Goal: Communication & Community: Answer question/provide support

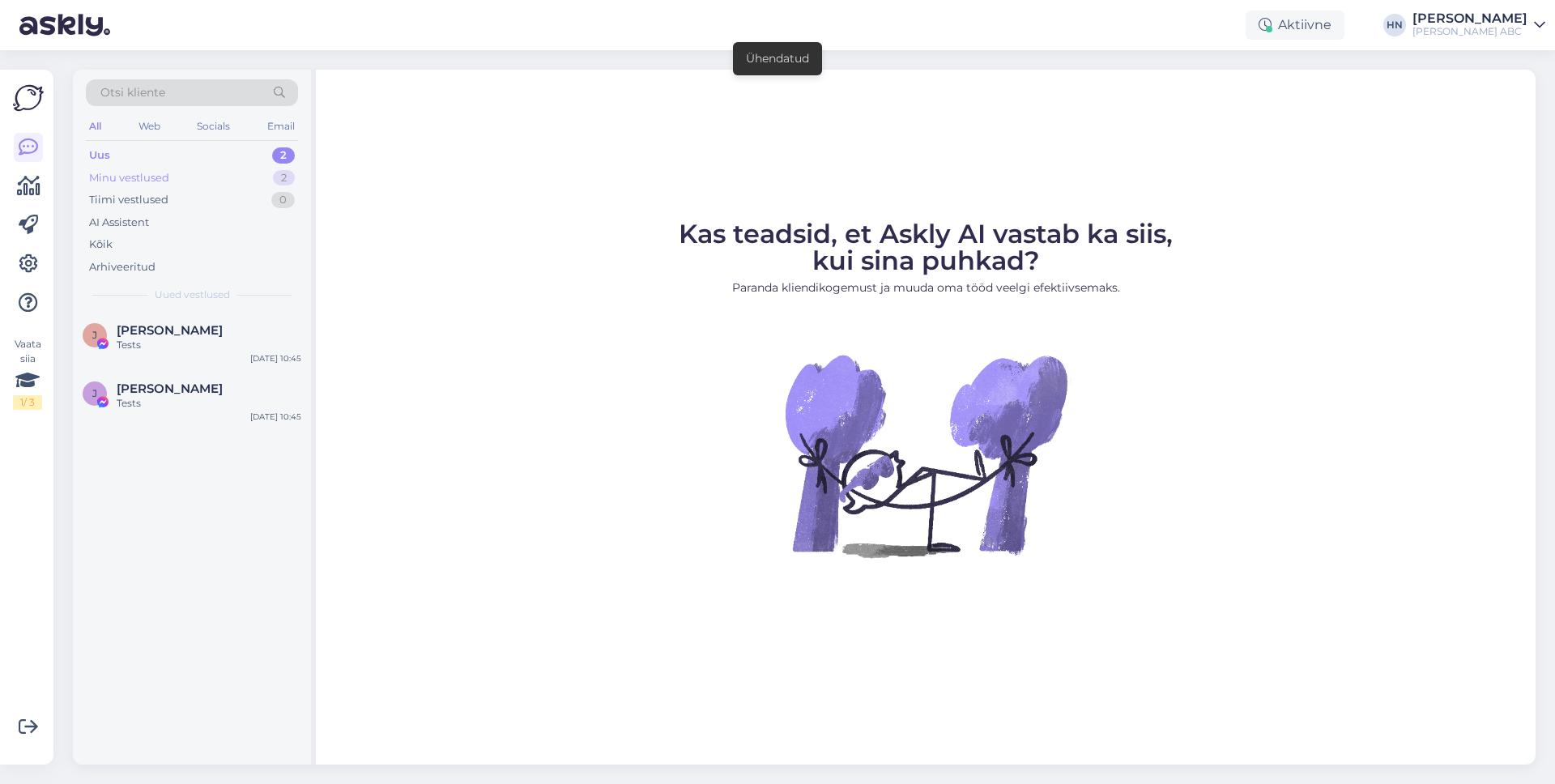
click at [256, 179] on div "Minu vestlused 2" at bounding box center [191, 177] width 212 height 22
click at [1468, 19] on div "[PERSON_NAME]" at bounding box center [1469, 19] width 115 height 13
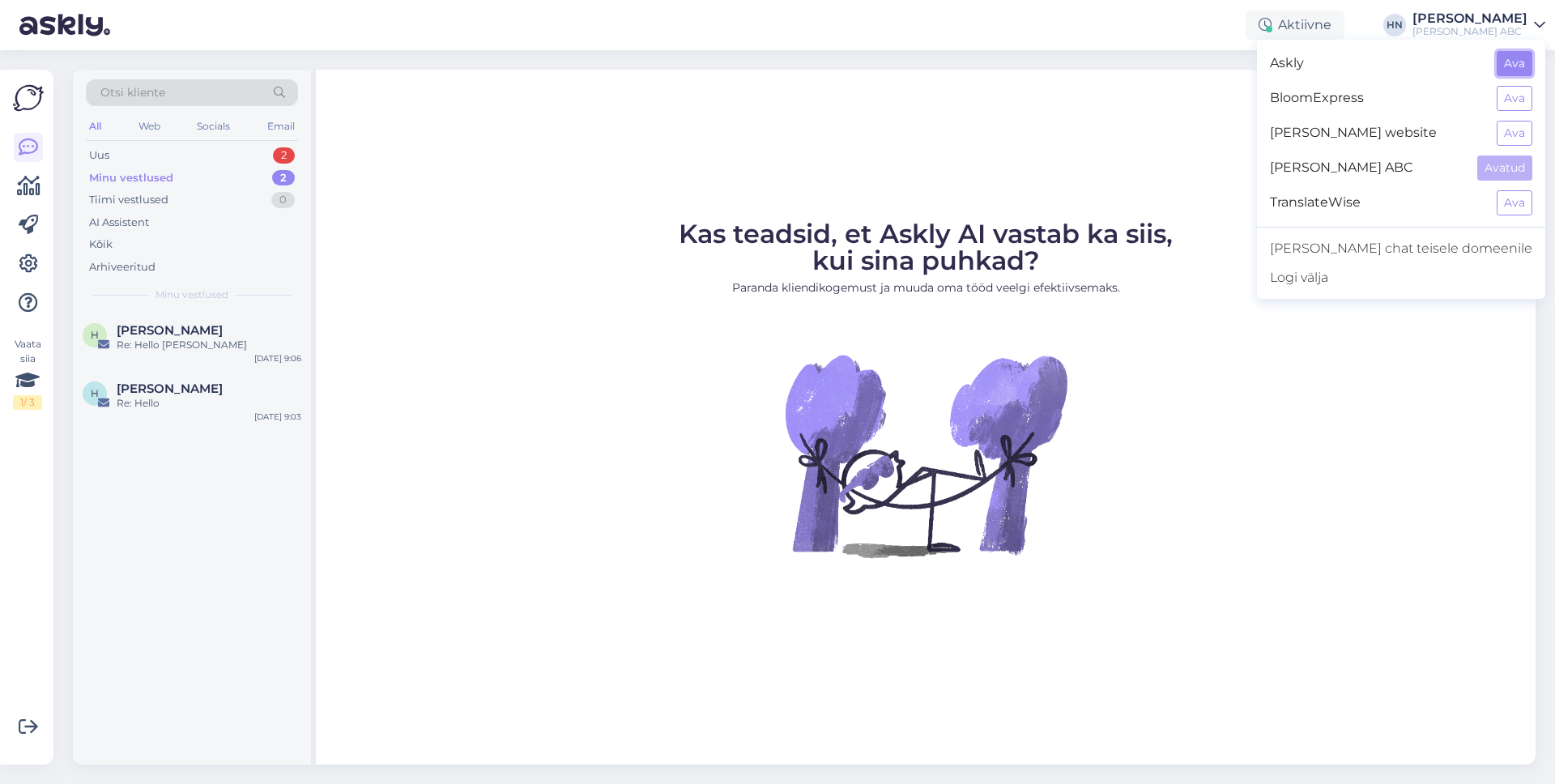
click at [1529, 61] on button "Ava" at bounding box center [1514, 63] width 36 height 25
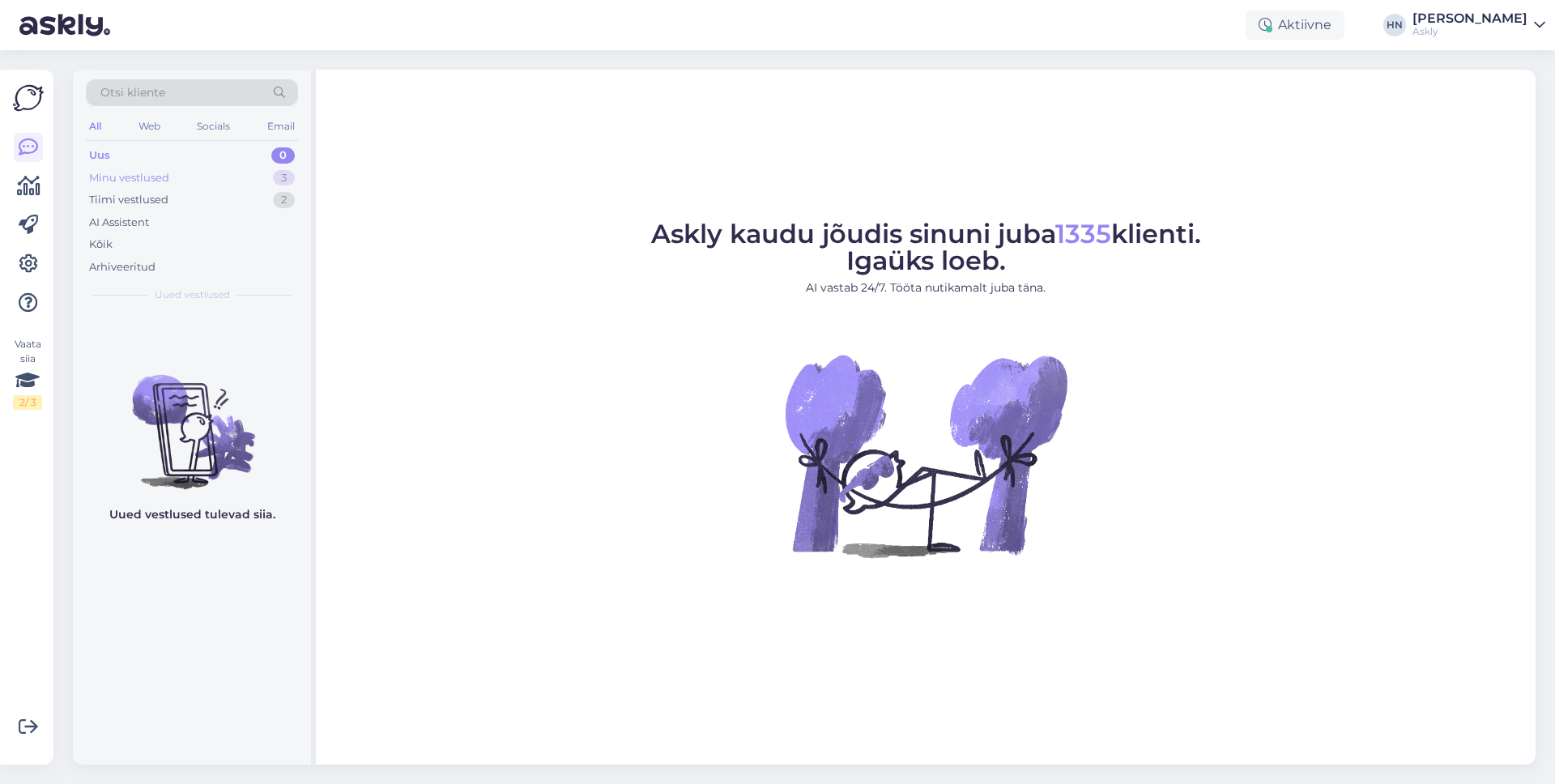
click at [251, 177] on div "Minu vestlused 3" at bounding box center [191, 177] width 212 height 22
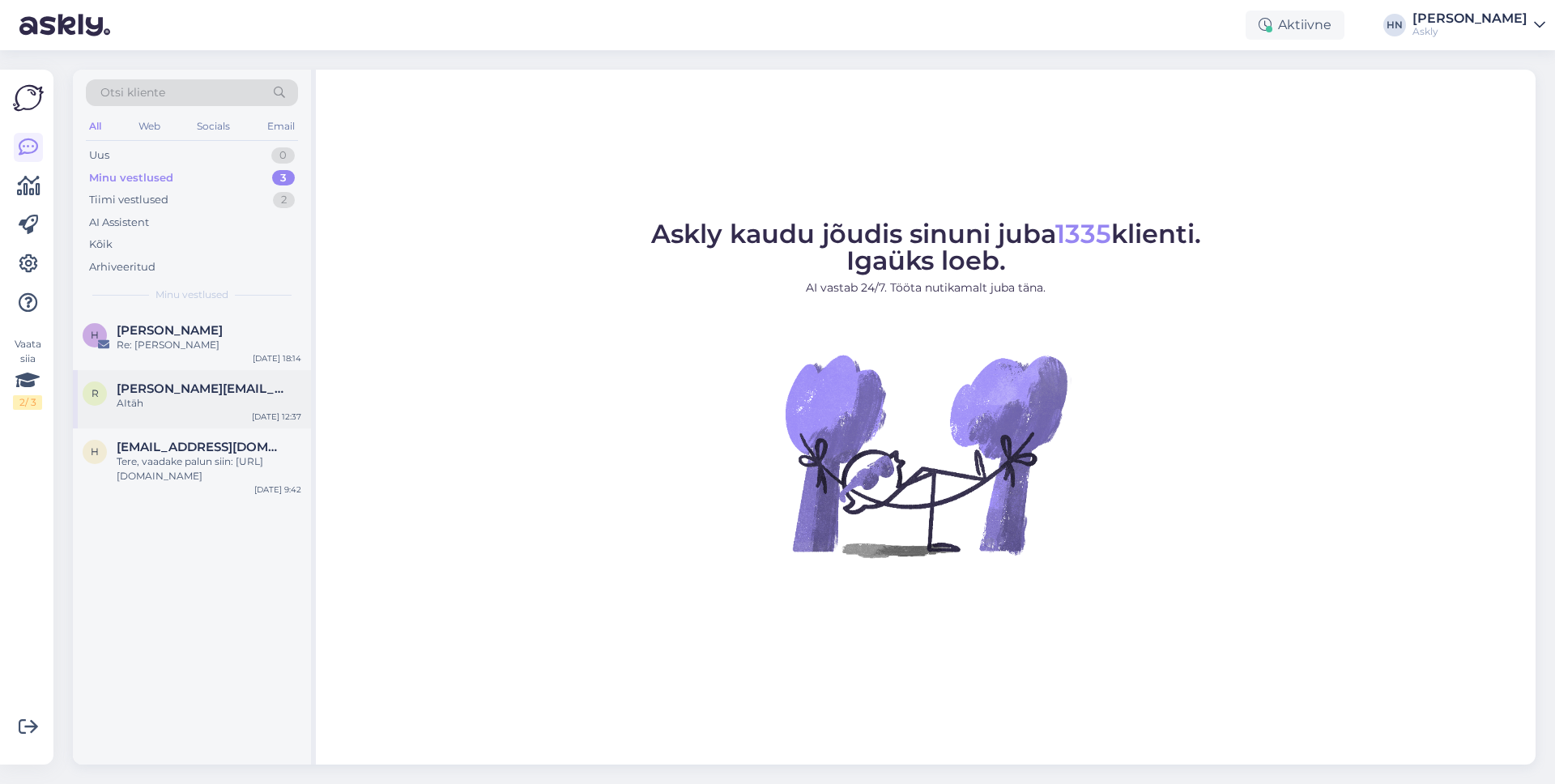
click at [221, 417] on div "r reene@tupsunupsu.ee AItäh Sep 12 12:37" at bounding box center [192, 399] width 238 height 58
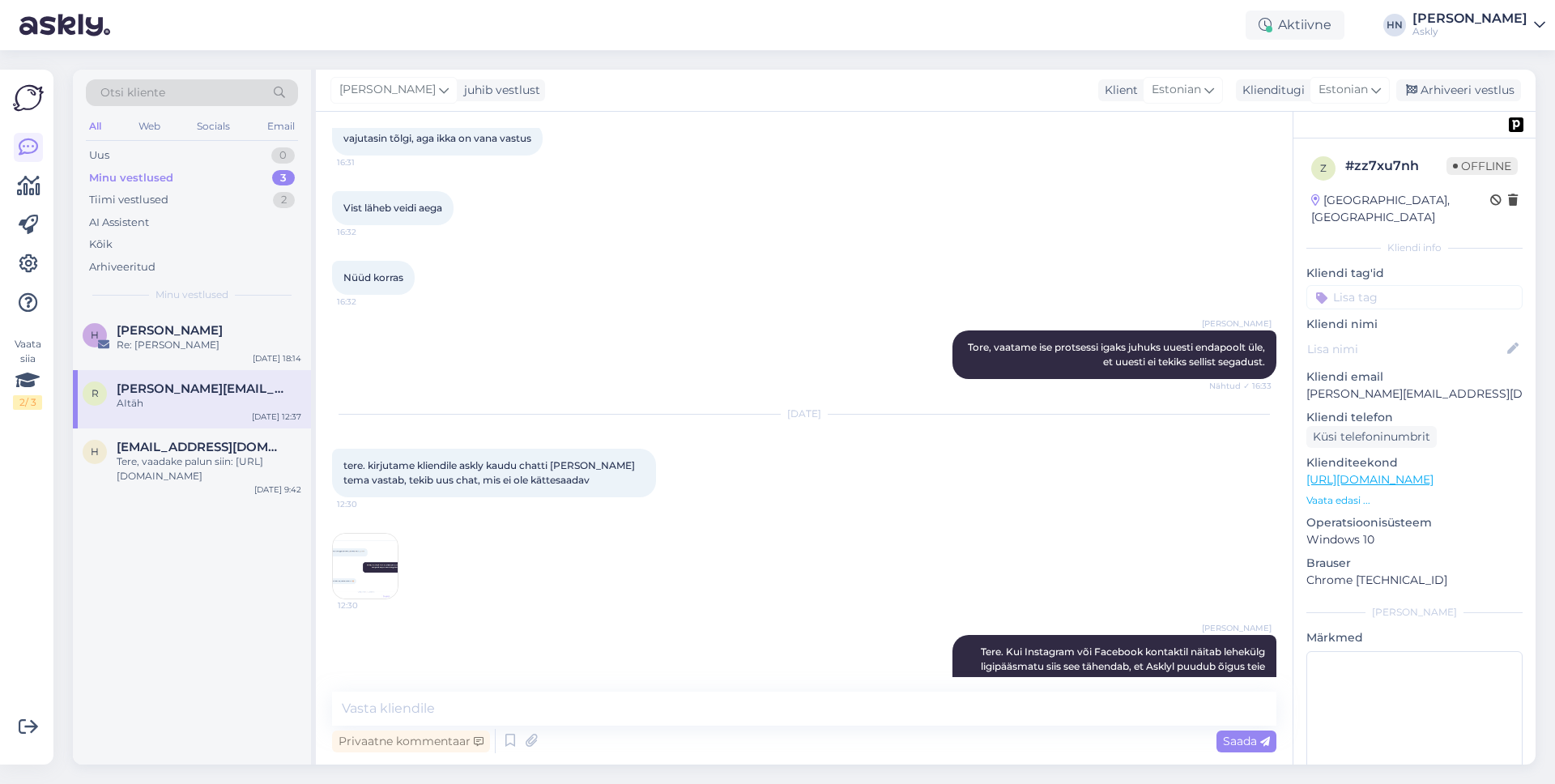
scroll to position [3615, 0]
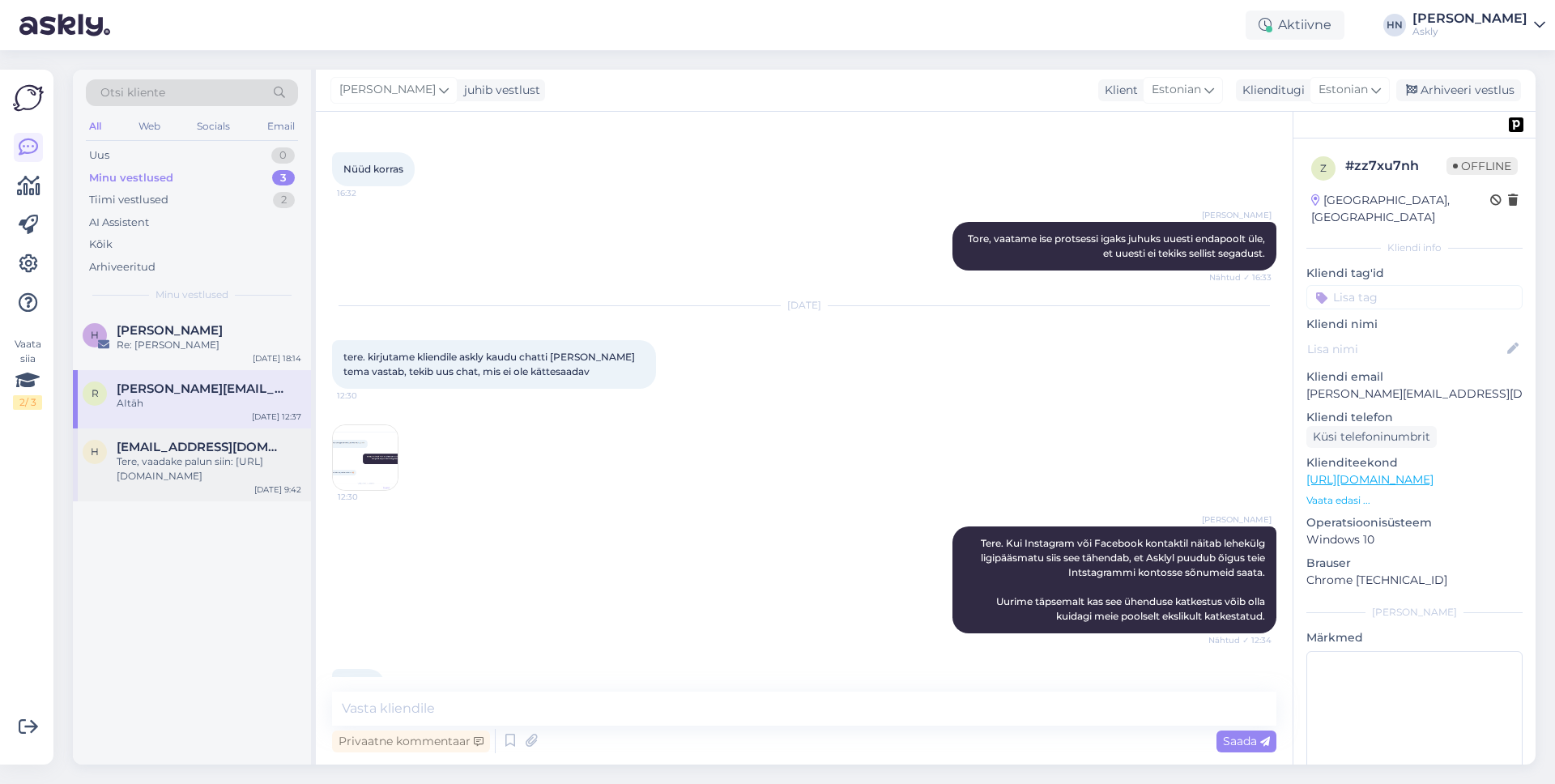
click at [273, 462] on div "Tere, vaadake palun siin: https://www.askly.me/et/hinnakiri" at bounding box center [209, 469] width 185 height 29
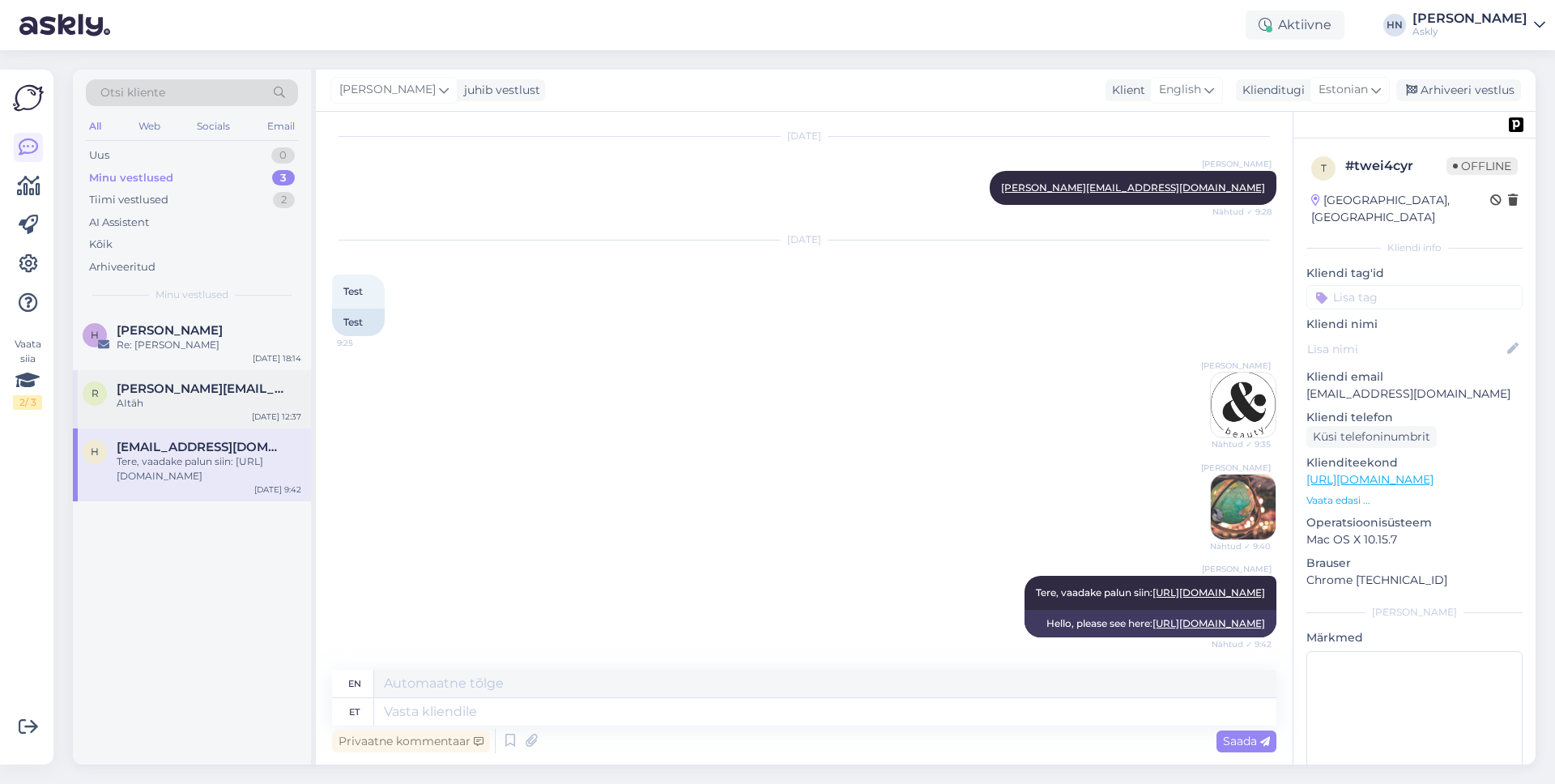
click at [245, 408] on div "AItäh" at bounding box center [209, 404] width 185 height 15
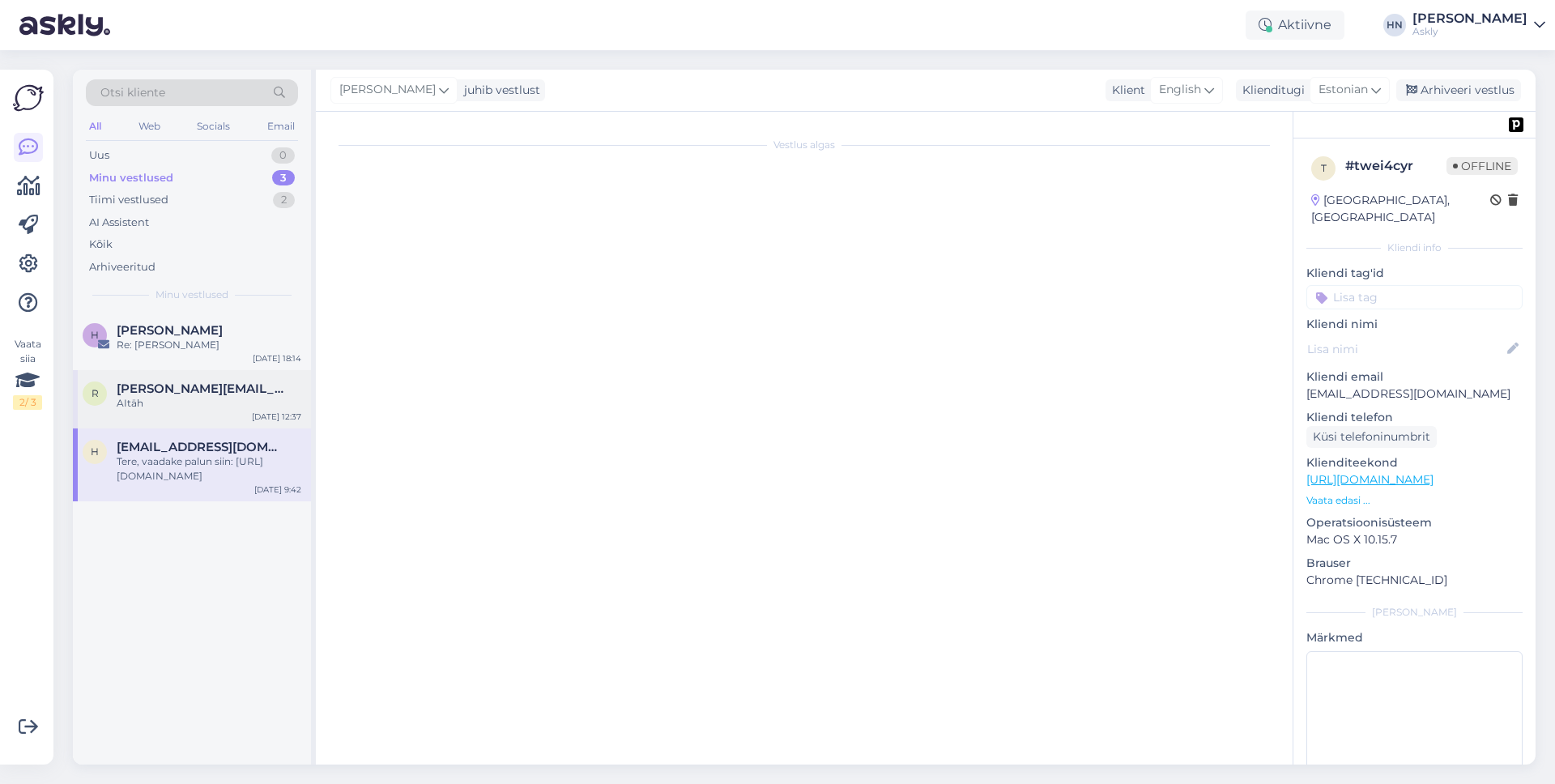
scroll to position [3615, 0]
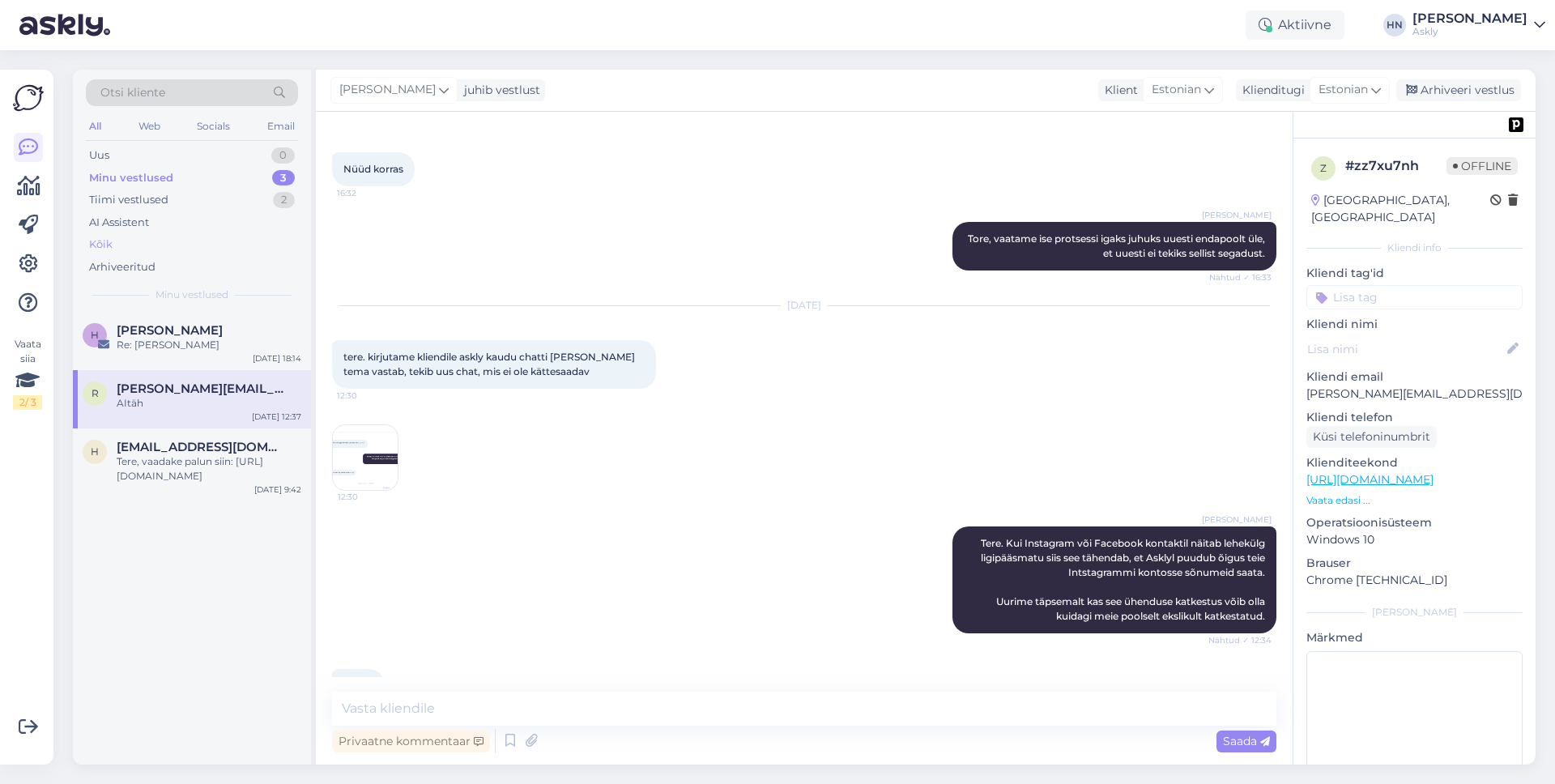
click at [212, 234] on div "Kõik" at bounding box center [191, 244] width 212 height 22
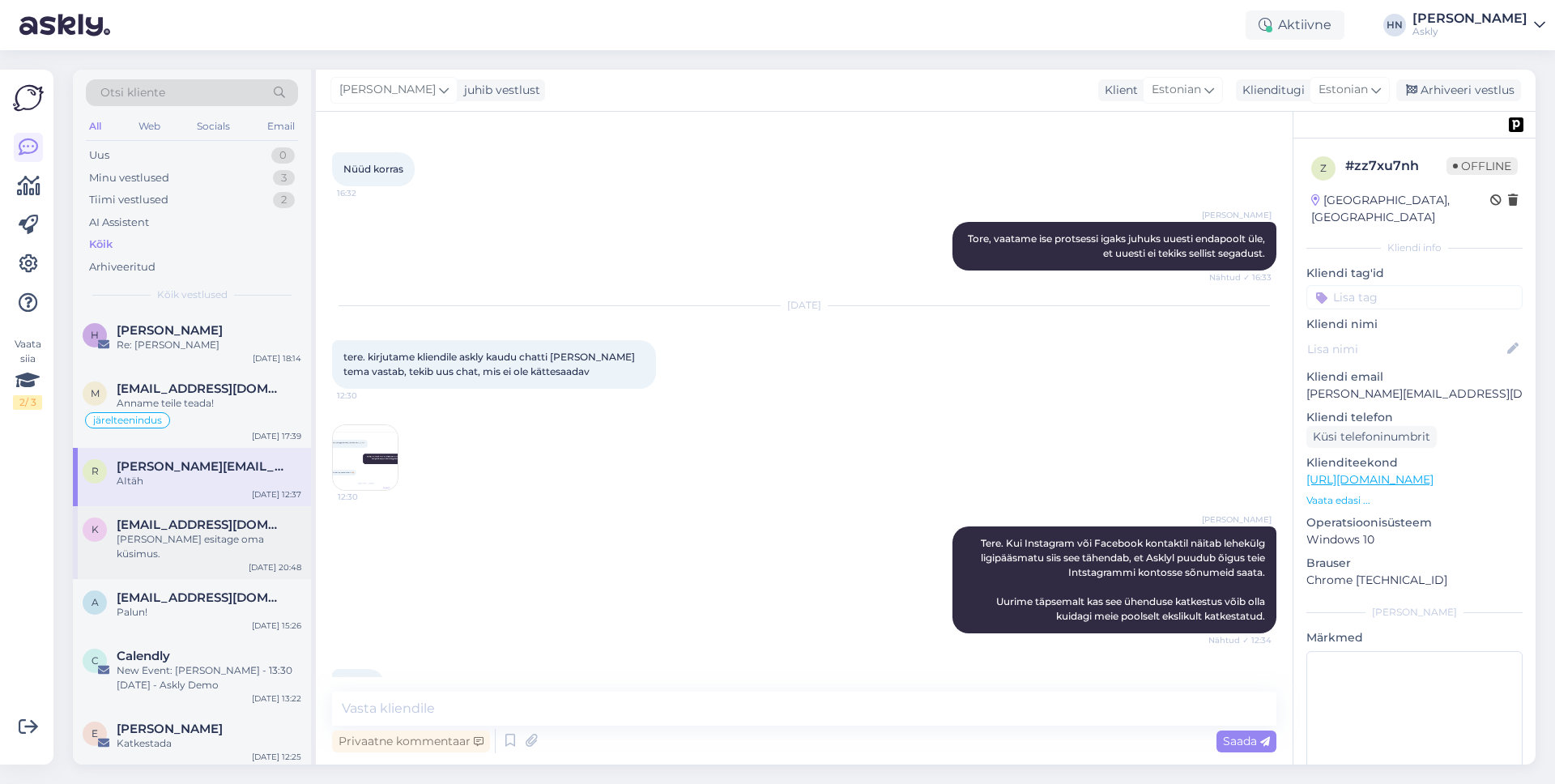
click at [231, 529] on div "Kk@hh.ee" at bounding box center [209, 525] width 185 height 15
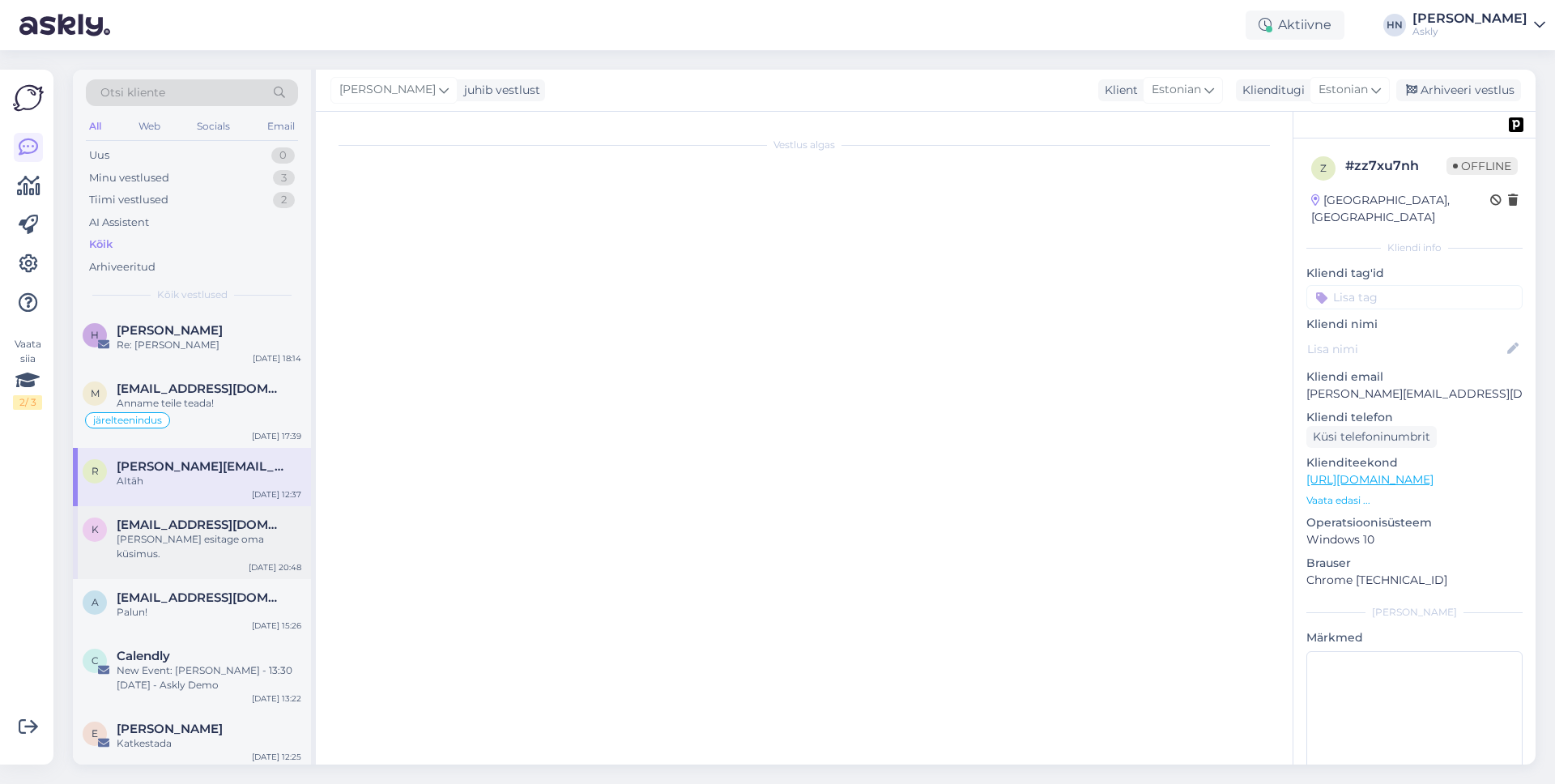
scroll to position [0, 0]
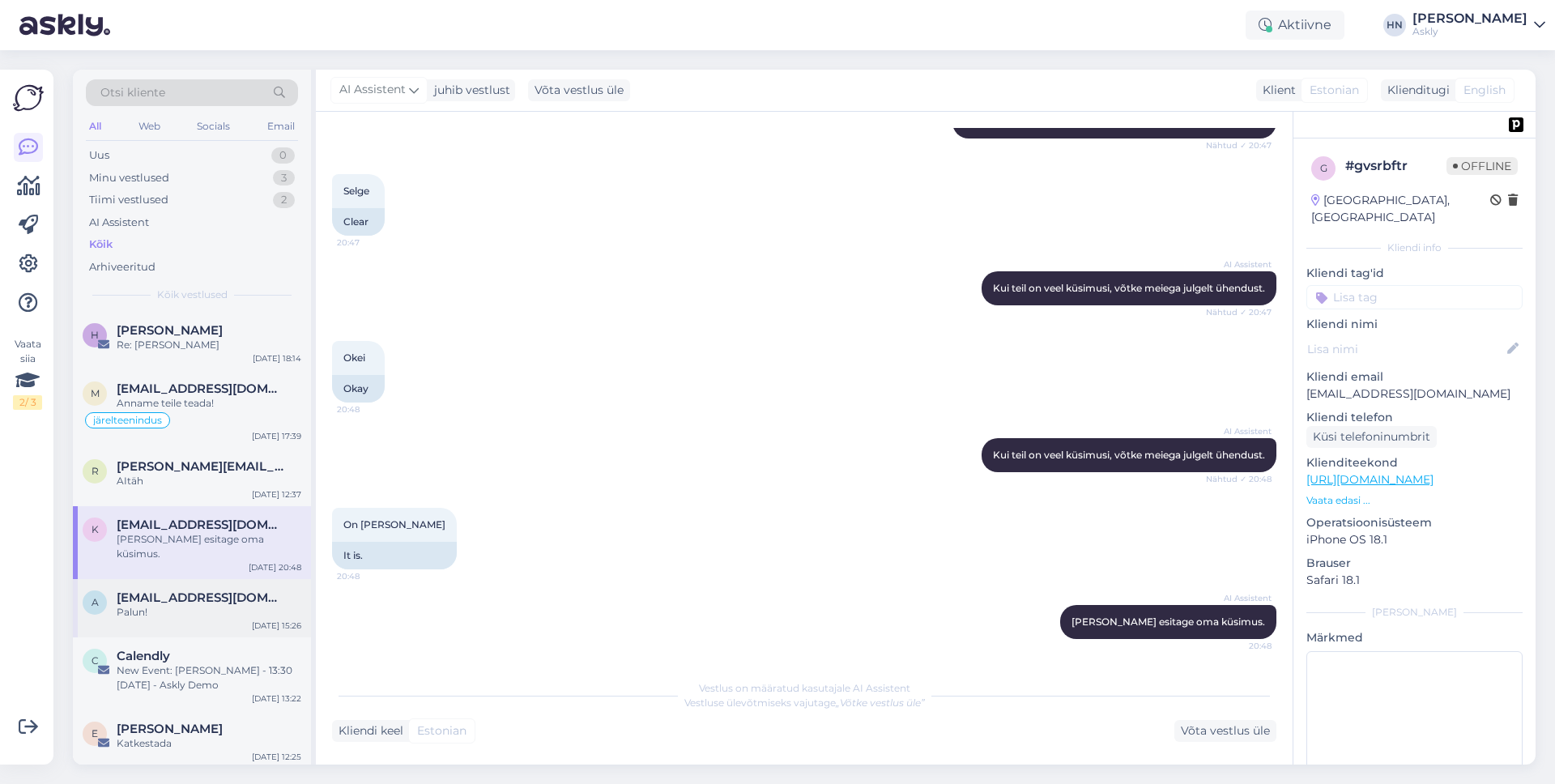
click at [213, 578] on div "a asd@asd.ee Palun! Sep 11 15:26" at bounding box center [192, 608] width 238 height 58
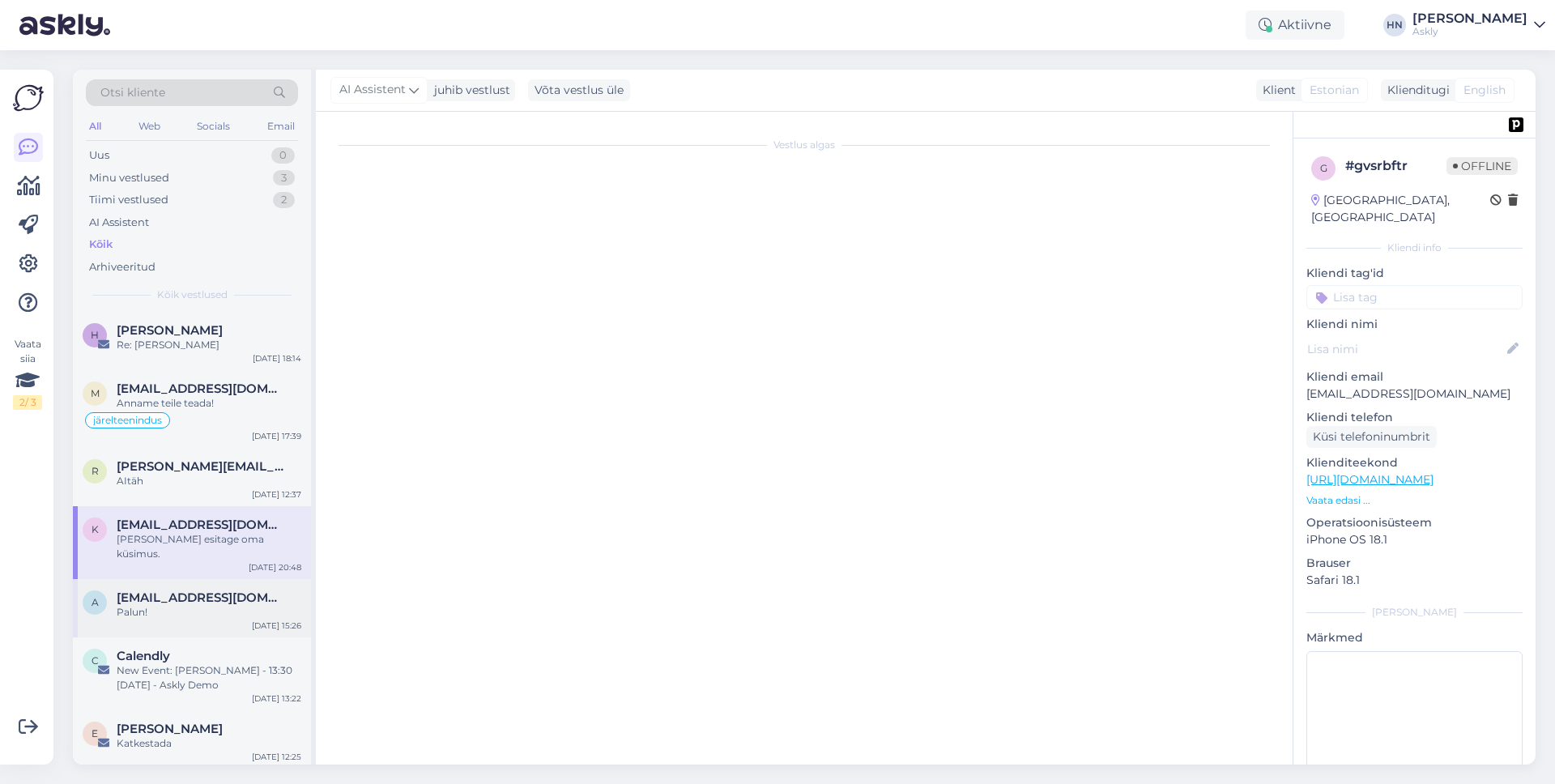
scroll to position [8589, 0]
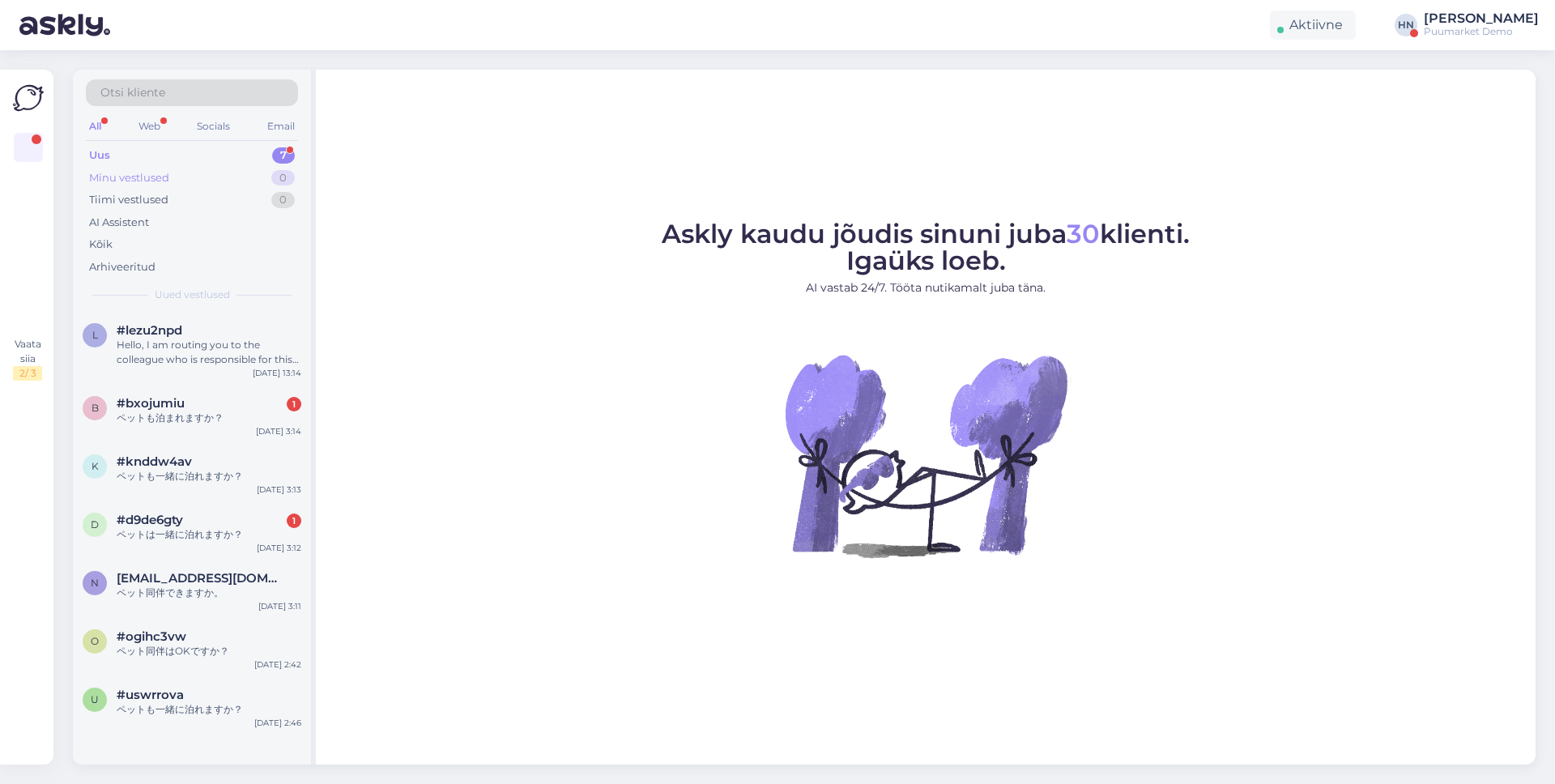
click at [181, 170] on div "Minu vestlused 0" at bounding box center [191, 177] width 212 height 22
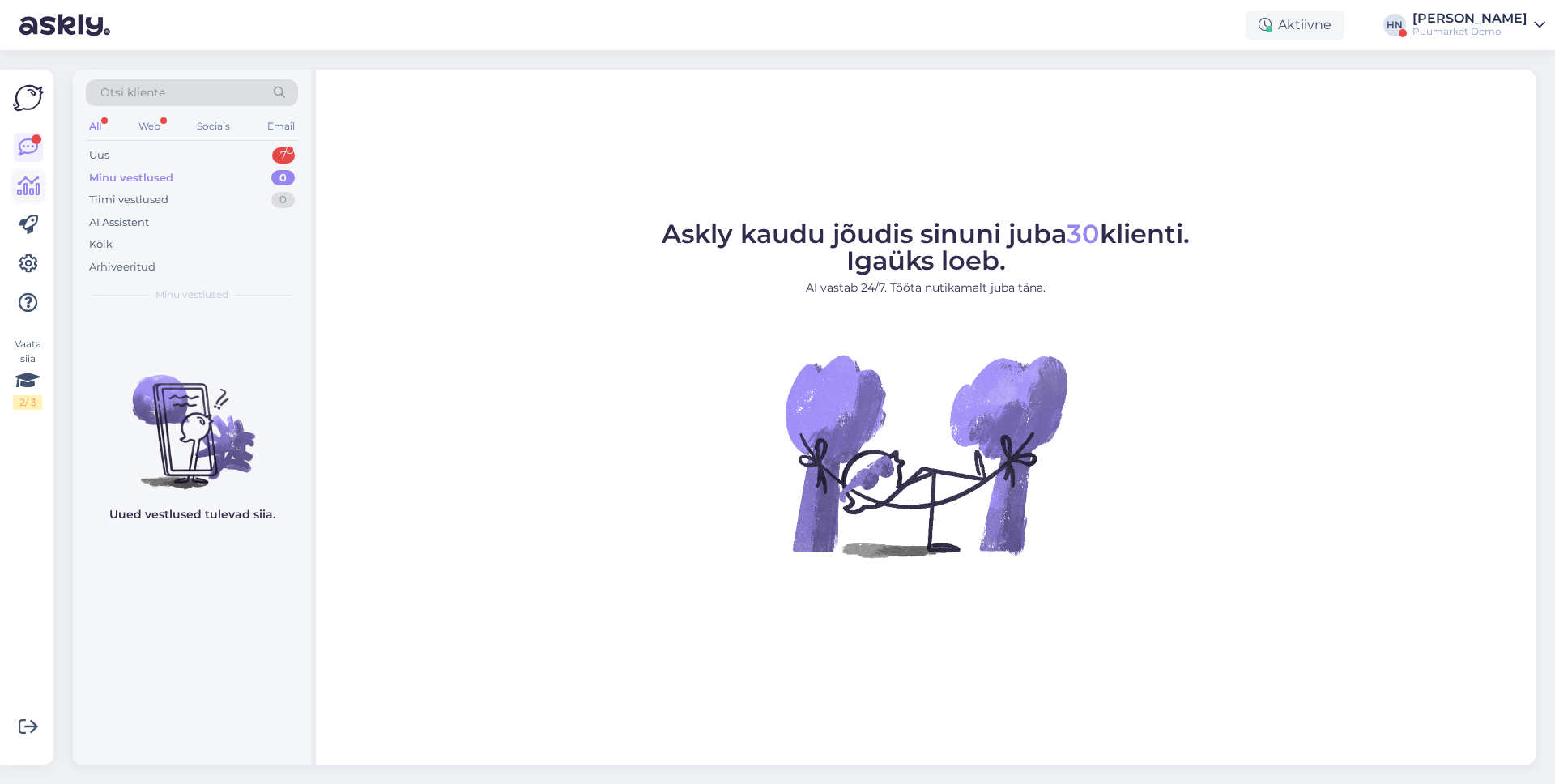
click at [38, 192] on icon at bounding box center [28, 186] width 23 height 19
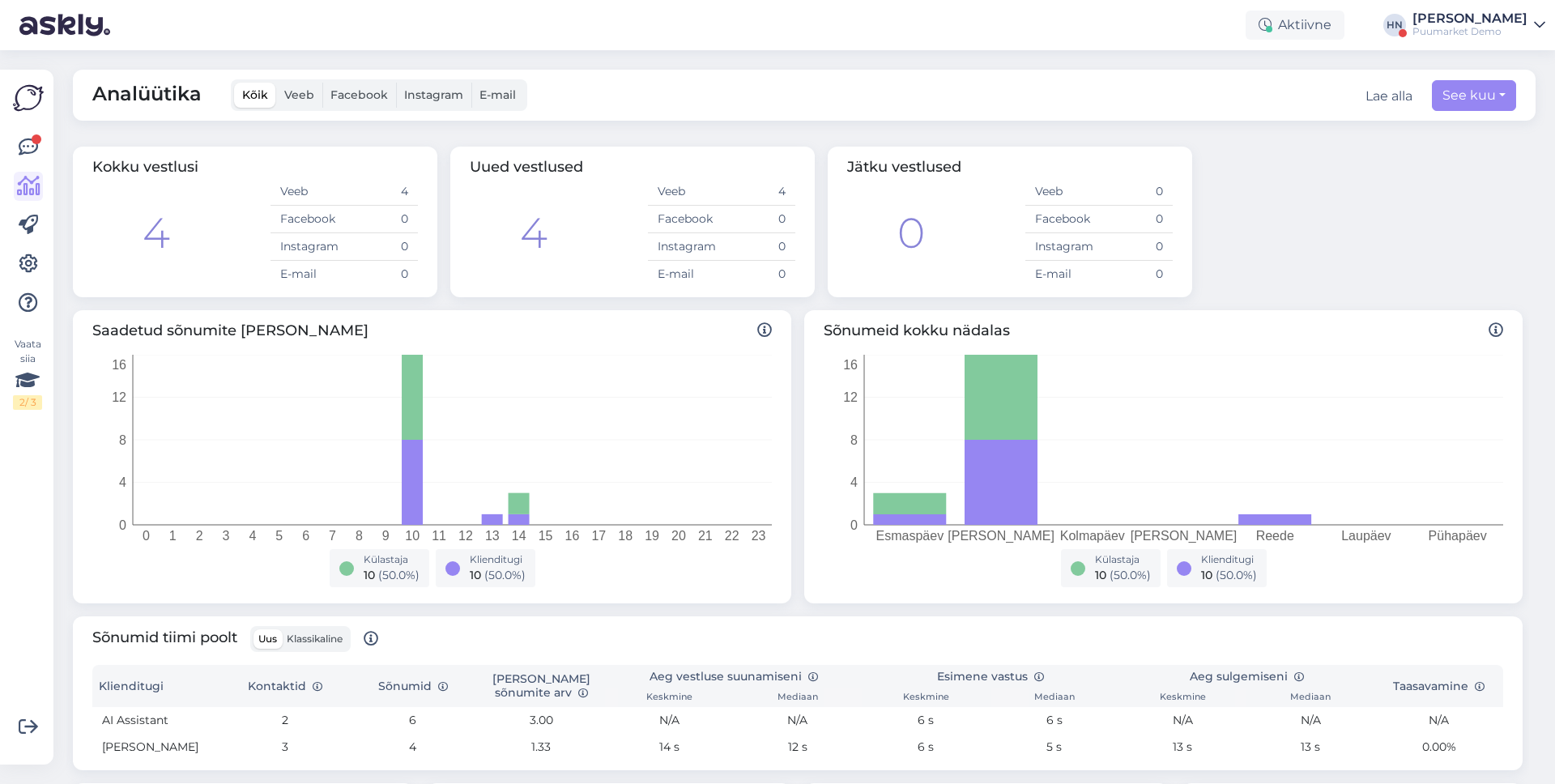
scroll to position [274, 0]
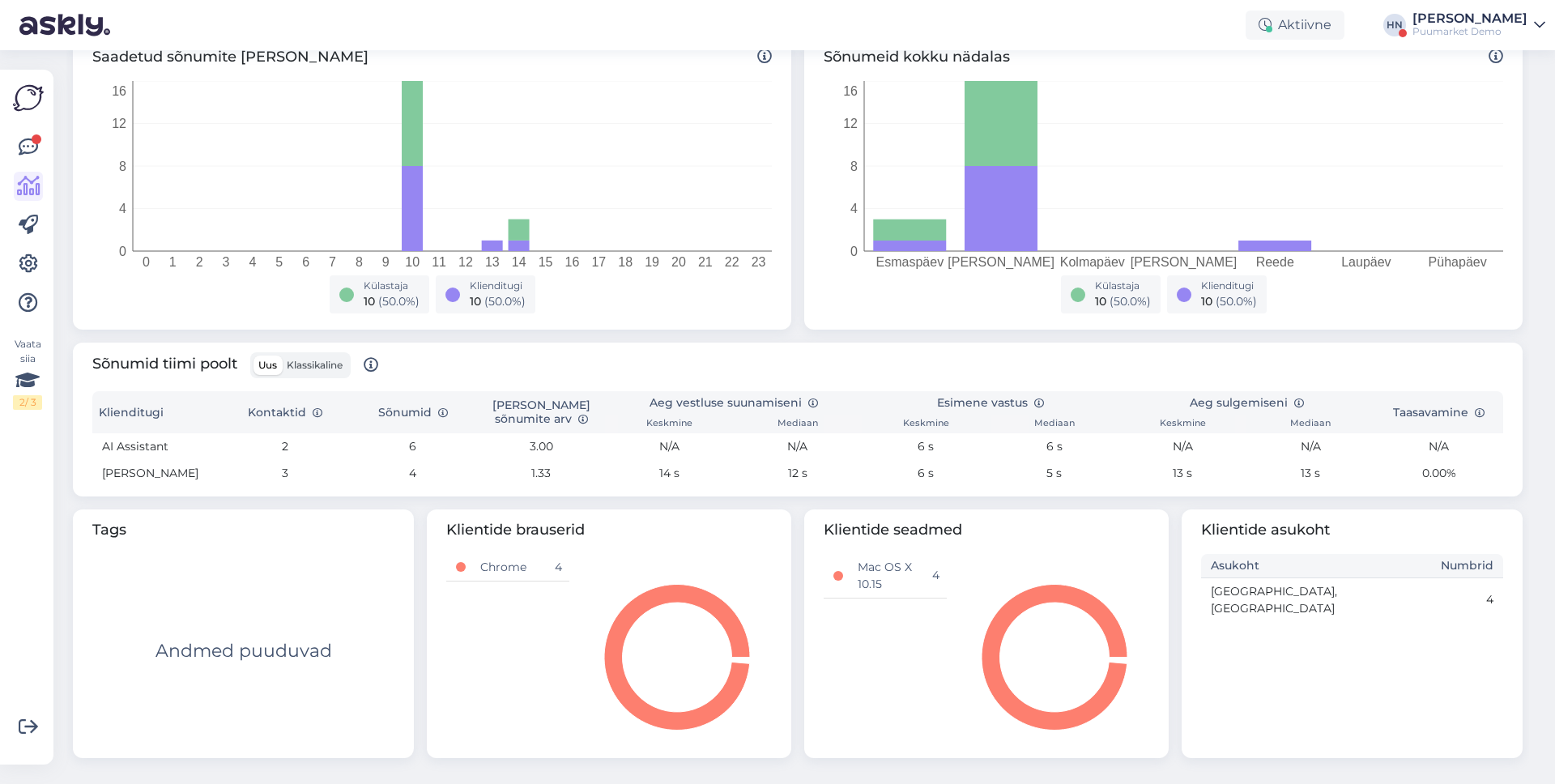
click at [277, 365] on span "Uus" at bounding box center [267, 365] width 18 height 12
click at [253, 355] on input "Uus" at bounding box center [253, 355] width 0 height 0
click at [297, 362] on span "Klassikaline" at bounding box center [314, 365] width 56 height 12
click at [282, 355] on input "Klassikaline" at bounding box center [282, 355] width 0 height 0
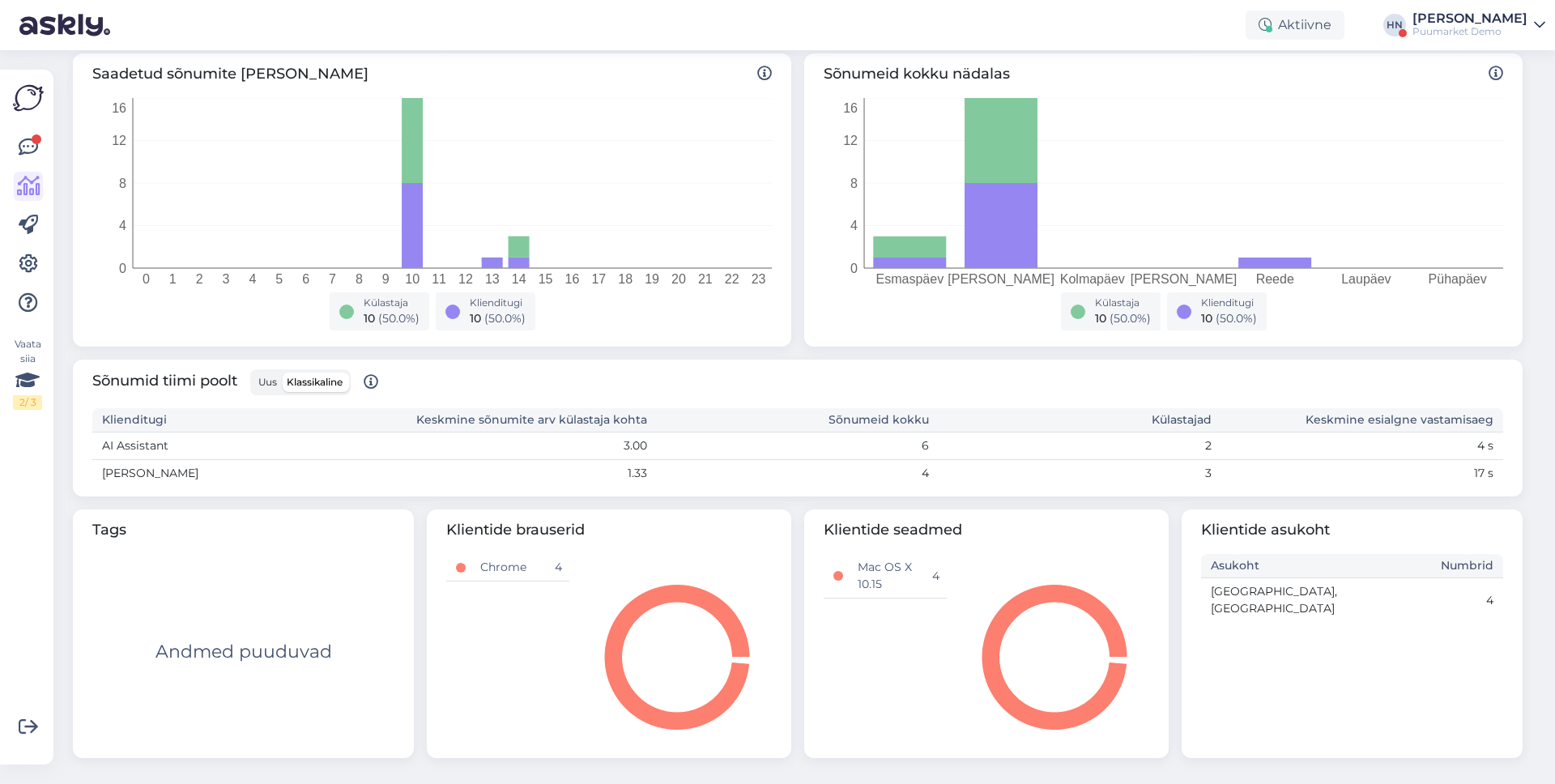
scroll to position [256, 0]
click at [266, 382] on span "Uus" at bounding box center [267, 381] width 18 height 12
click at [253, 372] on input "Uus" at bounding box center [253, 372] width 0 height 0
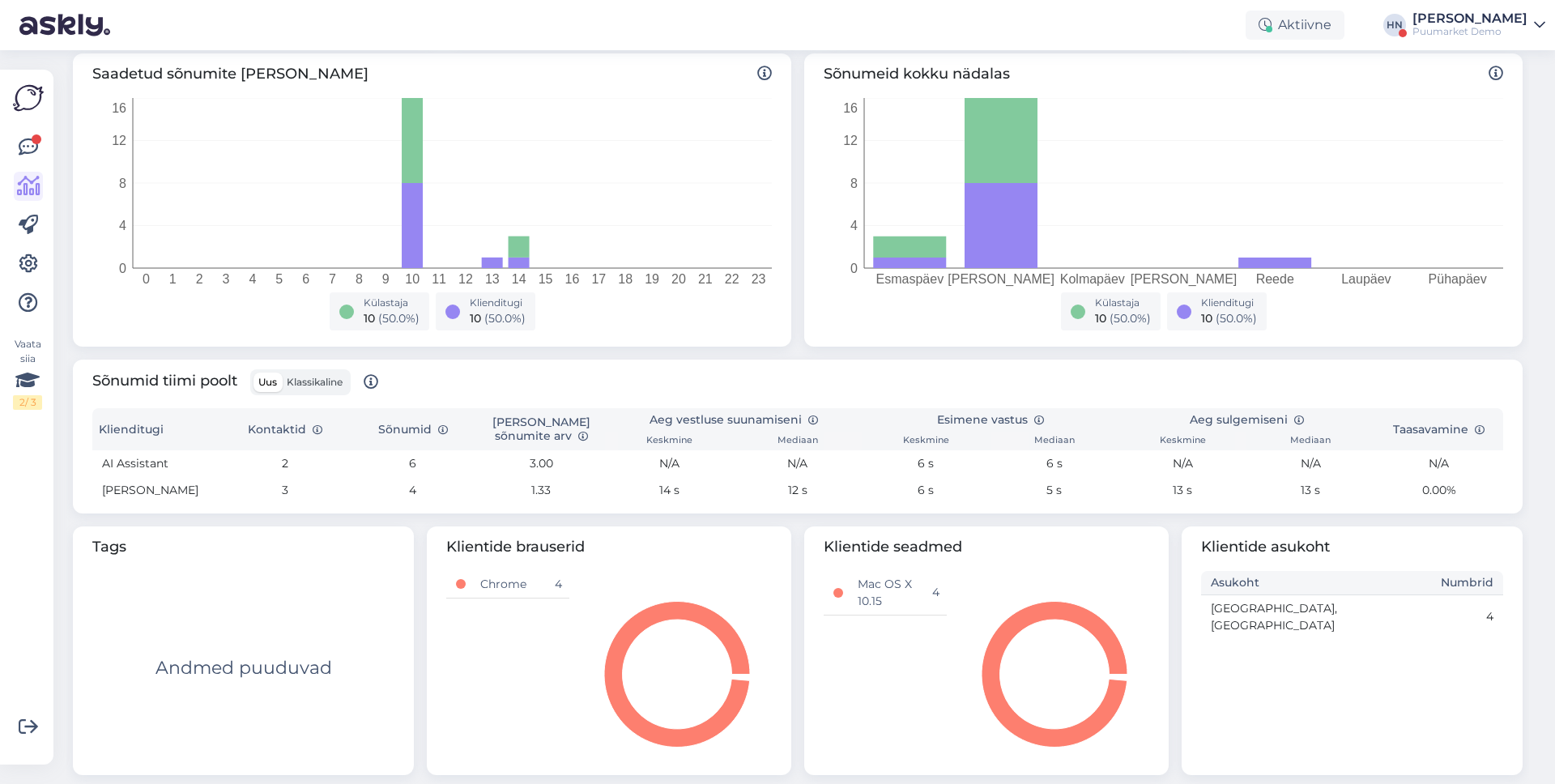
click at [294, 383] on span "Klassikaline" at bounding box center [314, 381] width 56 height 12
click at [282, 372] on input "Klassikaline" at bounding box center [282, 372] width 0 height 0
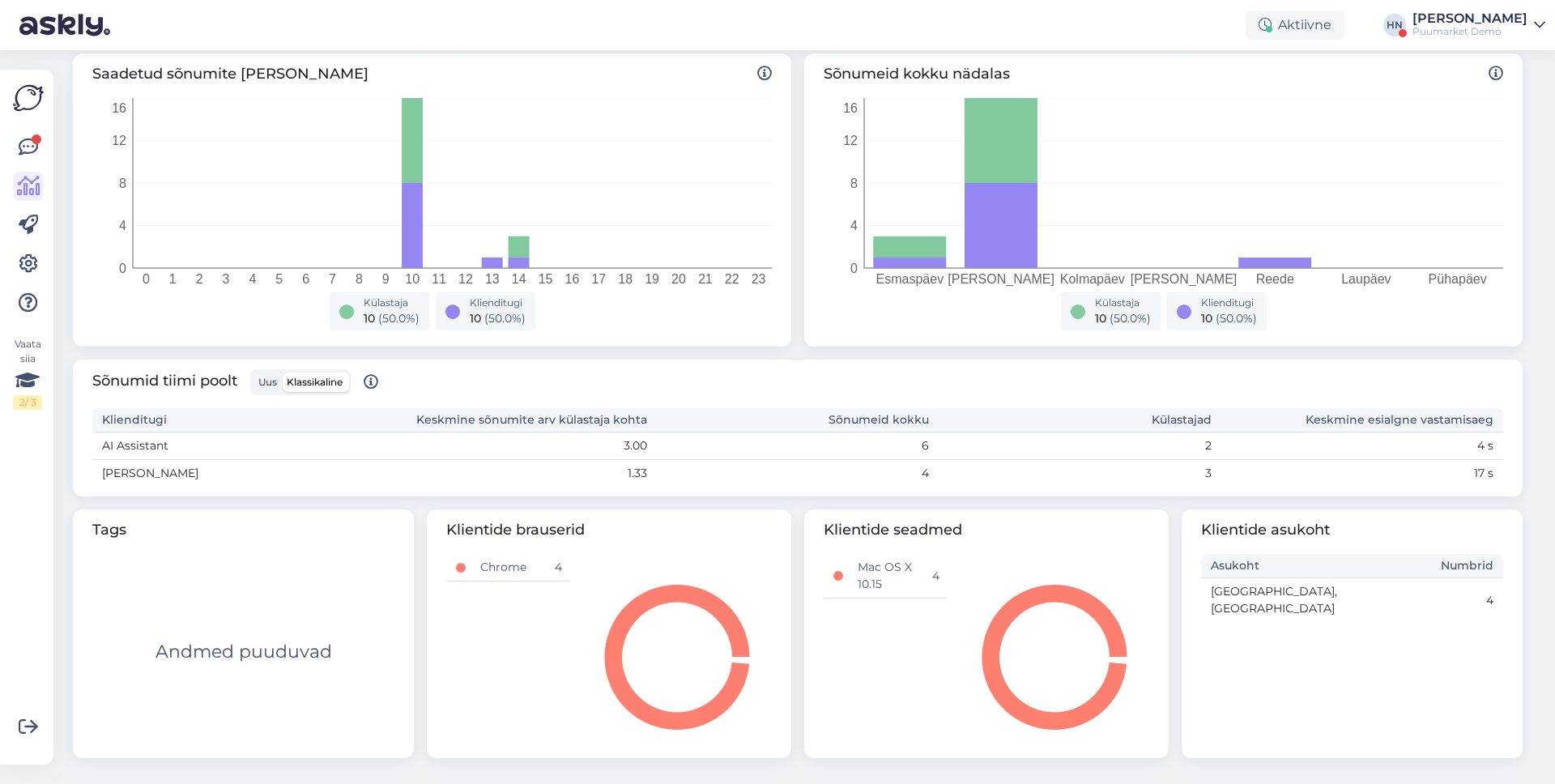
click at [271, 384] on span "Uus" at bounding box center [267, 381] width 18 height 12
click at [253, 372] on input "Uus" at bounding box center [253, 372] width 0 height 0
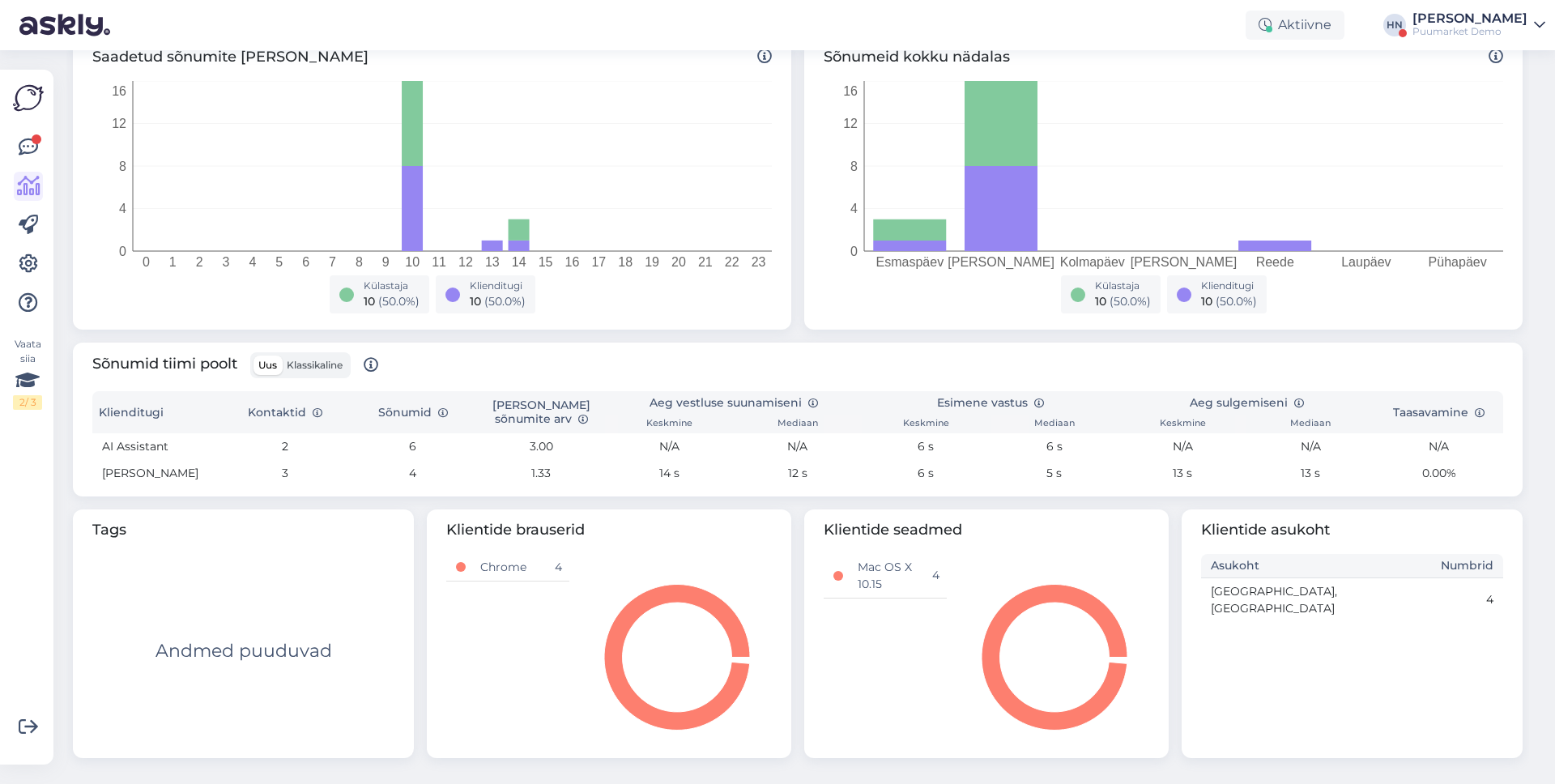
scroll to position [0, 0]
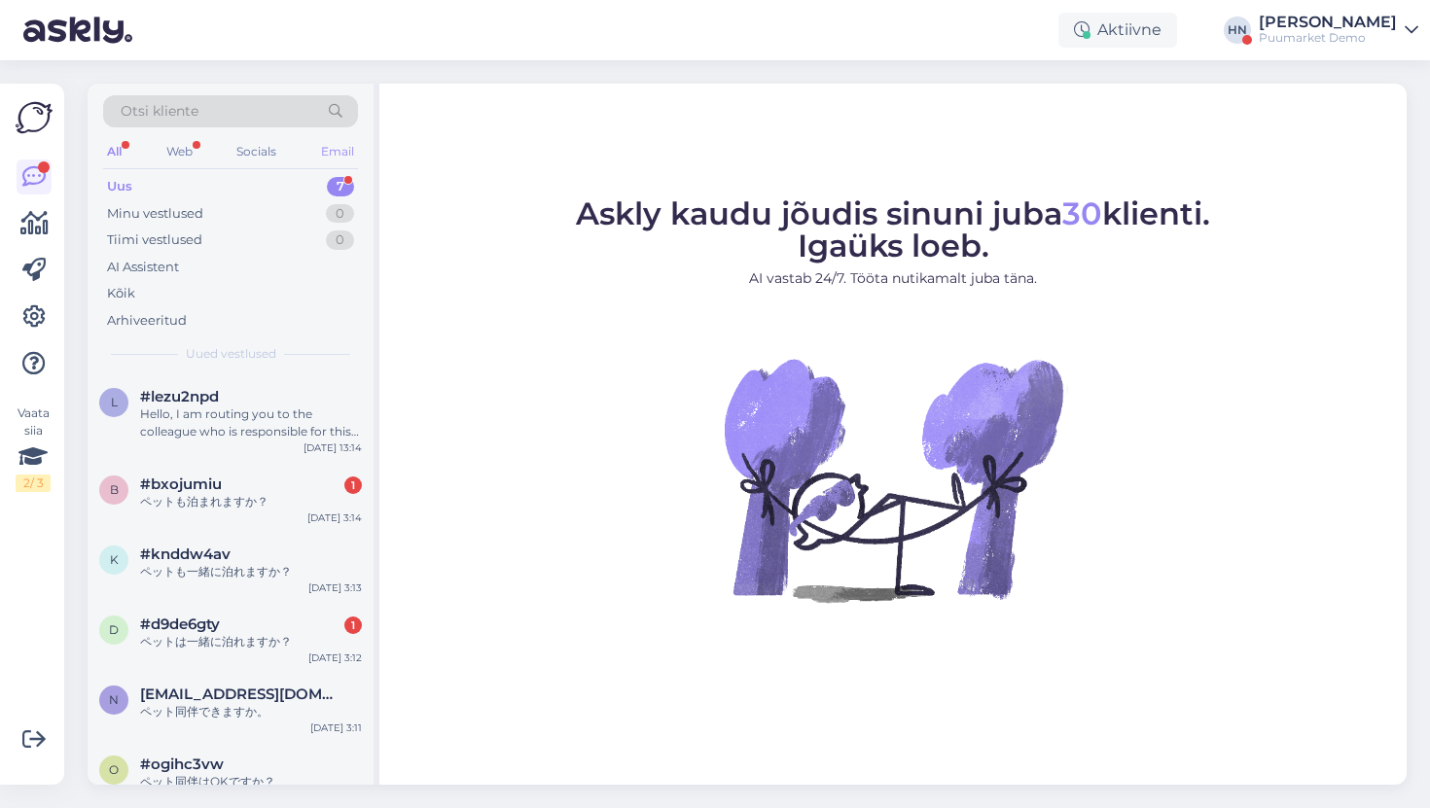
click at [349, 153] on div "Email" at bounding box center [337, 151] width 41 height 25
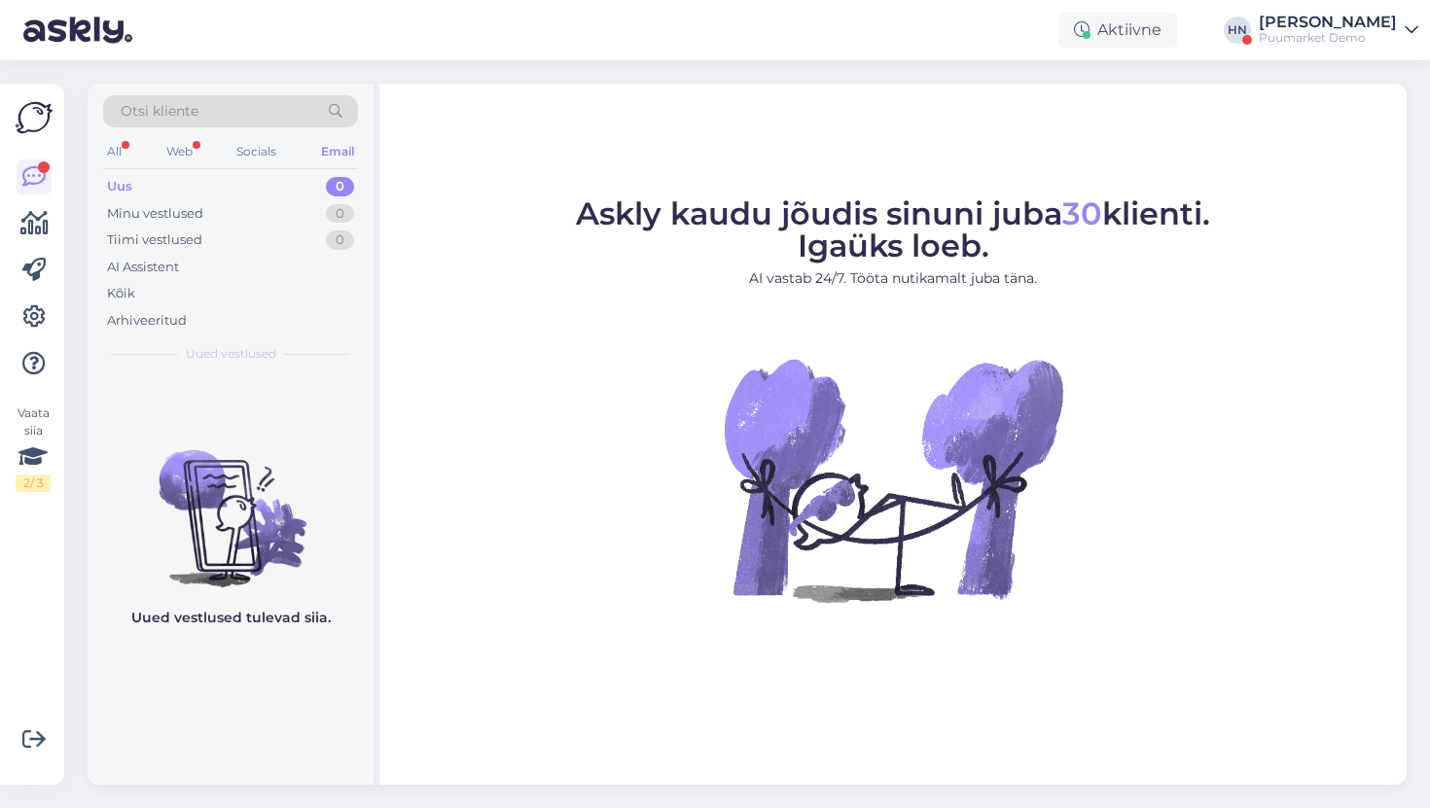
click at [1363, 34] on div "Puumarket Demo" at bounding box center [1328, 38] width 138 height 16
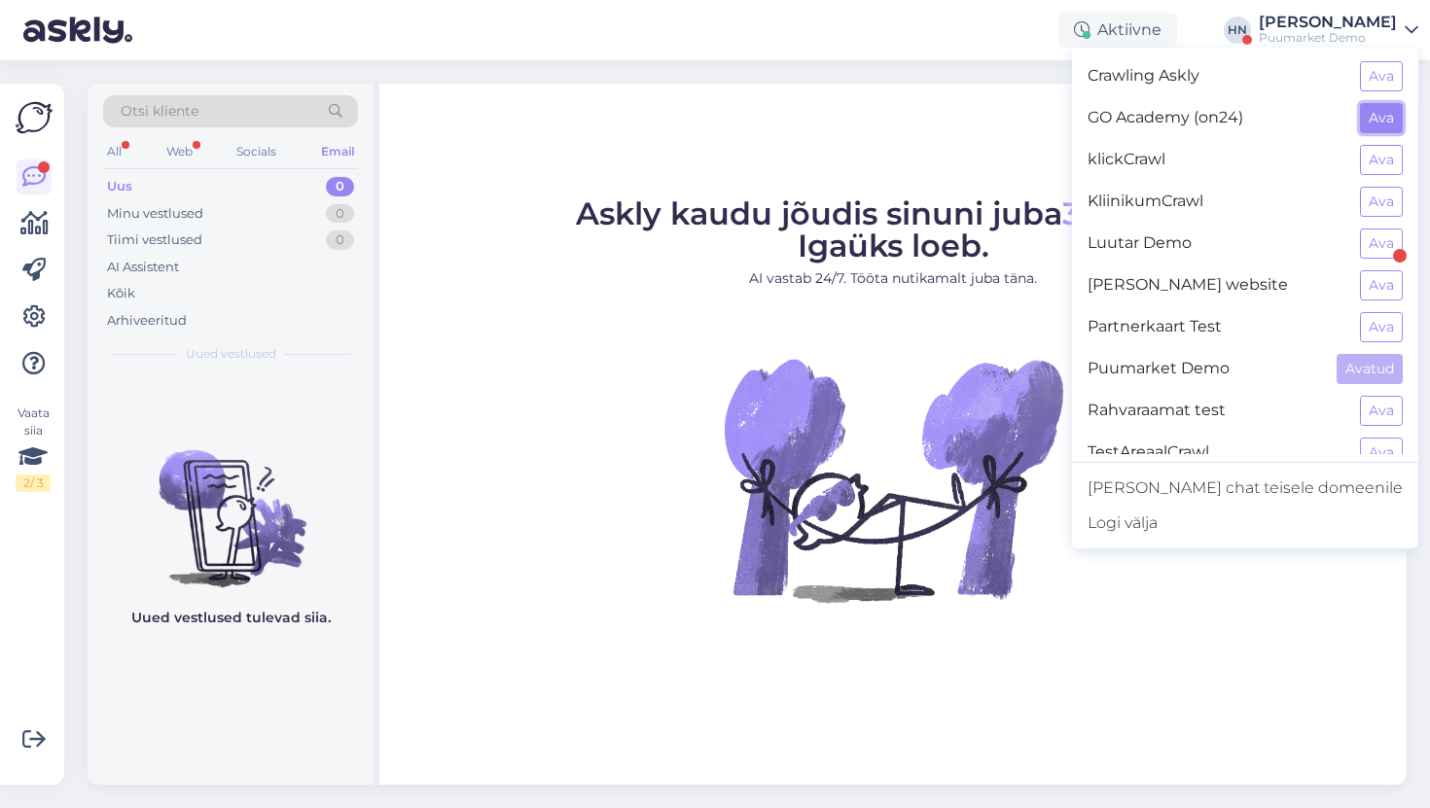
click at [1384, 119] on button "Ava" at bounding box center [1381, 118] width 43 height 30
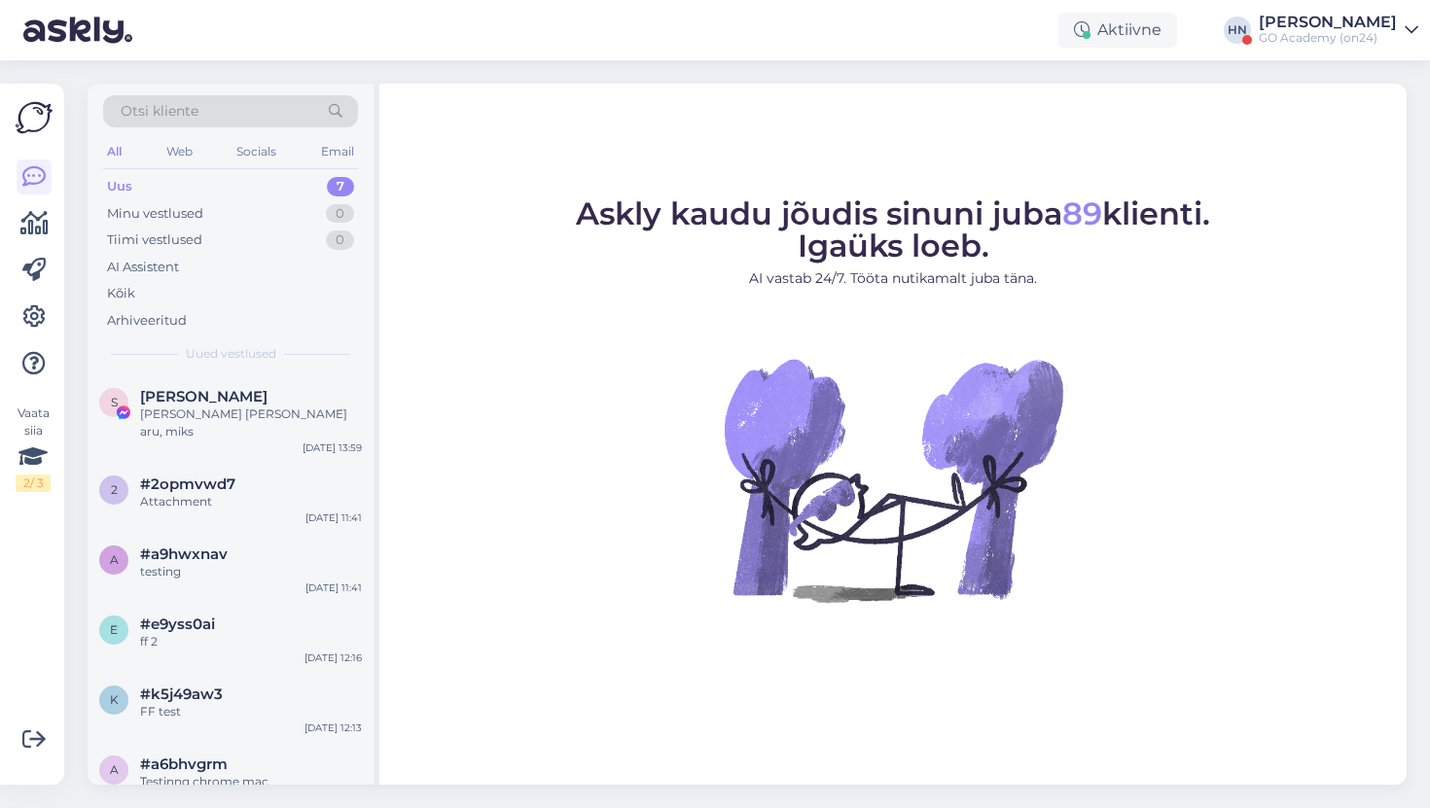
click at [1351, 40] on div "GO Academy (on24)" at bounding box center [1328, 38] width 138 height 16
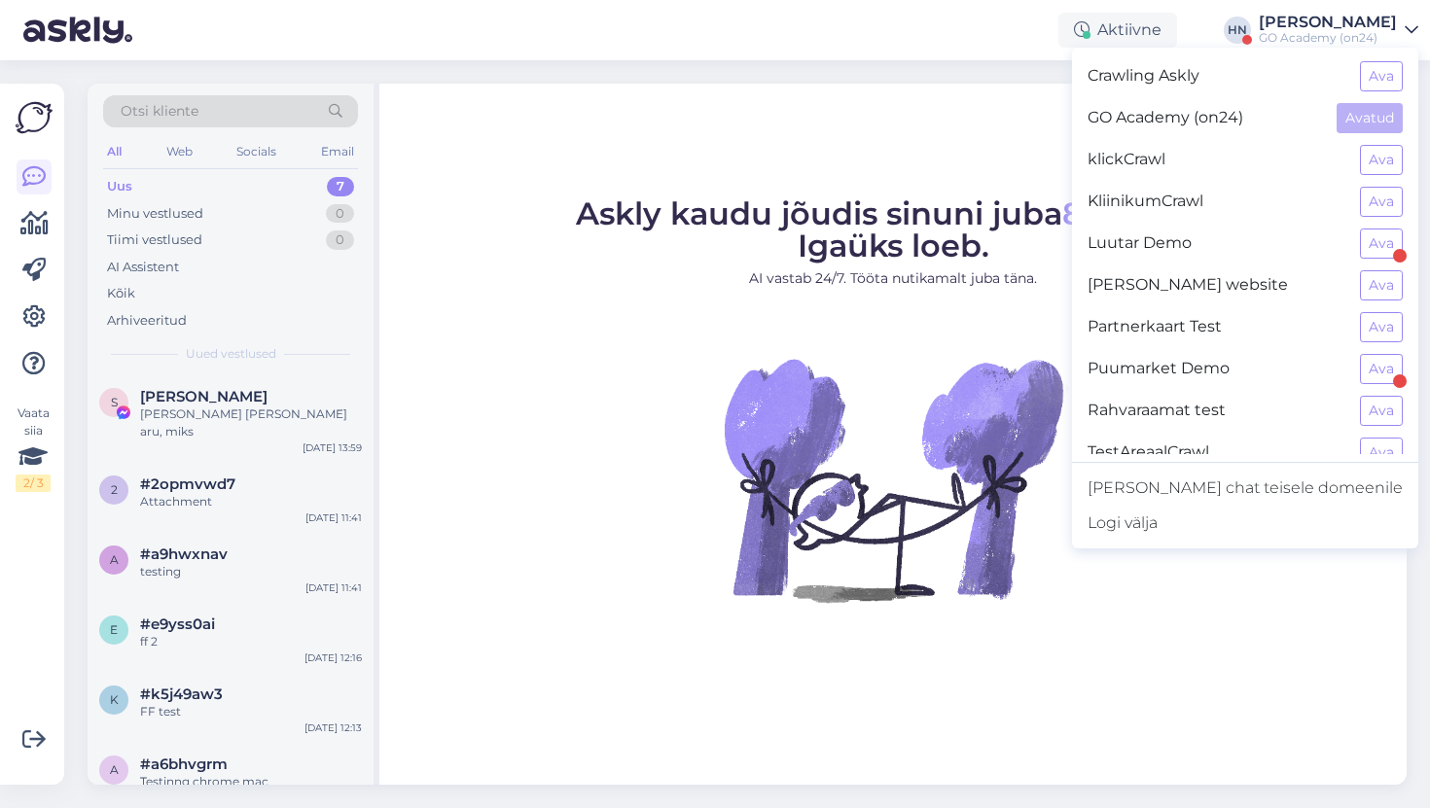
click at [290, 158] on div "All Web Socials Email" at bounding box center [230, 154] width 255 height 30
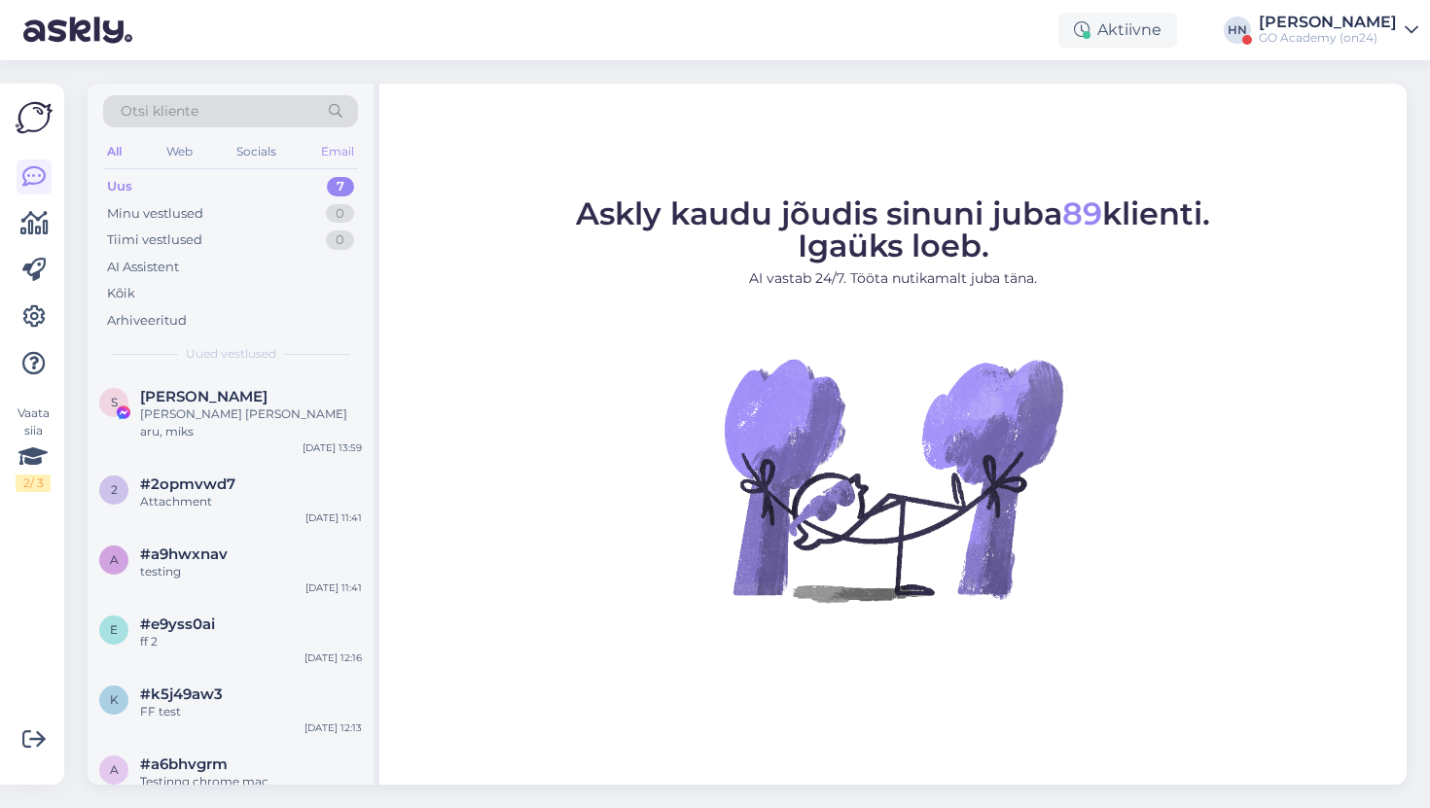
click at [326, 158] on div "Email" at bounding box center [337, 151] width 41 height 25
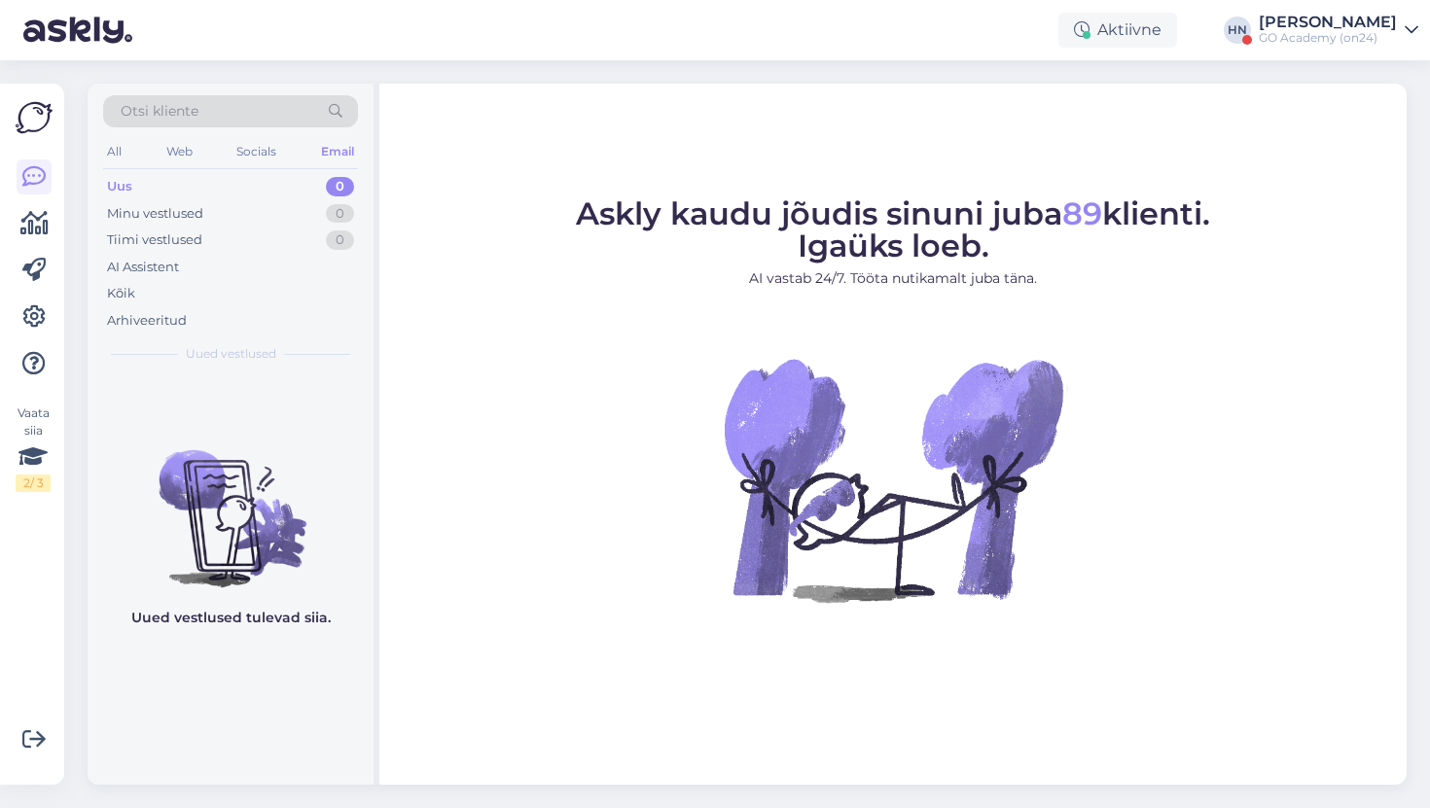
click at [1286, 5] on div "Aktiivne HN Hans Niinemäe GO Academy (on24) Crawling Askly Ava GO Academy (on24…" at bounding box center [715, 30] width 1430 height 60
click at [1292, 35] on div "GO Academy (on24)" at bounding box center [1328, 38] width 138 height 16
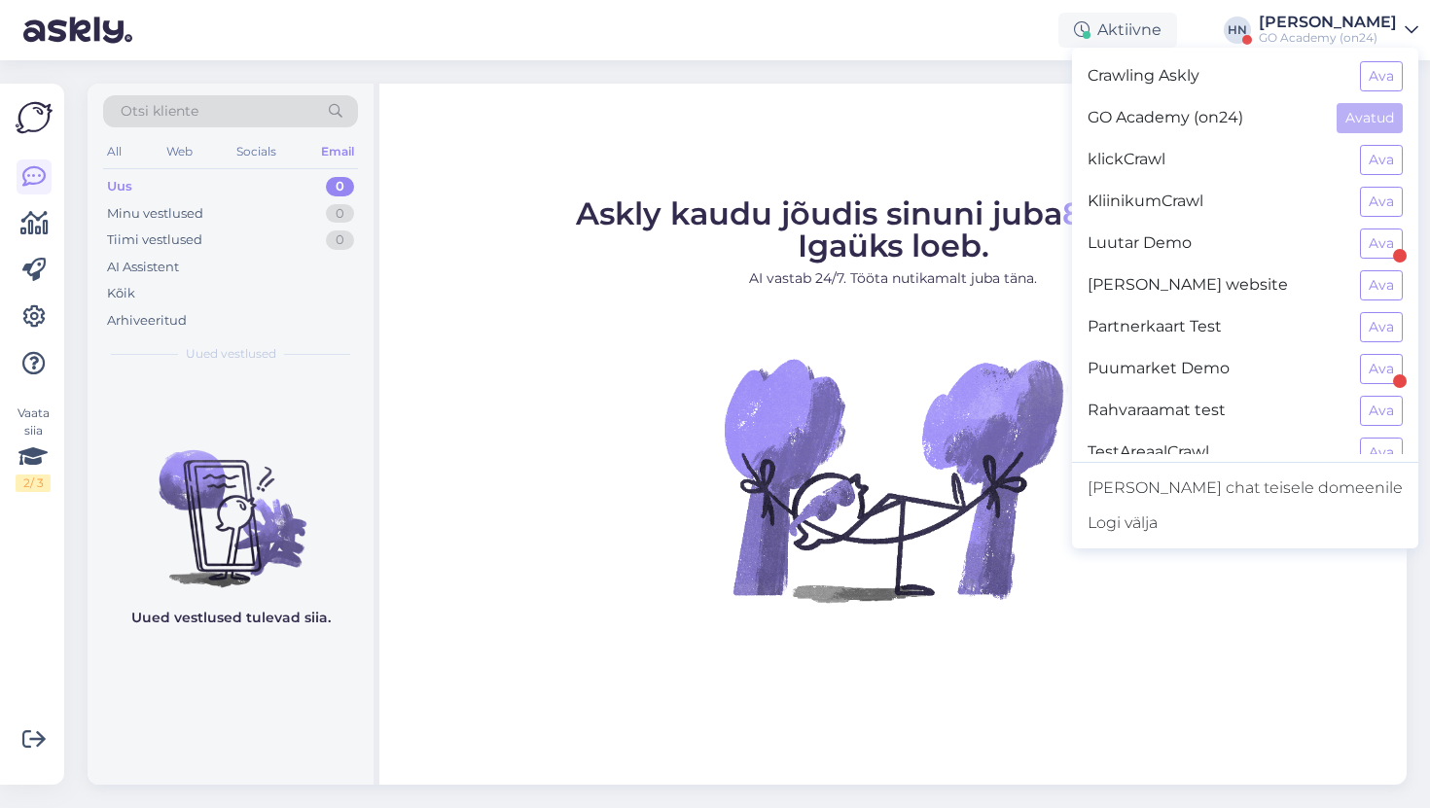
click at [1372, 56] on div "Crawling Askly Ava" at bounding box center [1245, 76] width 346 height 42
click at [1370, 73] on button "Ava" at bounding box center [1381, 76] width 43 height 30
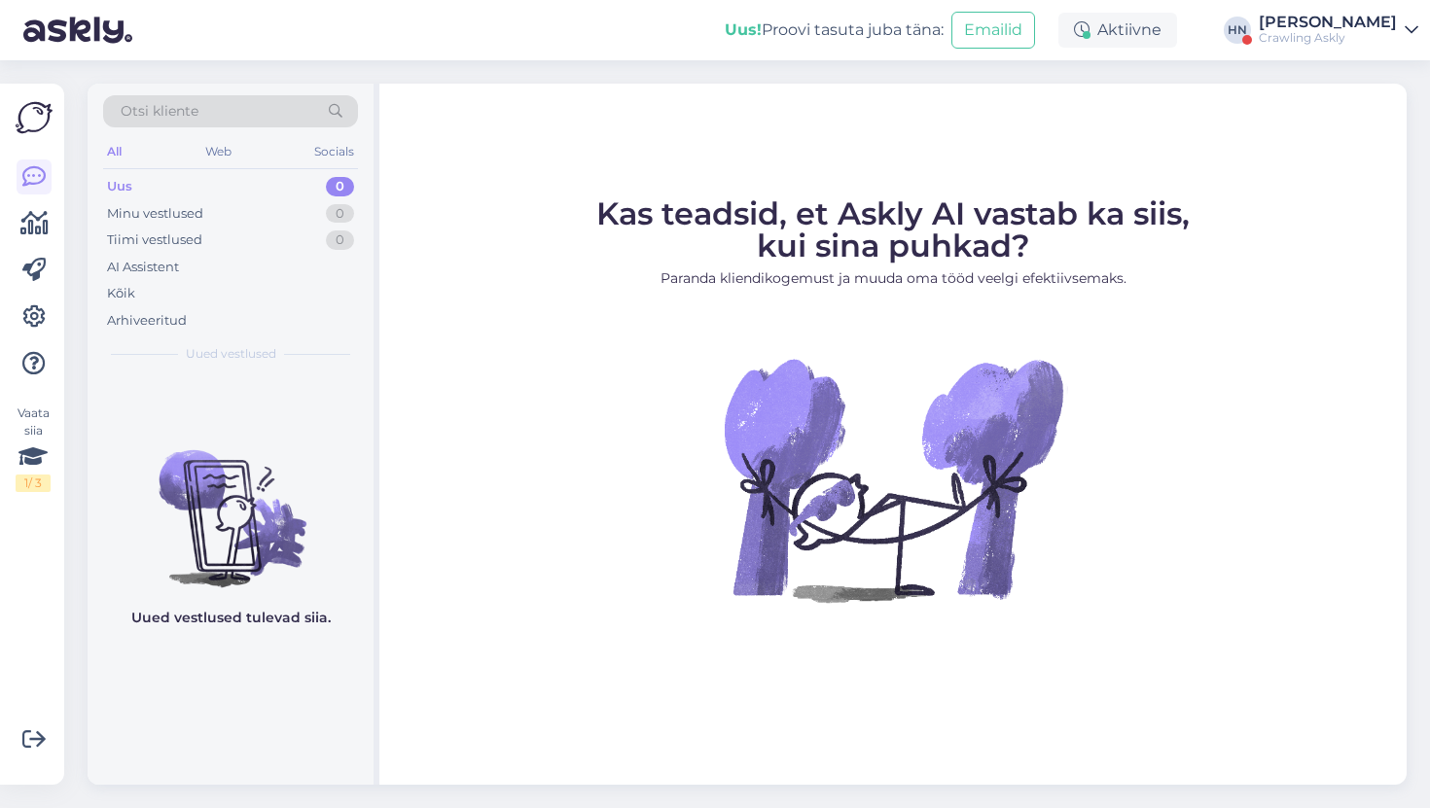
click at [1360, 32] on div "Crawling Askly" at bounding box center [1328, 38] width 138 height 16
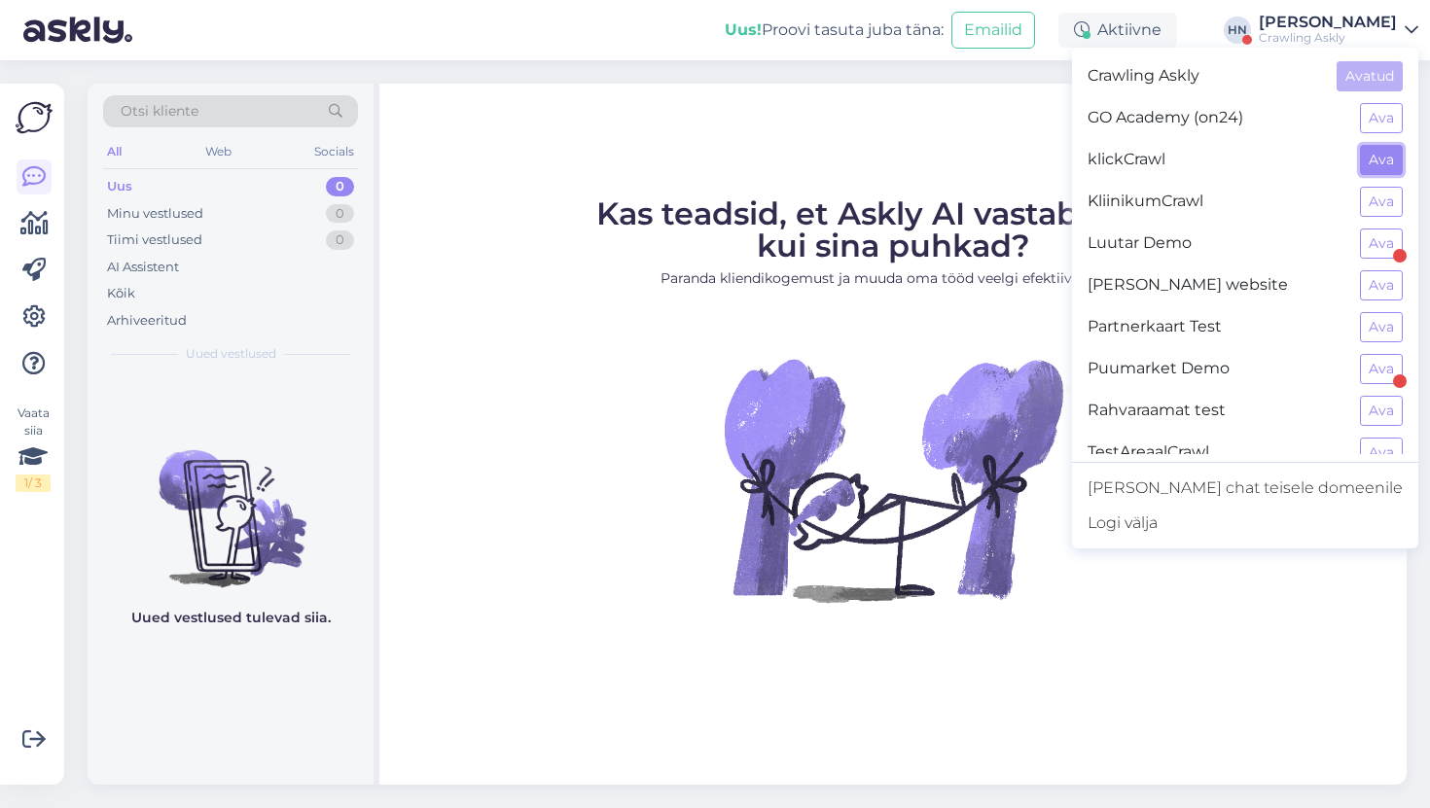
click at [1384, 156] on button "Ava" at bounding box center [1381, 160] width 43 height 30
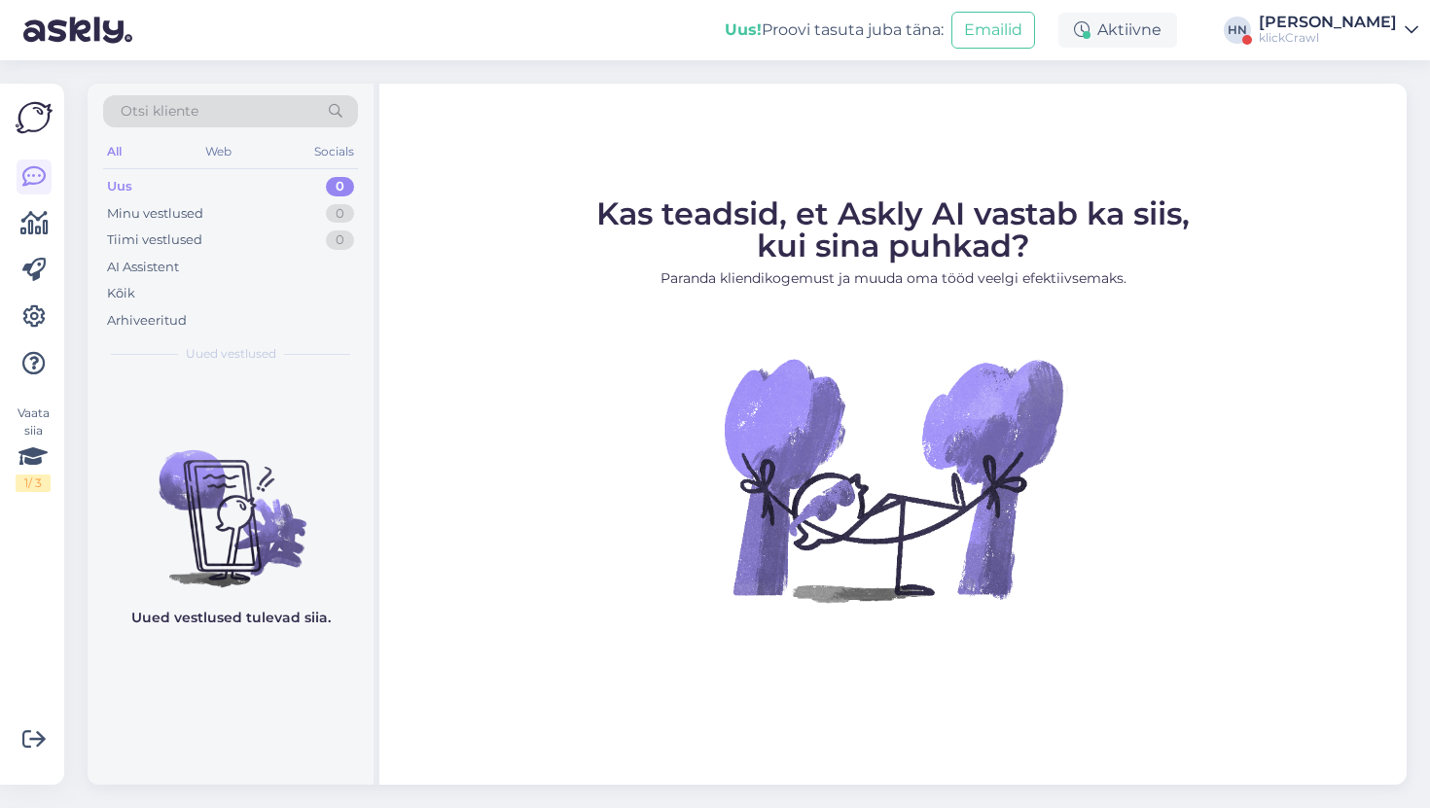
click at [1341, 40] on div "klickCrawl" at bounding box center [1328, 38] width 138 height 16
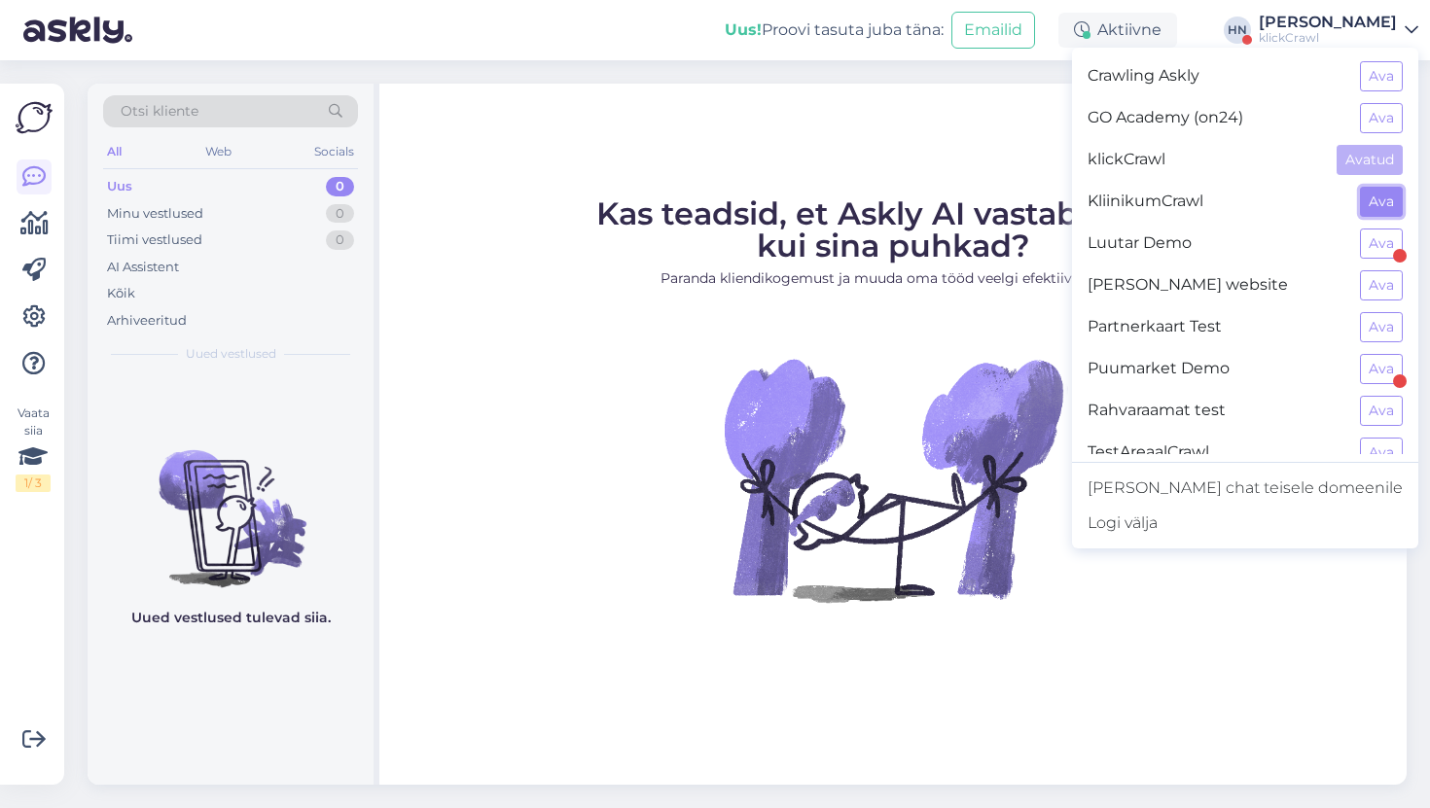
click at [1393, 189] on button "Ava" at bounding box center [1381, 202] width 43 height 30
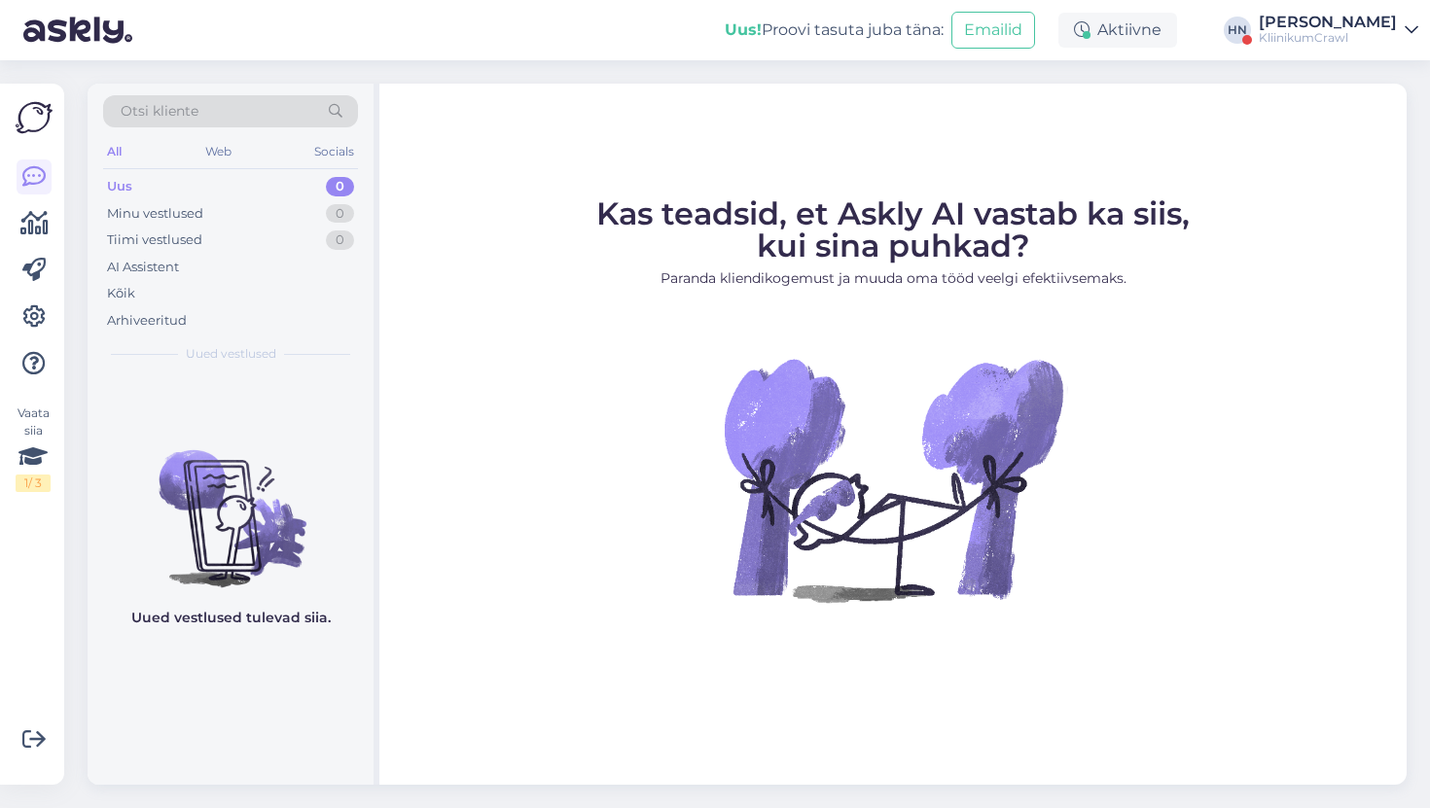
click at [1365, 34] on div "KliinikumCrawl" at bounding box center [1328, 38] width 138 height 16
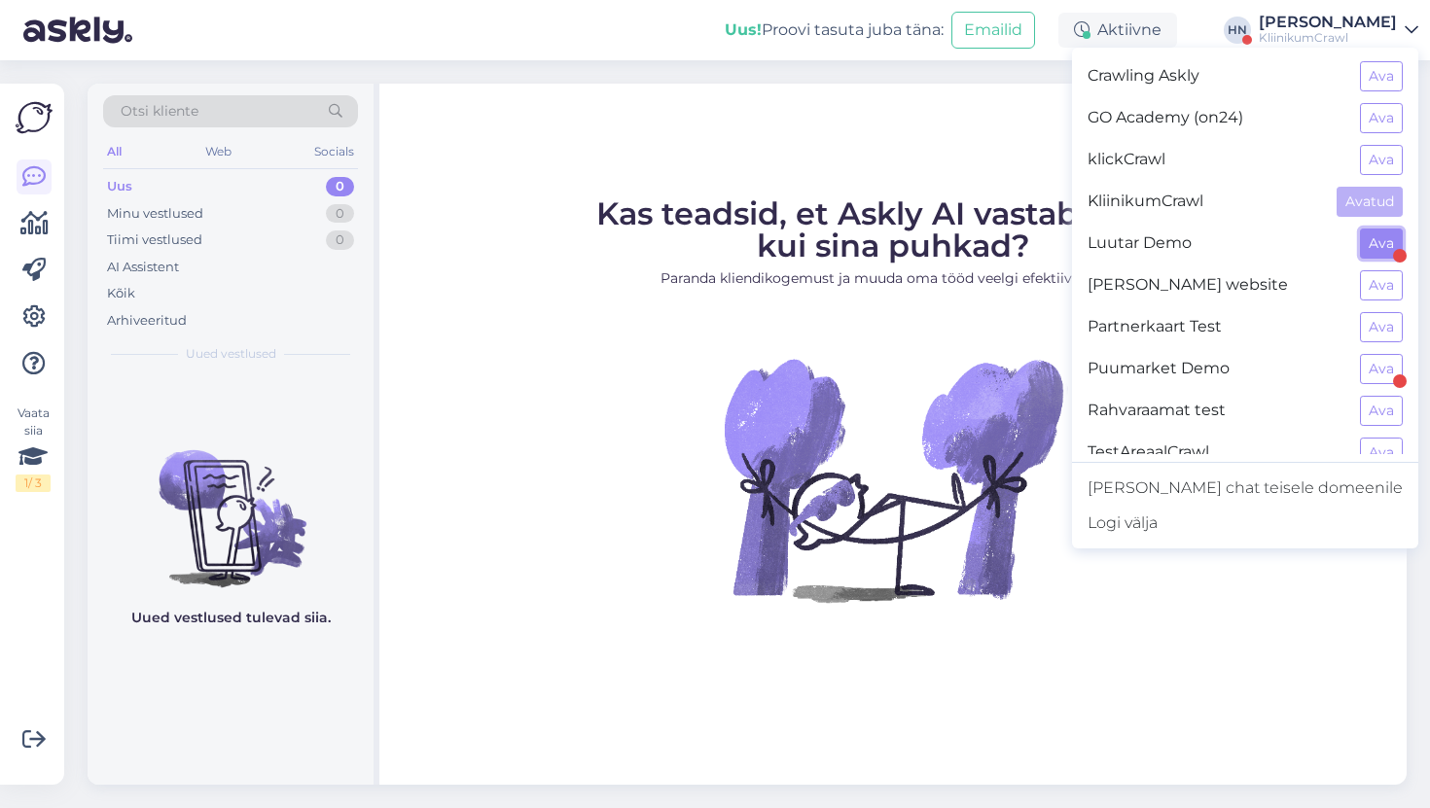
click at [1372, 236] on button "Ava" at bounding box center [1381, 244] width 43 height 30
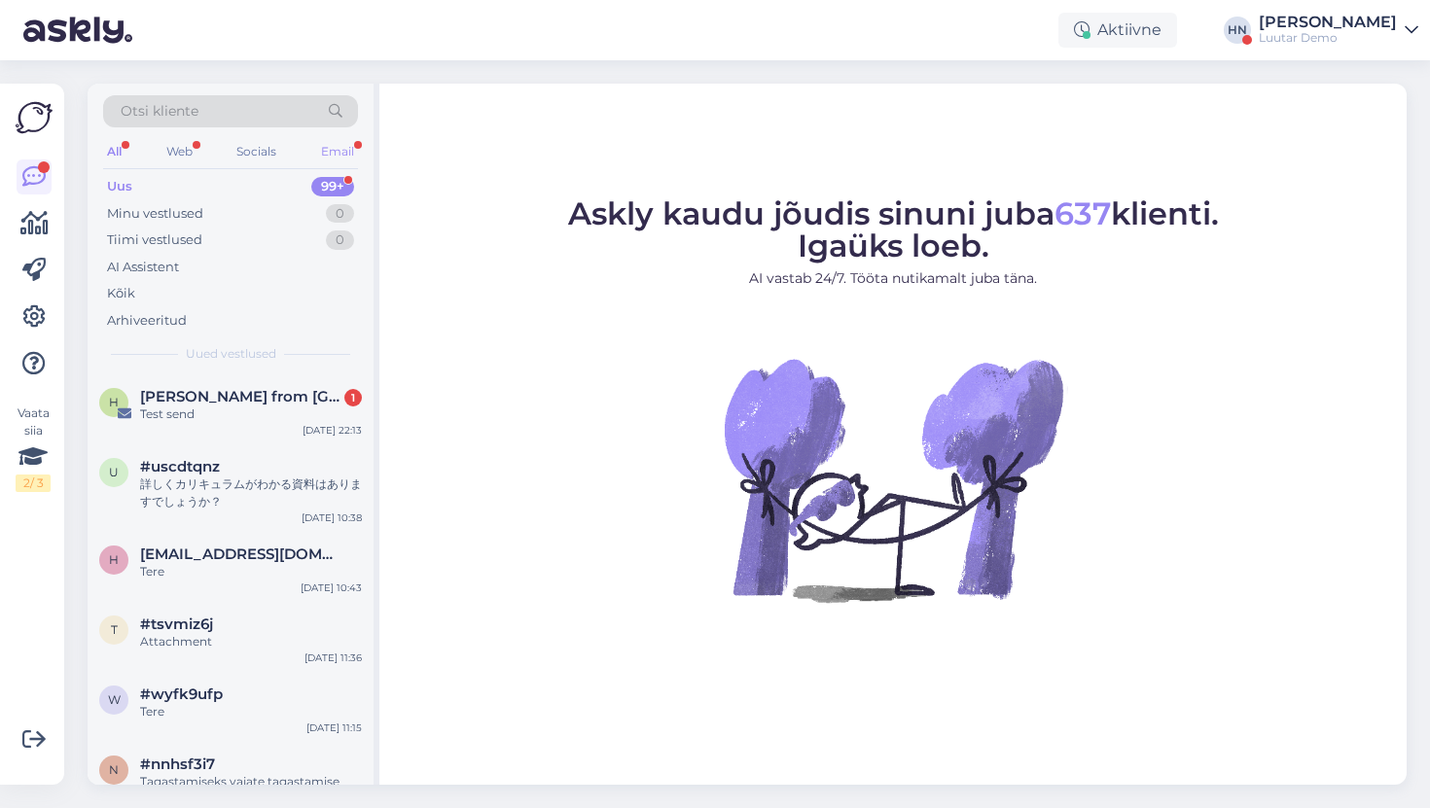
click at [336, 146] on div "Email" at bounding box center [337, 151] width 41 height 25
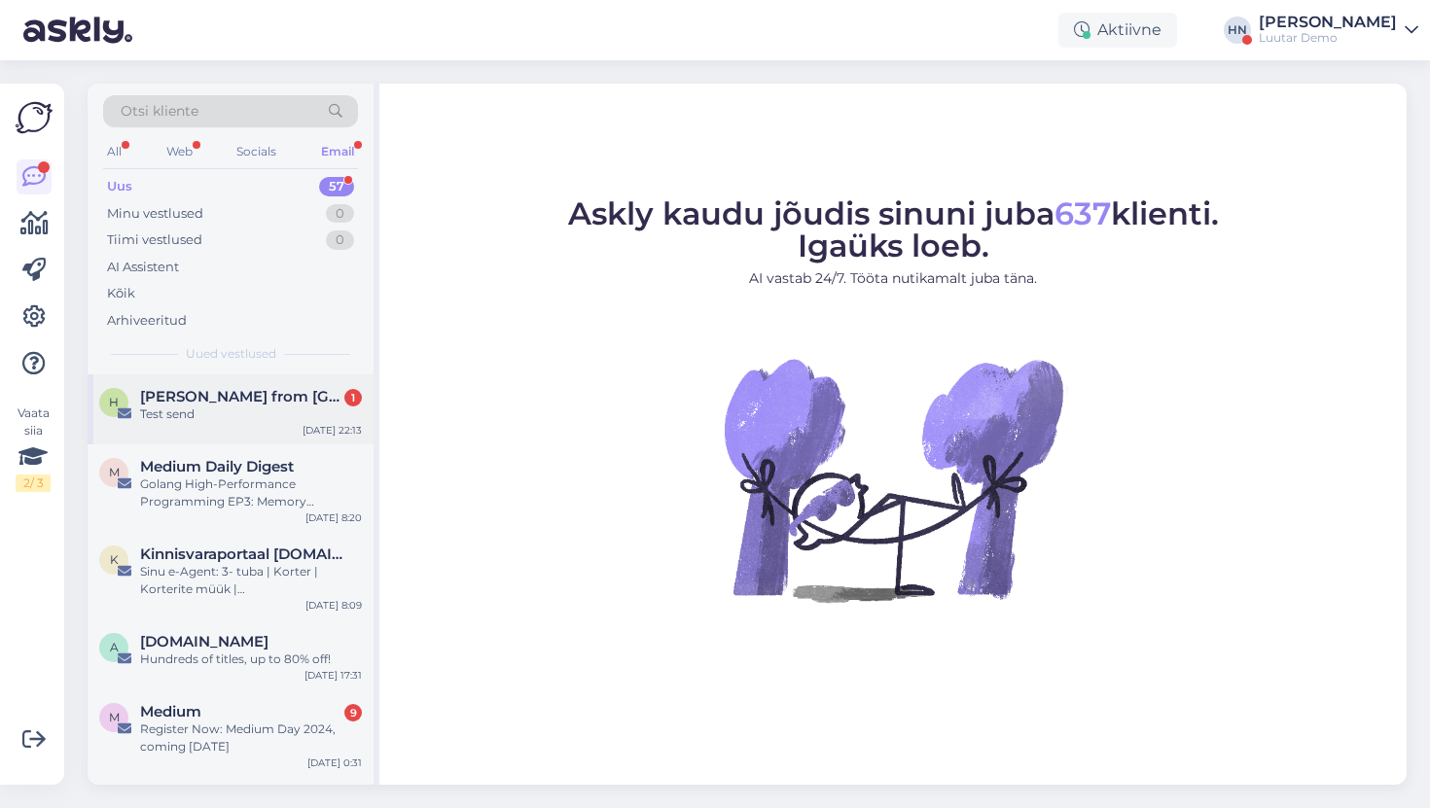
click at [158, 402] on span "Hans Niinemäe from Askly" at bounding box center [241, 397] width 202 height 18
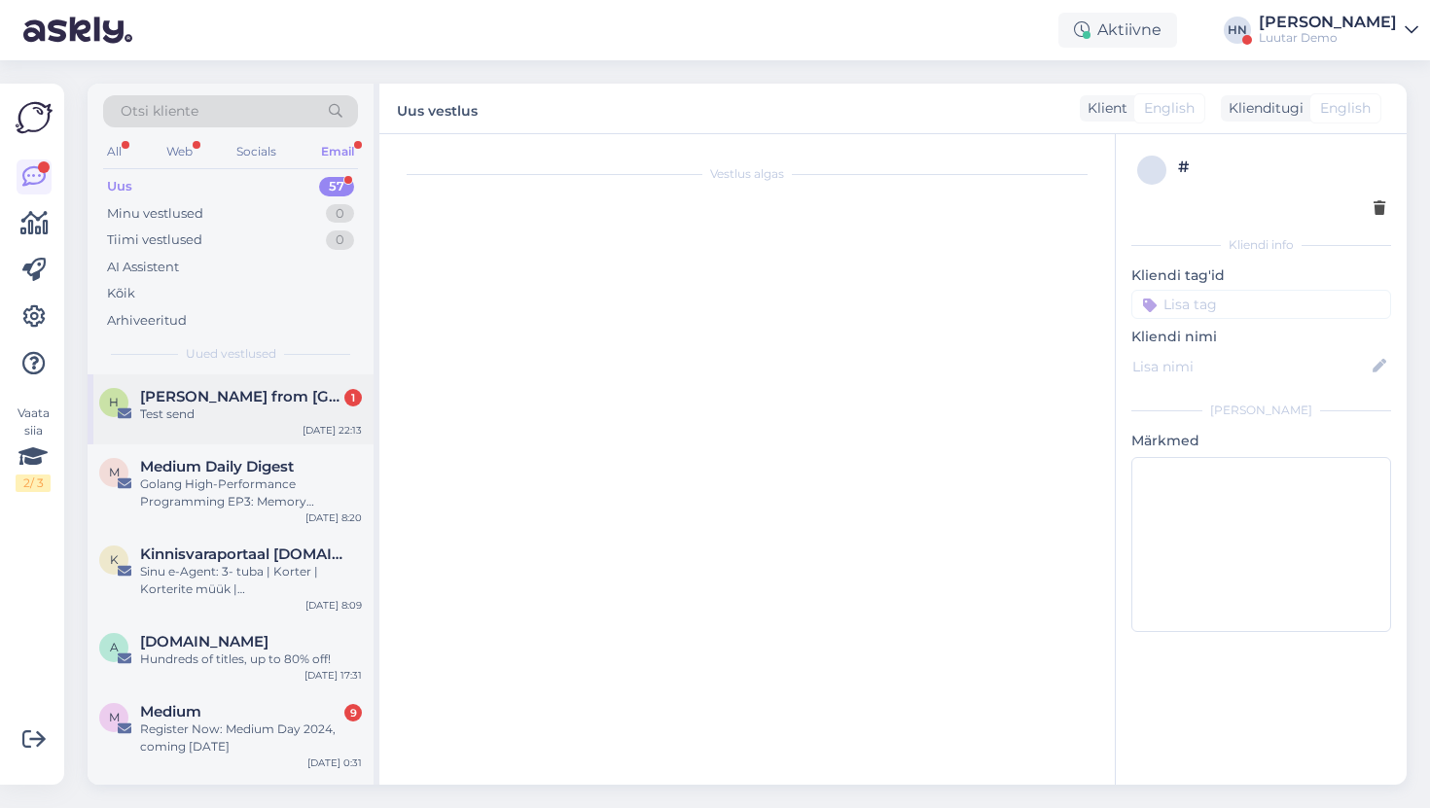
scroll to position [9, 0]
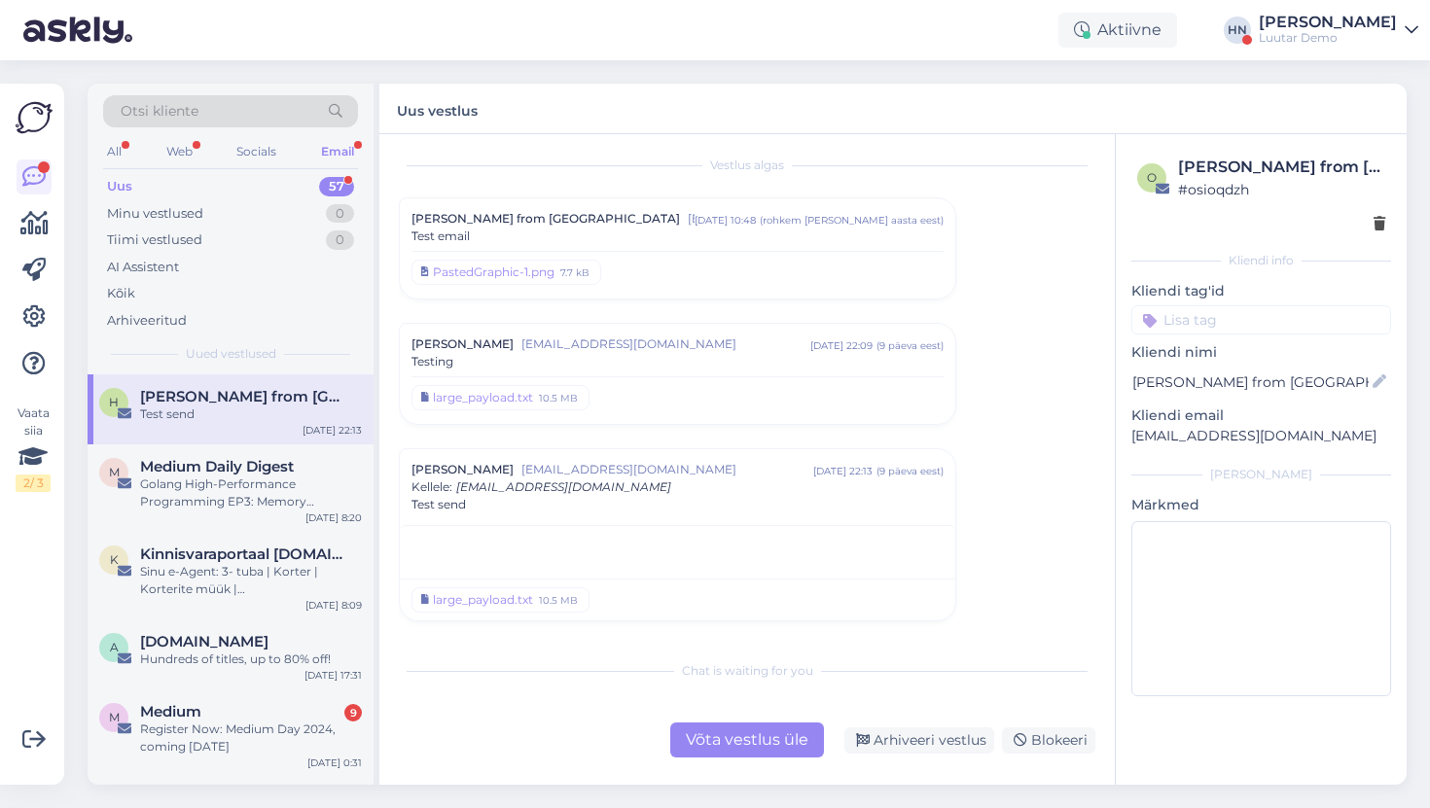
click at [29, 335] on div at bounding box center [34, 271] width 35 height 222
click at [25, 327] on icon at bounding box center [33, 316] width 23 height 23
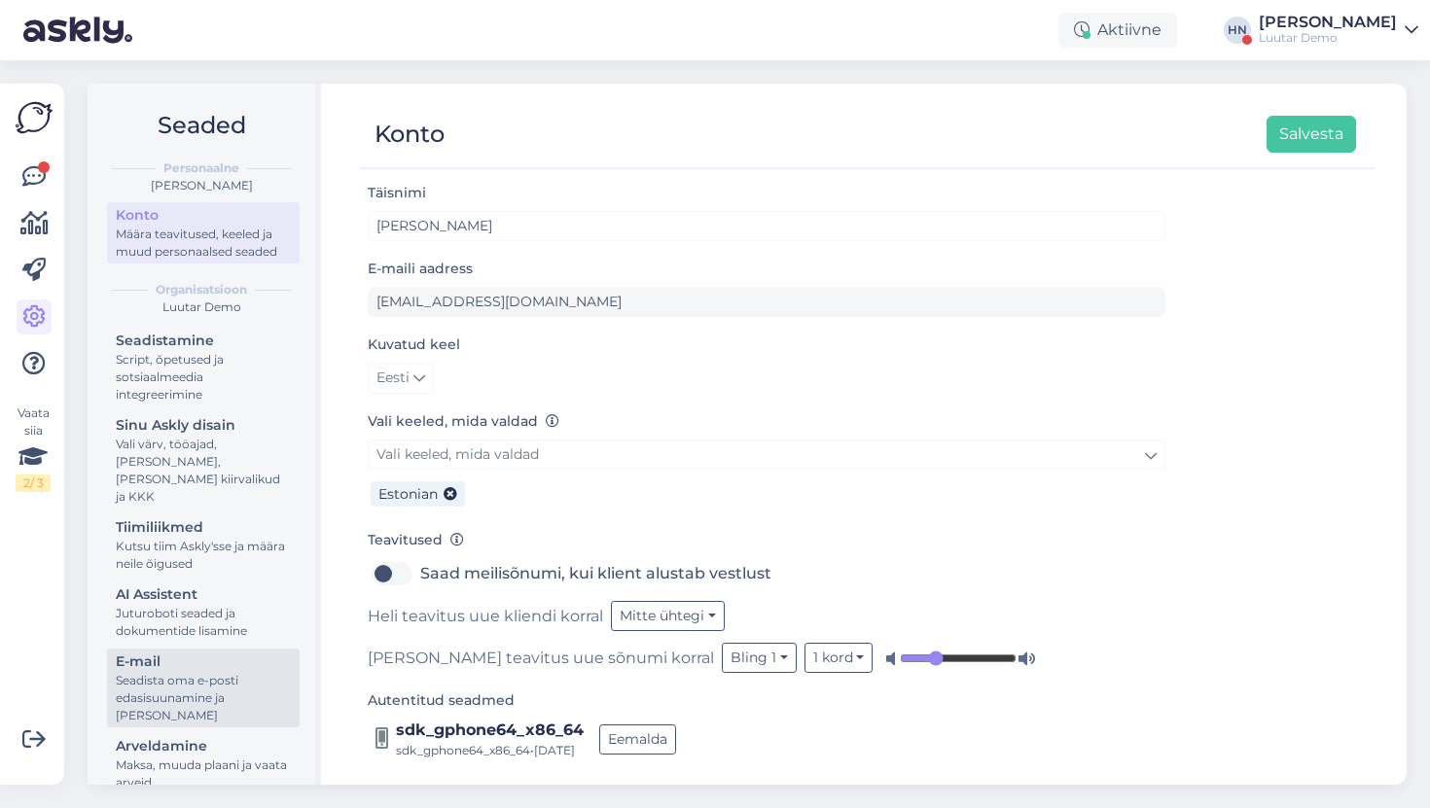
click at [157, 672] on div "Seadista oma e-posti edasisuunamine ja lisa domeenid" at bounding box center [203, 698] width 175 height 53
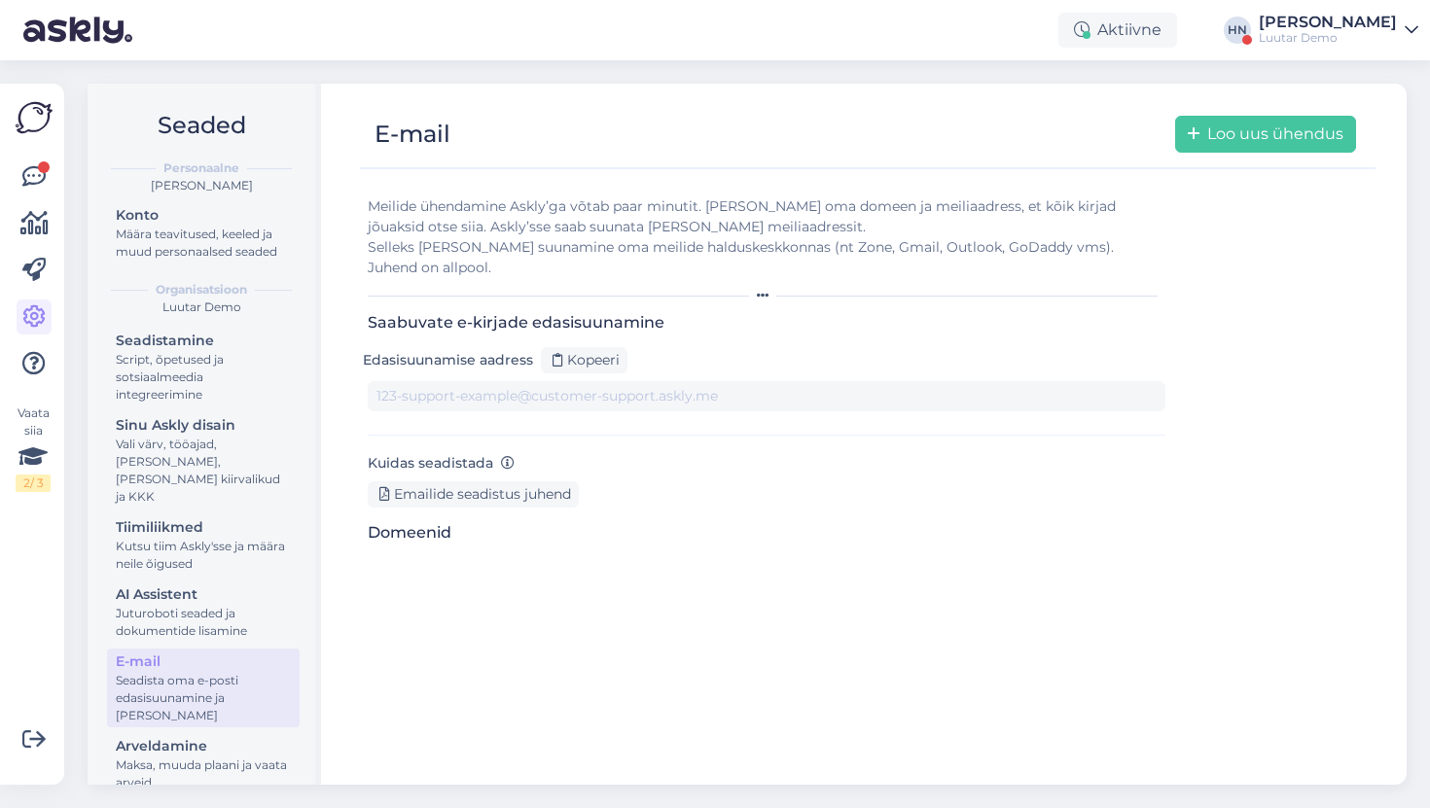
type input "1v0alfpcgds-0rlsbxqd2xo.staging@tickets.askly.me"
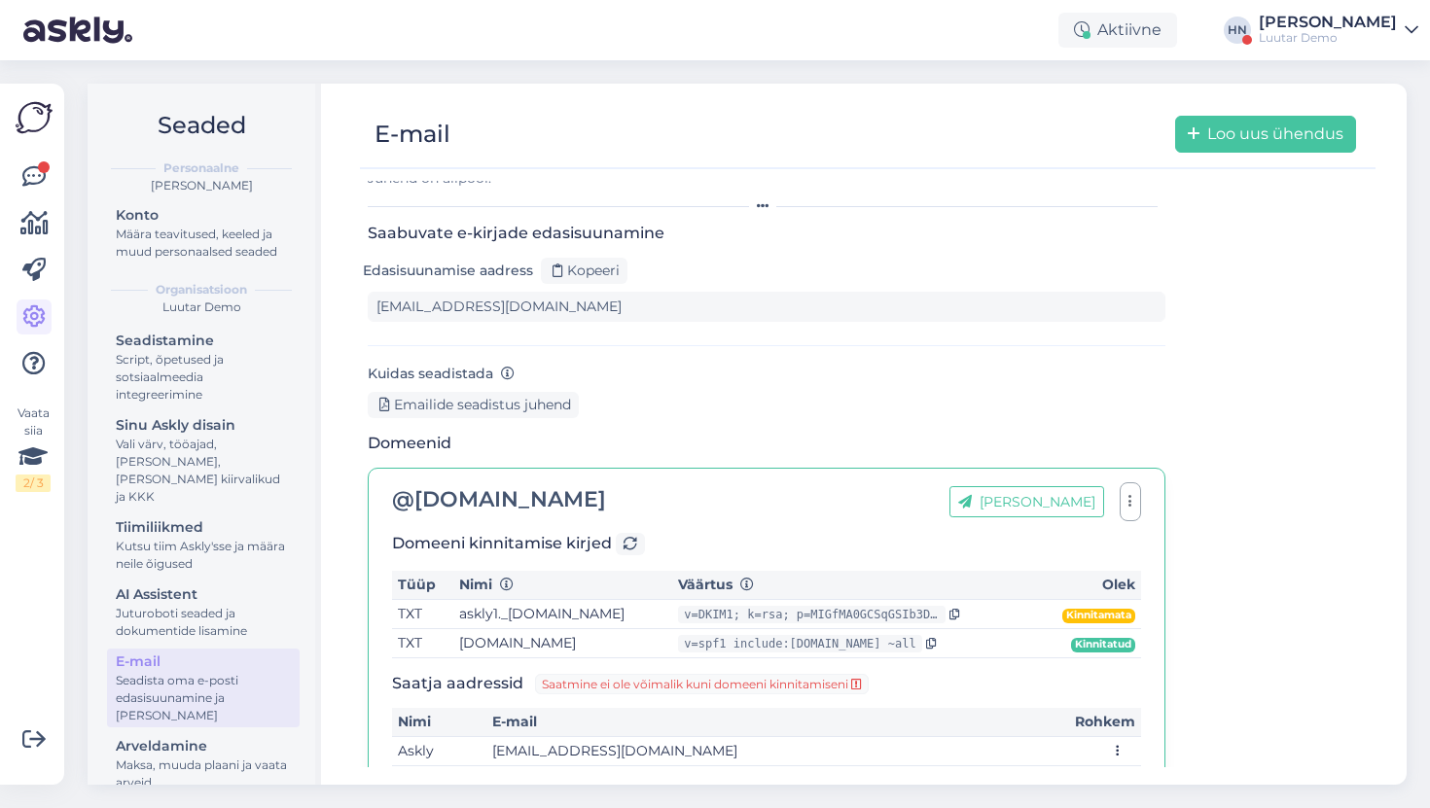
scroll to position [102, 0]
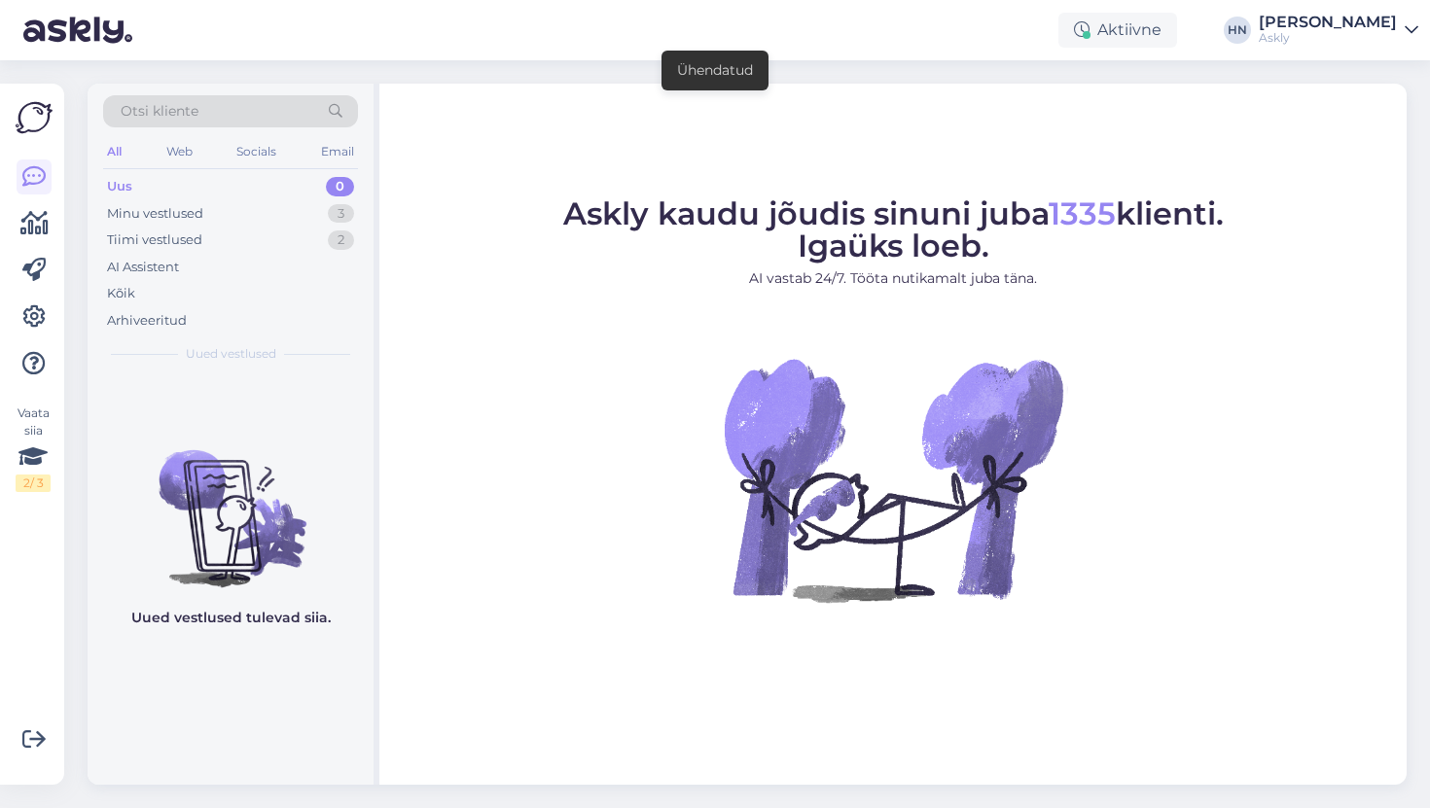
click at [11, 307] on div "Vaata siia 2 / 3 Võimalused Veendu, et Askly loob sulle väärtust. Sulge Ühenda …" at bounding box center [32, 434] width 64 height 701
click at [28, 307] on icon at bounding box center [33, 316] width 23 height 23
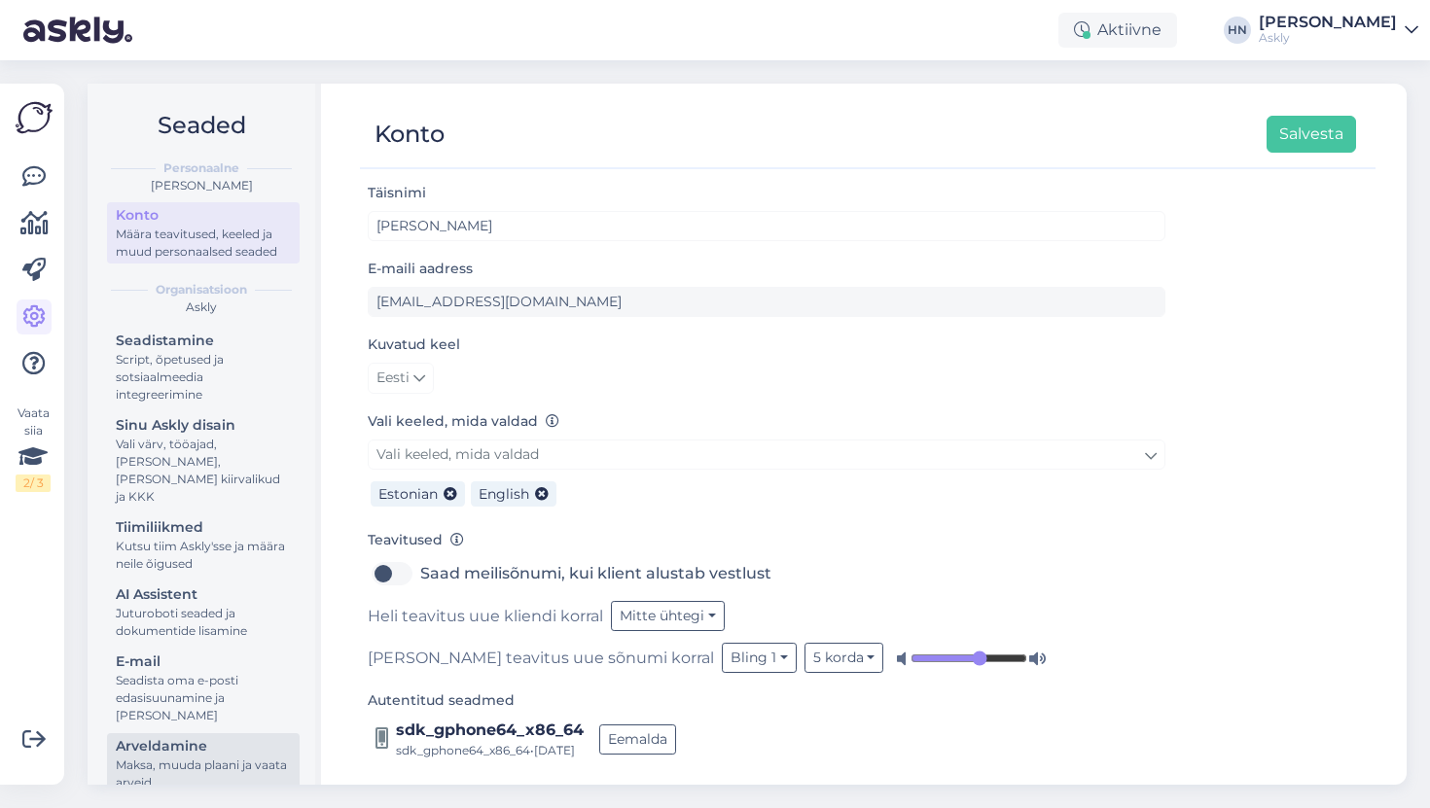
click at [207, 733] on link "Arveldamine Maksa, muuda plaani ja vaata arveid" at bounding box center [203, 763] width 193 height 61
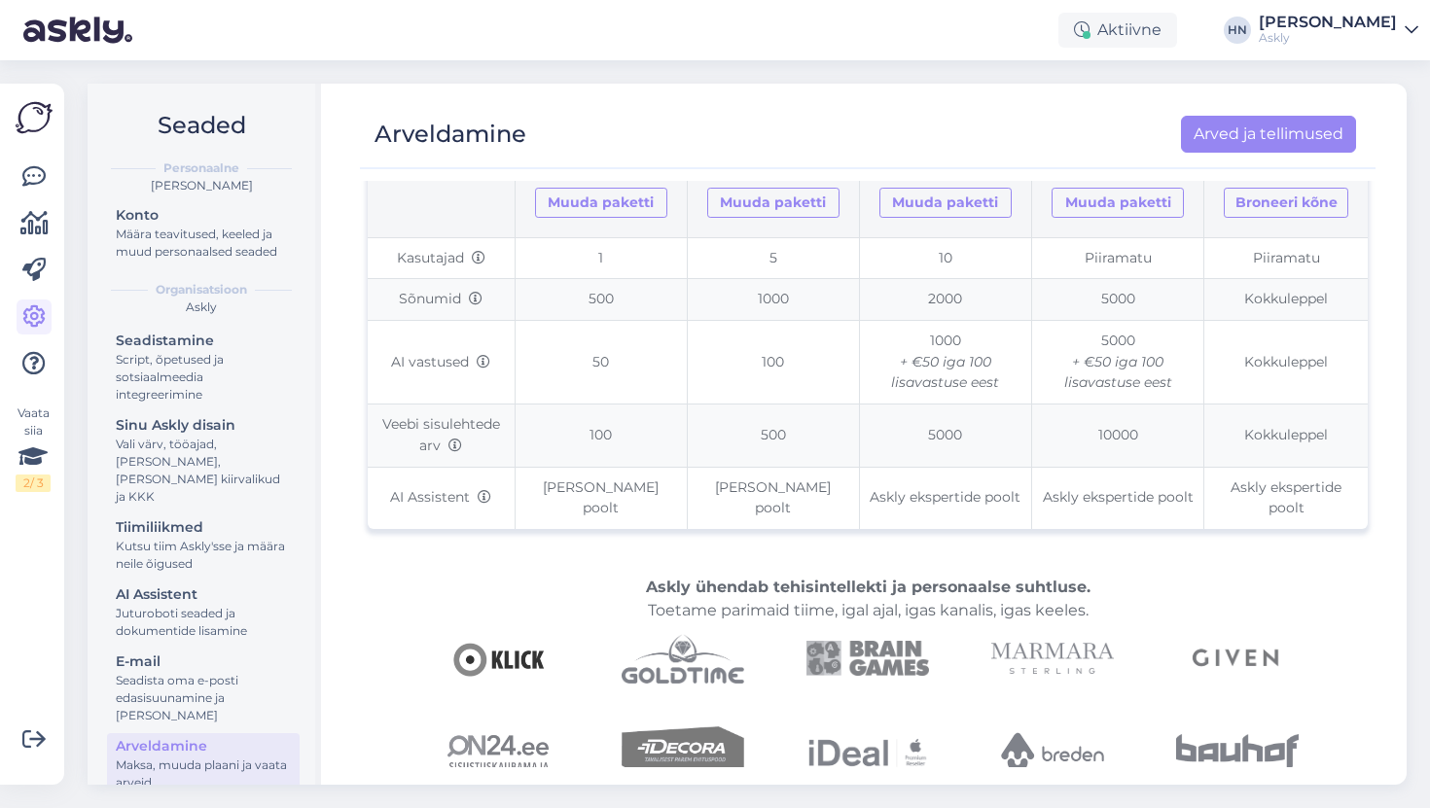
scroll to position [271, 0]
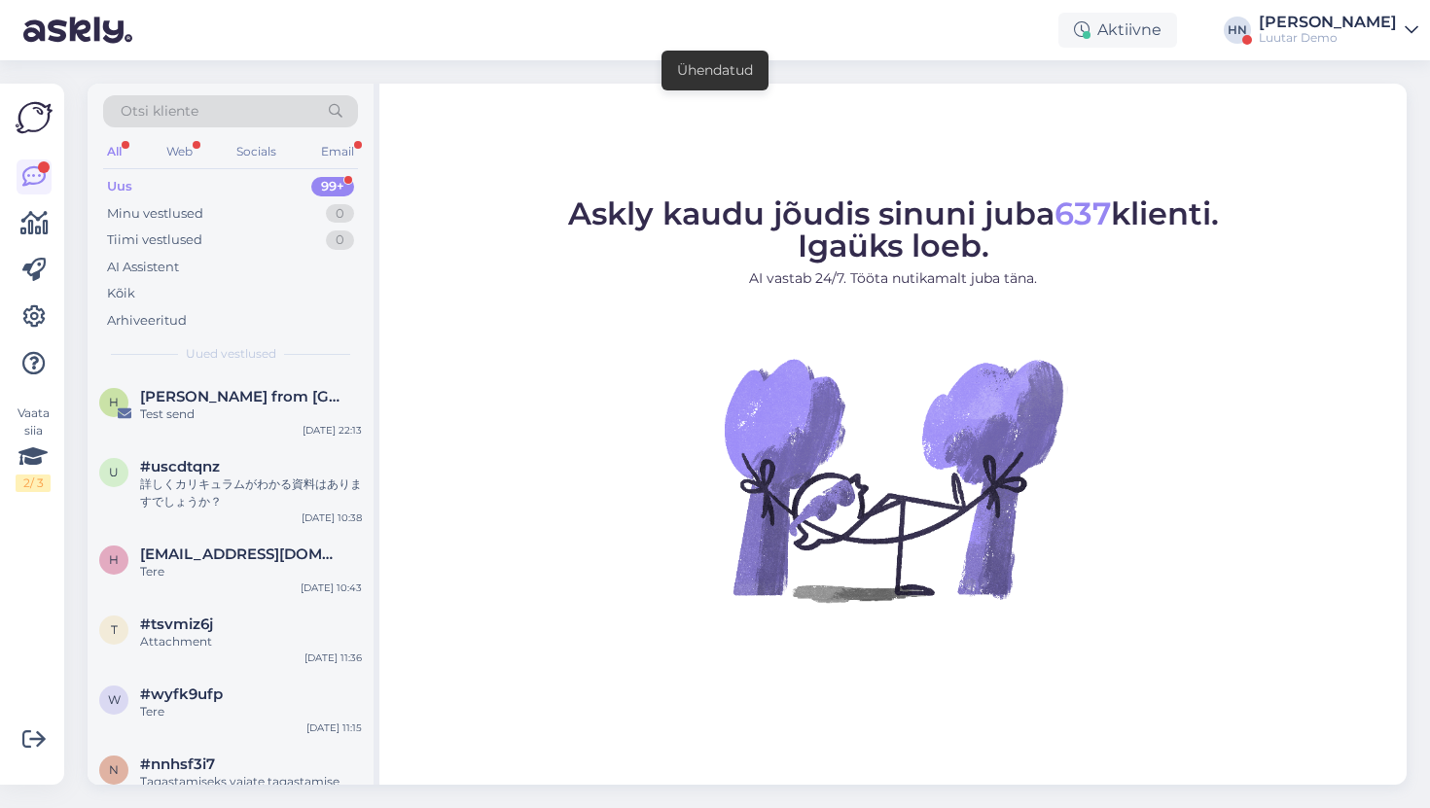
click at [58, 211] on div "Vaata siia 2 / 3 Võimalused Veendu, et Askly loob sulle väärtust. Sulge Ühenda …" at bounding box center [32, 434] width 64 height 701
click at [43, 224] on icon at bounding box center [34, 223] width 28 height 23
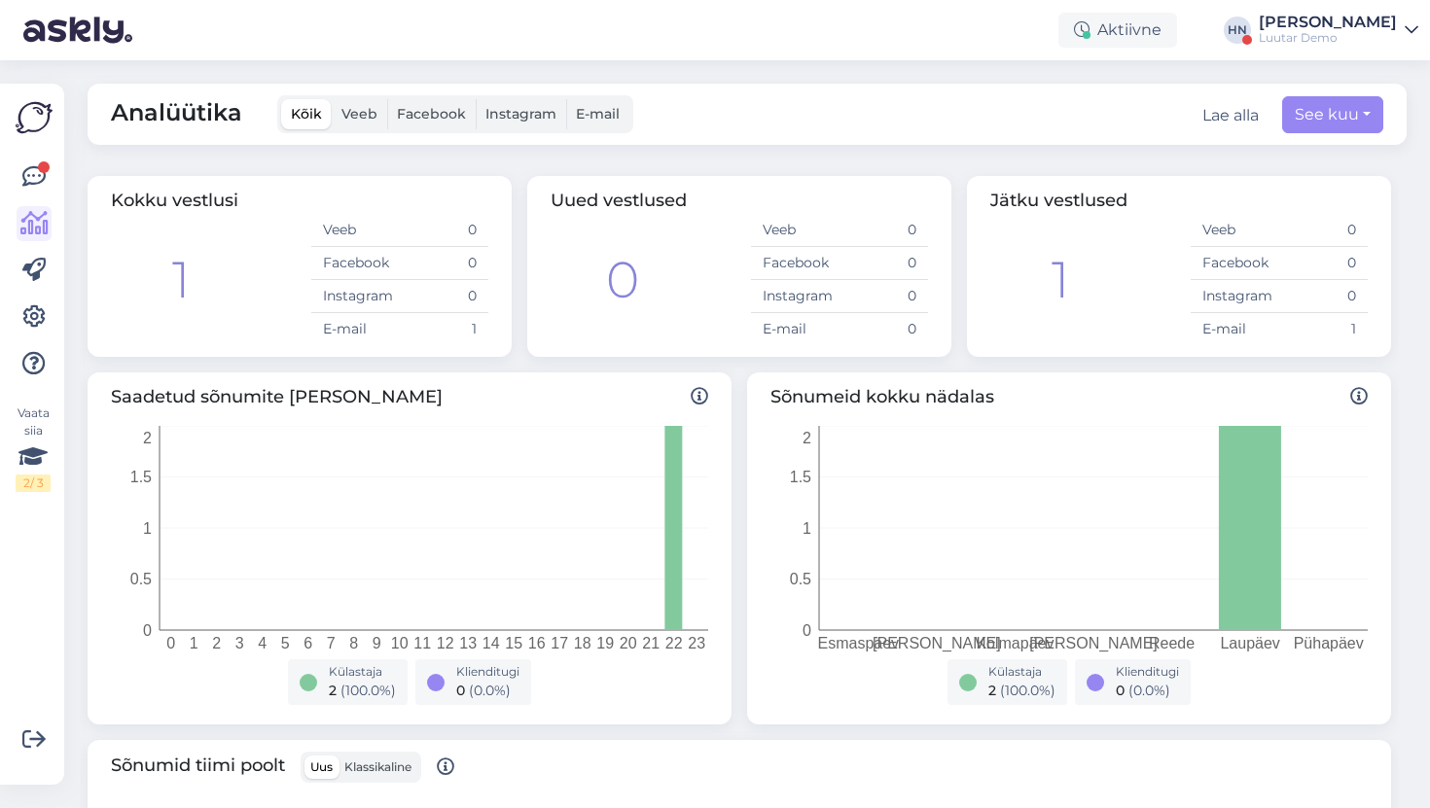
click at [1308, 46] on div "Aktiivne HN Hans Niinemäe Luutar Demo" at bounding box center [715, 30] width 1430 height 60
click at [1325, 26] on div "[PERSON_NAME]" at bounding box center [1328, 23] width 138 height 16
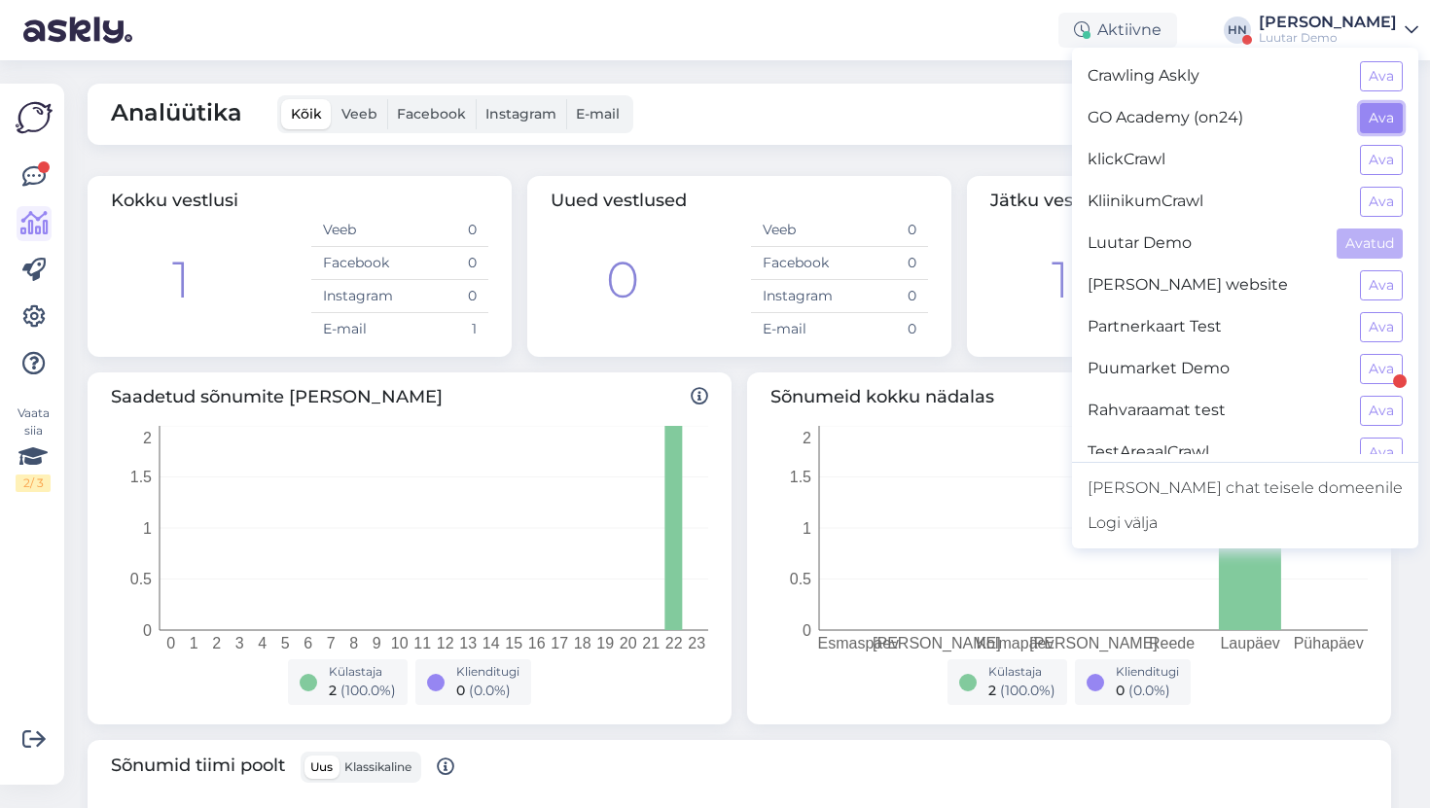
click at [1394, 116] on button "Ava" at bounding box center [1381, 118] width 43 height 30
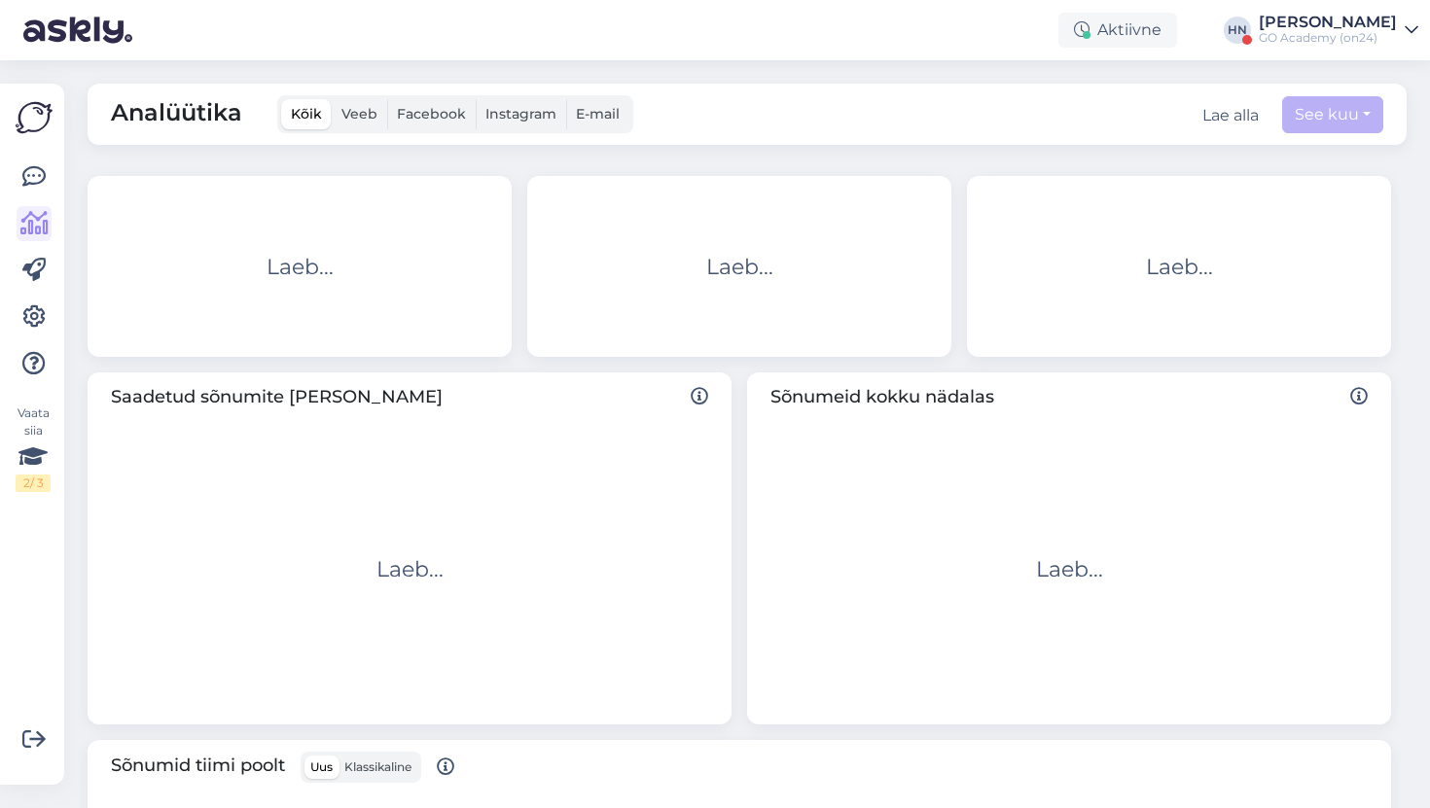
click at [1351, 28] on div "[PERSON_NAME]" at bounding box center [1328, 23] width 138 height 16
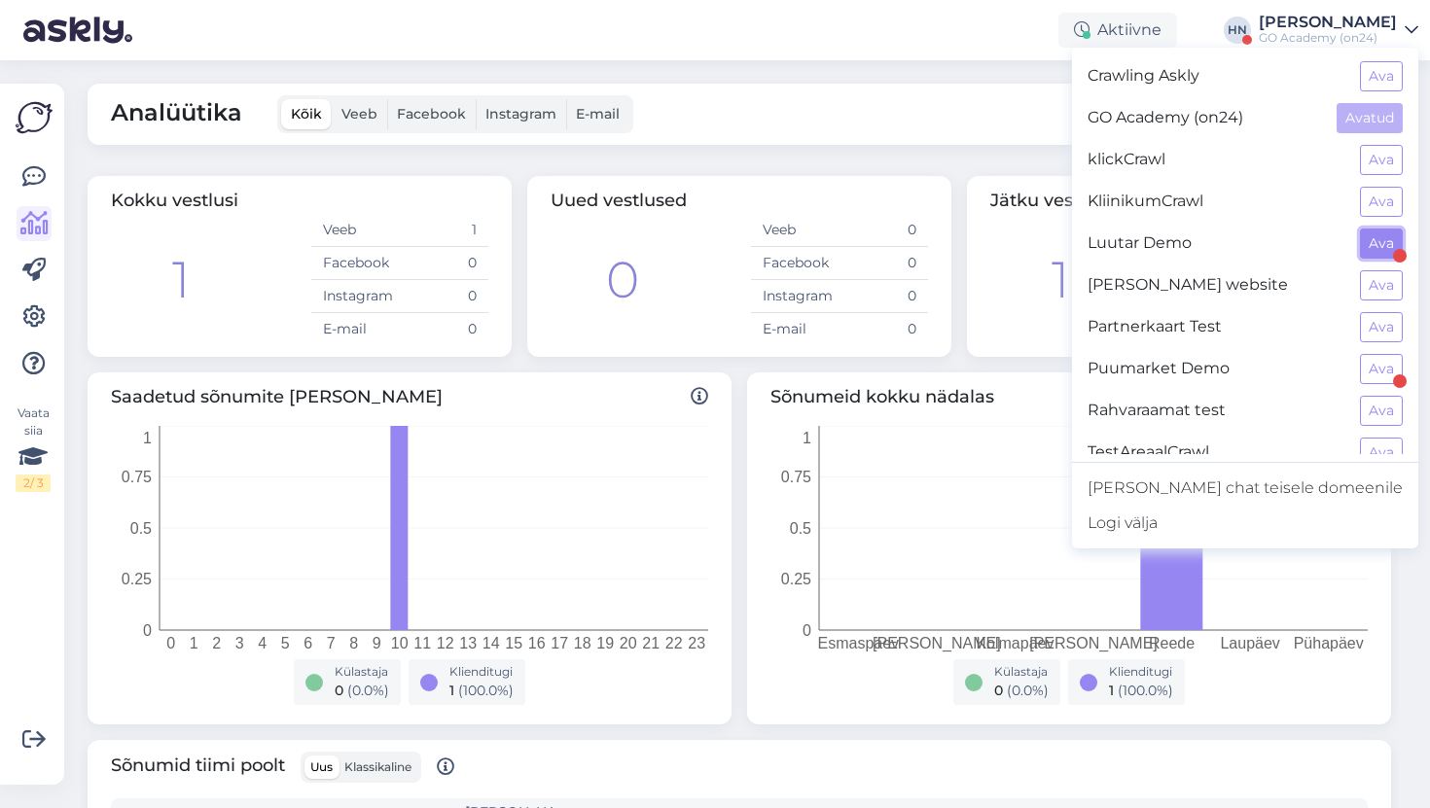
click at [1374, 234] on button "Ava" at bounding box center [1381, 244] width 43 height 30
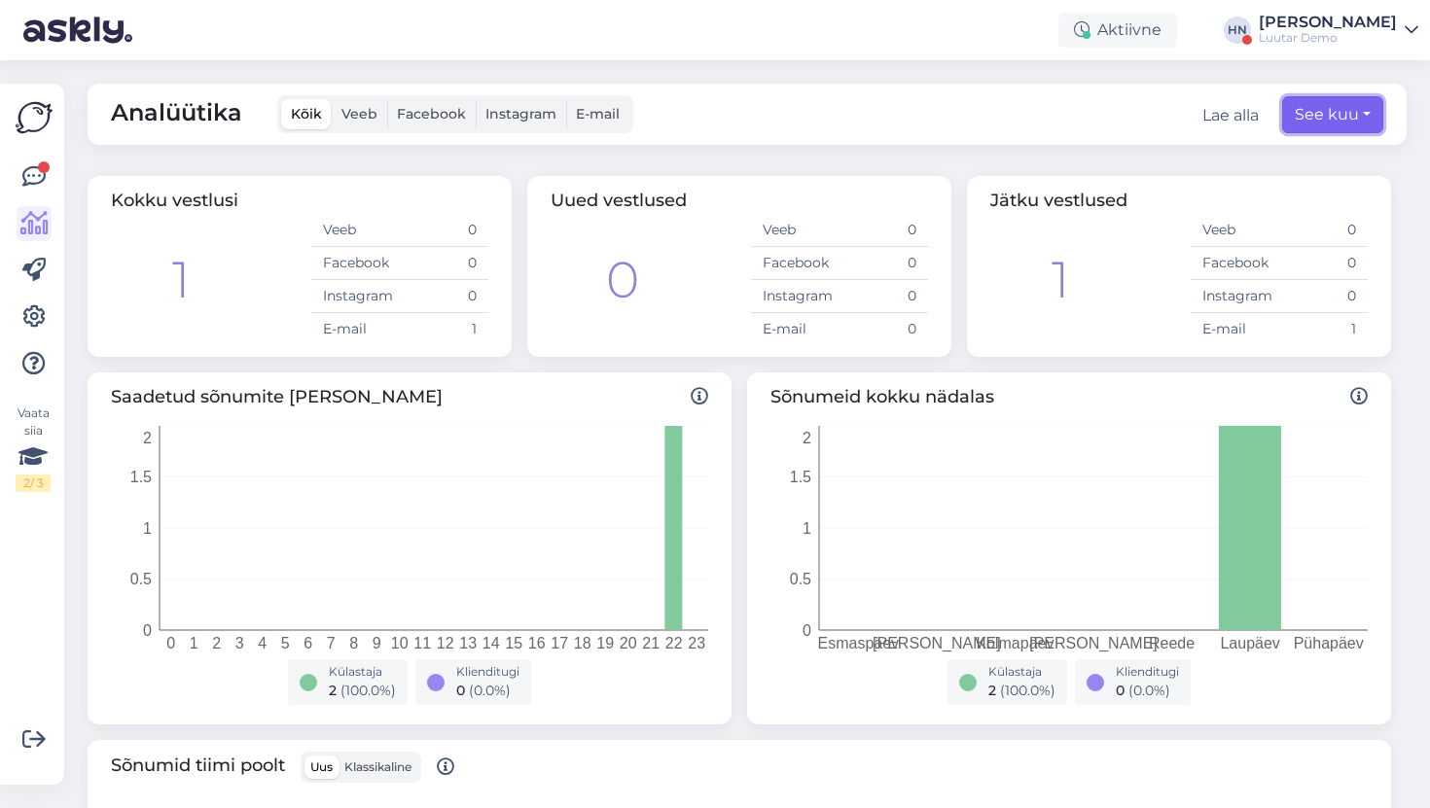
click at [1340, 125] on button "See kuu" at bounding box center [1332, 114] width 101 height 37
select select "8"
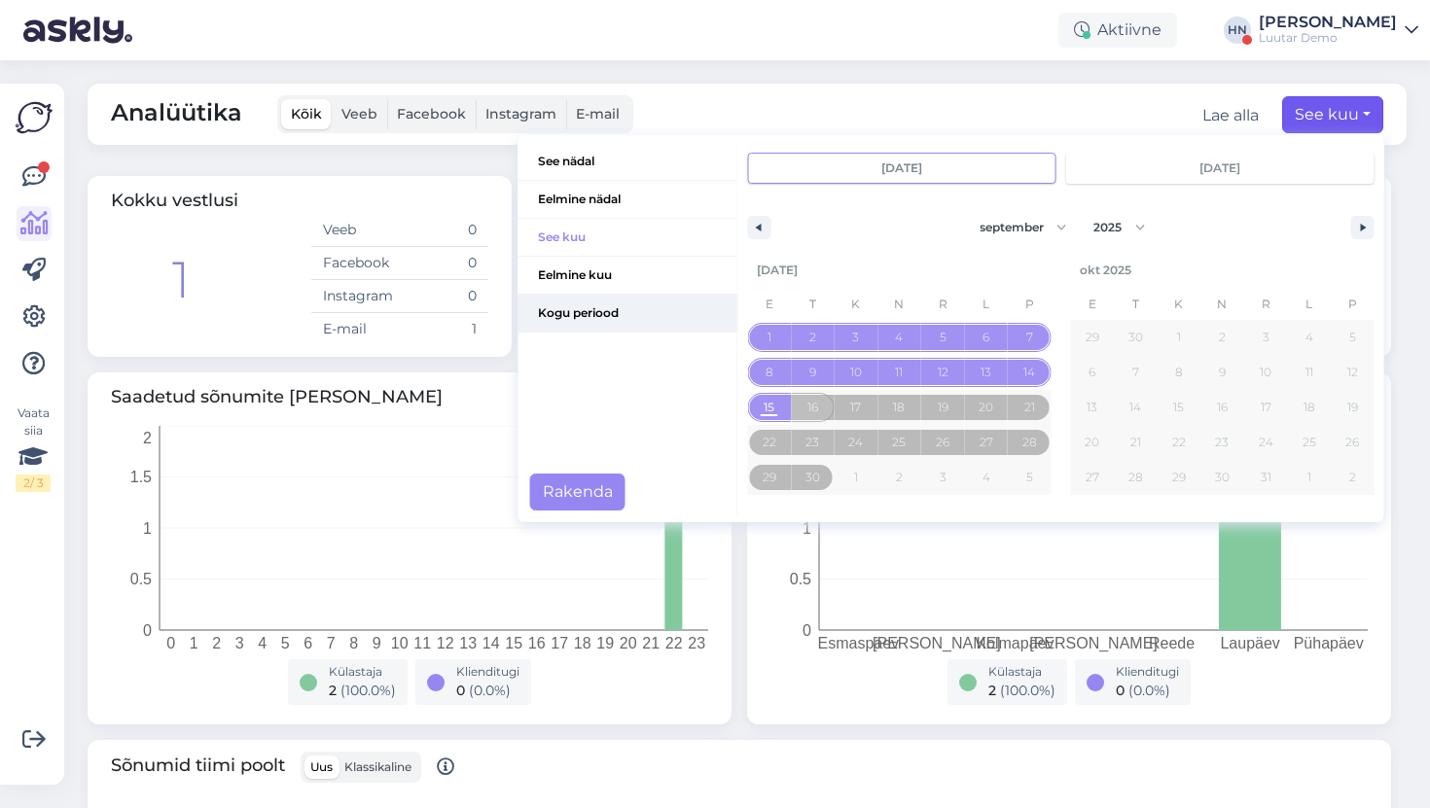
click at [597, 320] on span "Kogu periood" at bounding box center [627, 313] width 219 height 37
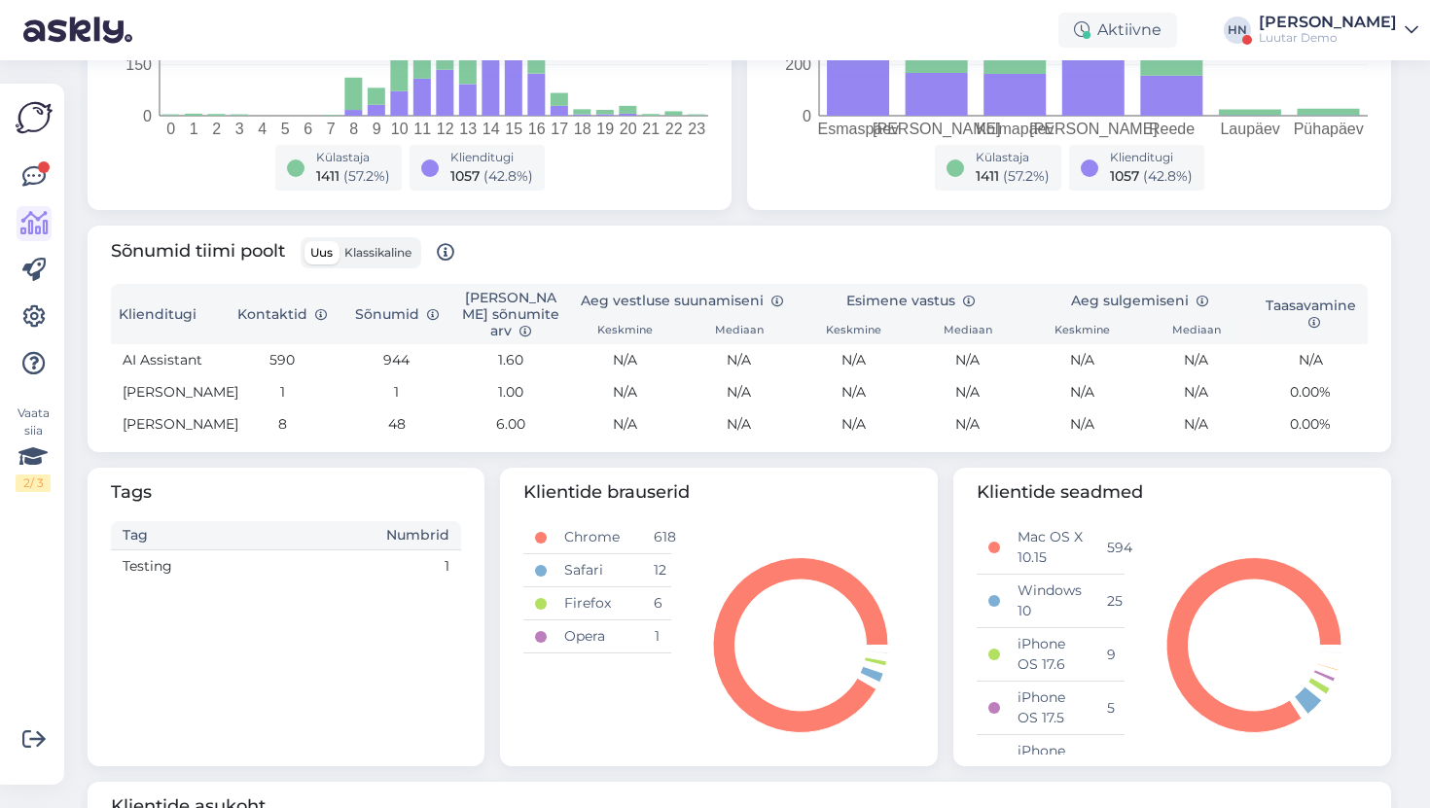
scroll to position [510, 0]
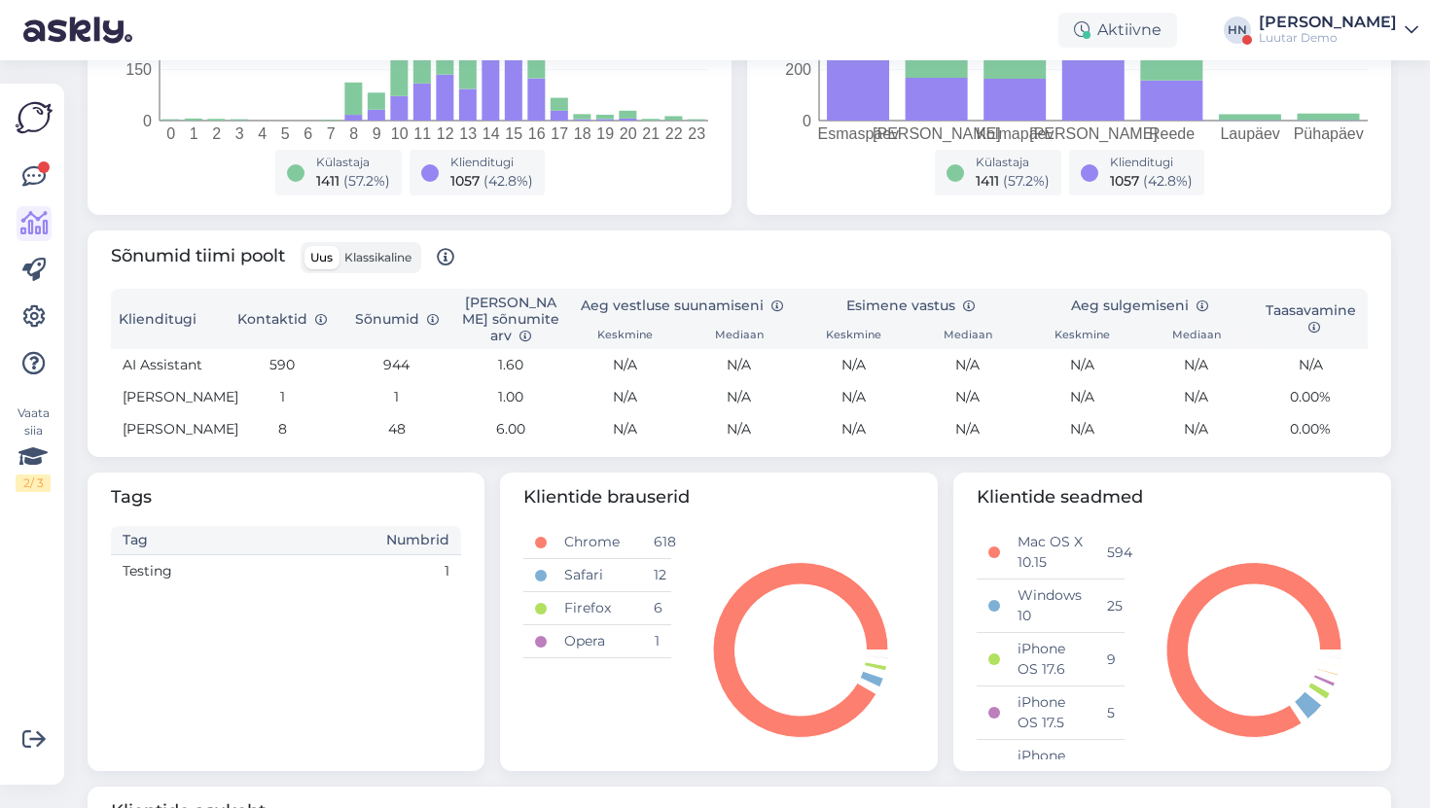
click at [384, 267] on label "Klassikaline" at bounding box center [378, 257] width 79 height 23
click at [339, 246] on input "Klassikaline" at bounding box center [339, 246] width 0 height 0
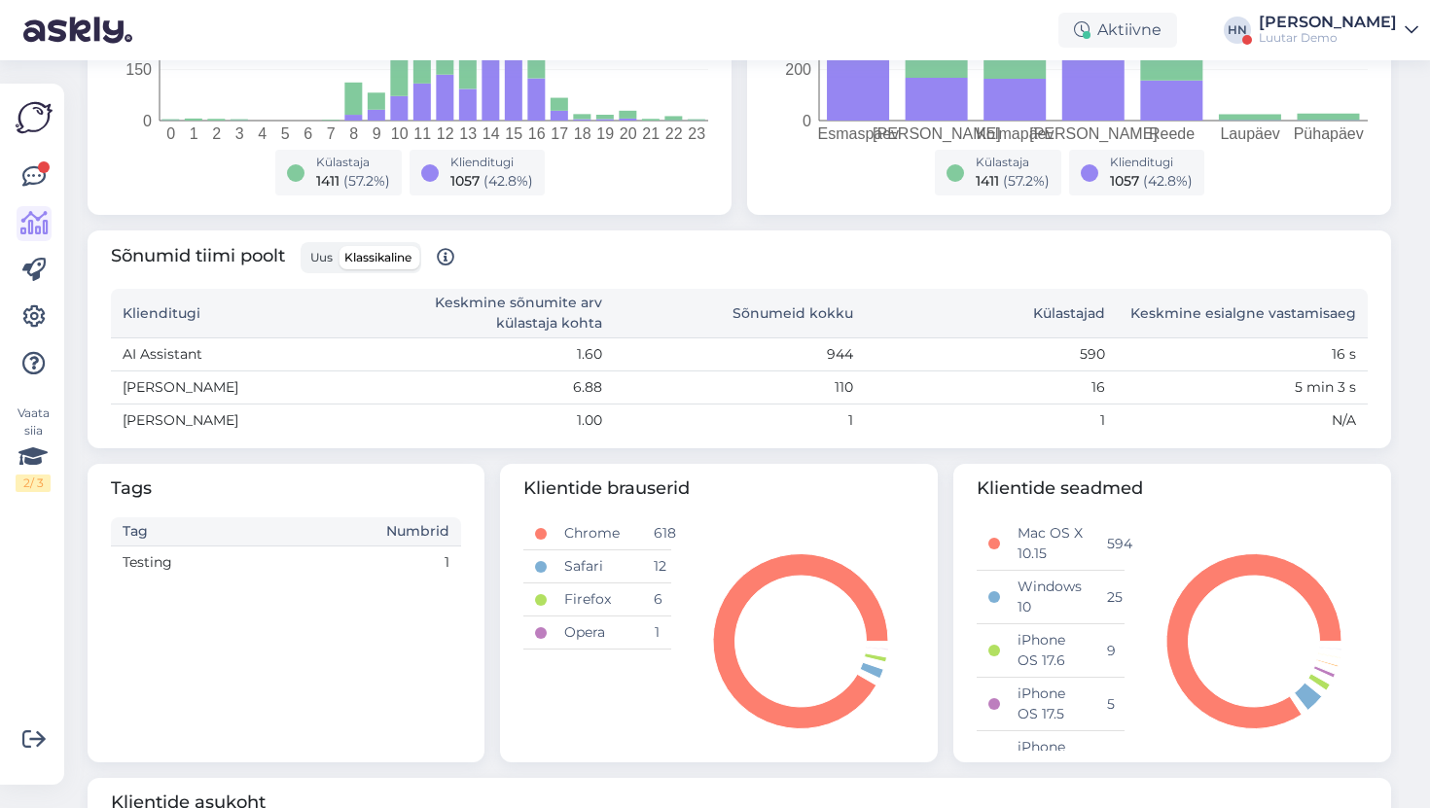
click at [326, 252] on span "Uus" at bounding box center [321, 257] width 22 height 15
click at [304, 246] on input "Uus" at bounding box center [304, 246] width 0 height 0
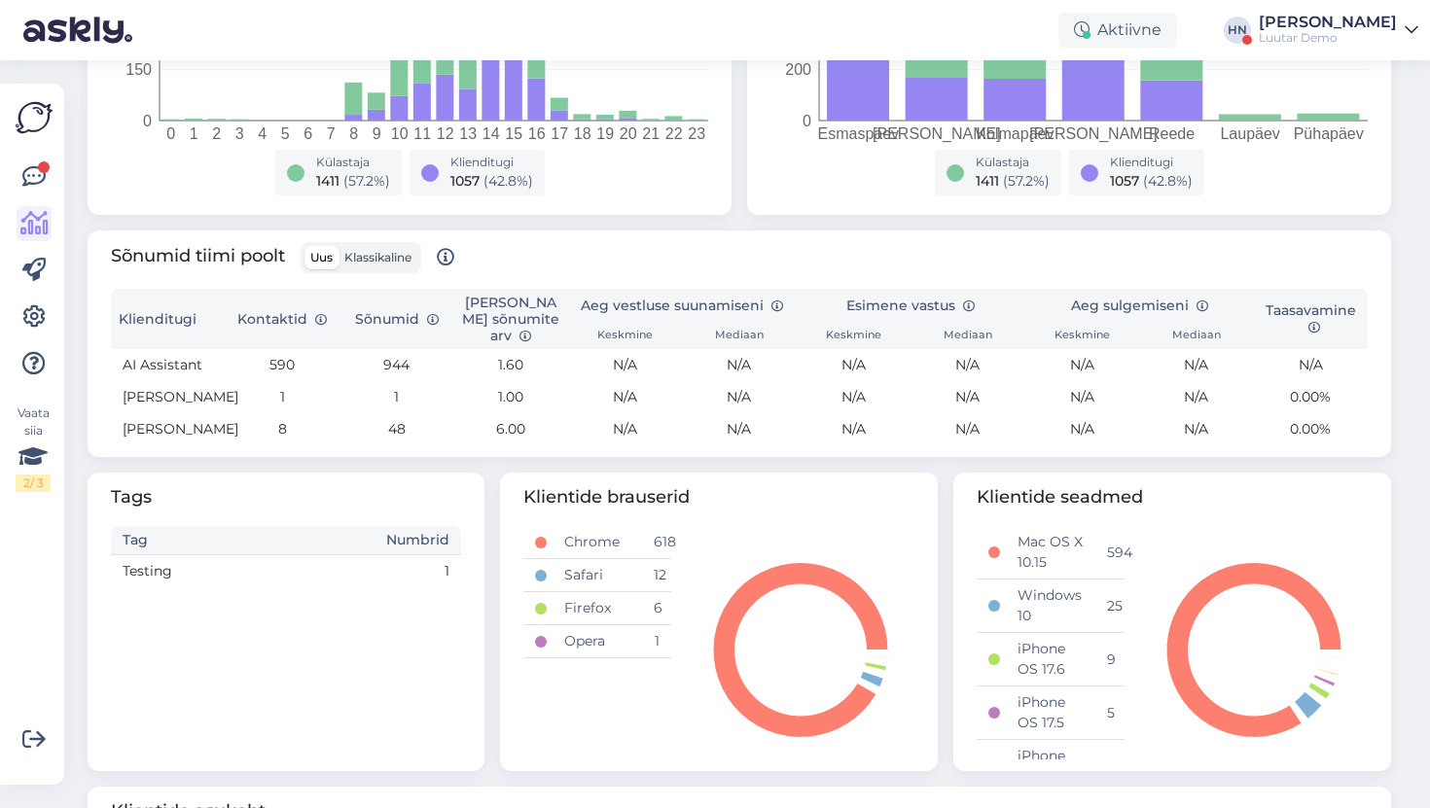
click at [368, 259] on span "Klassikaline" at bounding box center [377, 257] width 67 height 15
click at [339, 246] on input "Klassikaline" at bounding box center [339, 246] width 0 height 0
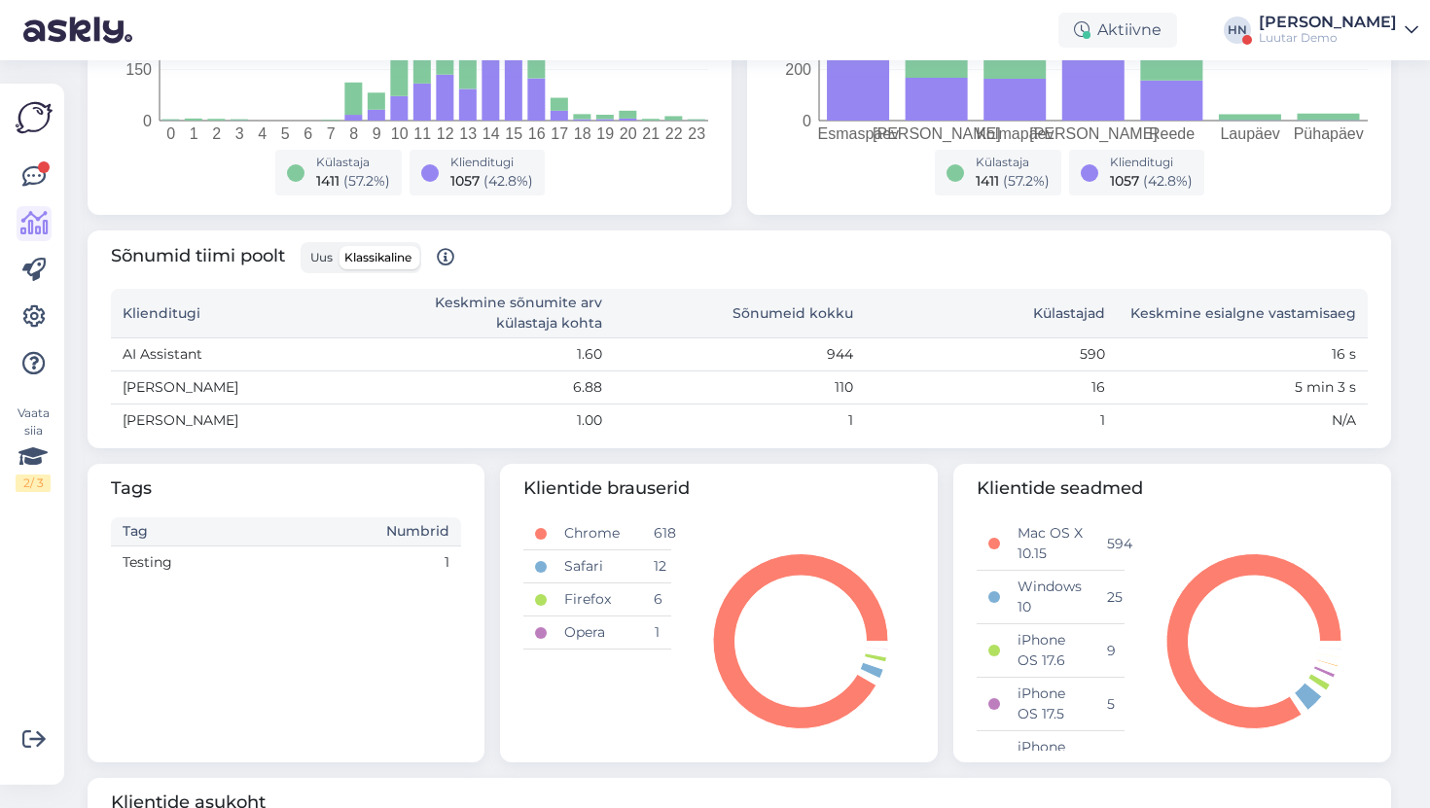
click at [335, 264] on label "Uus" at bounding box center [321, 257] width 34 height 23
click at [304, 246] on input "Uus" at bounding box center [304, 246] width 0 height 0
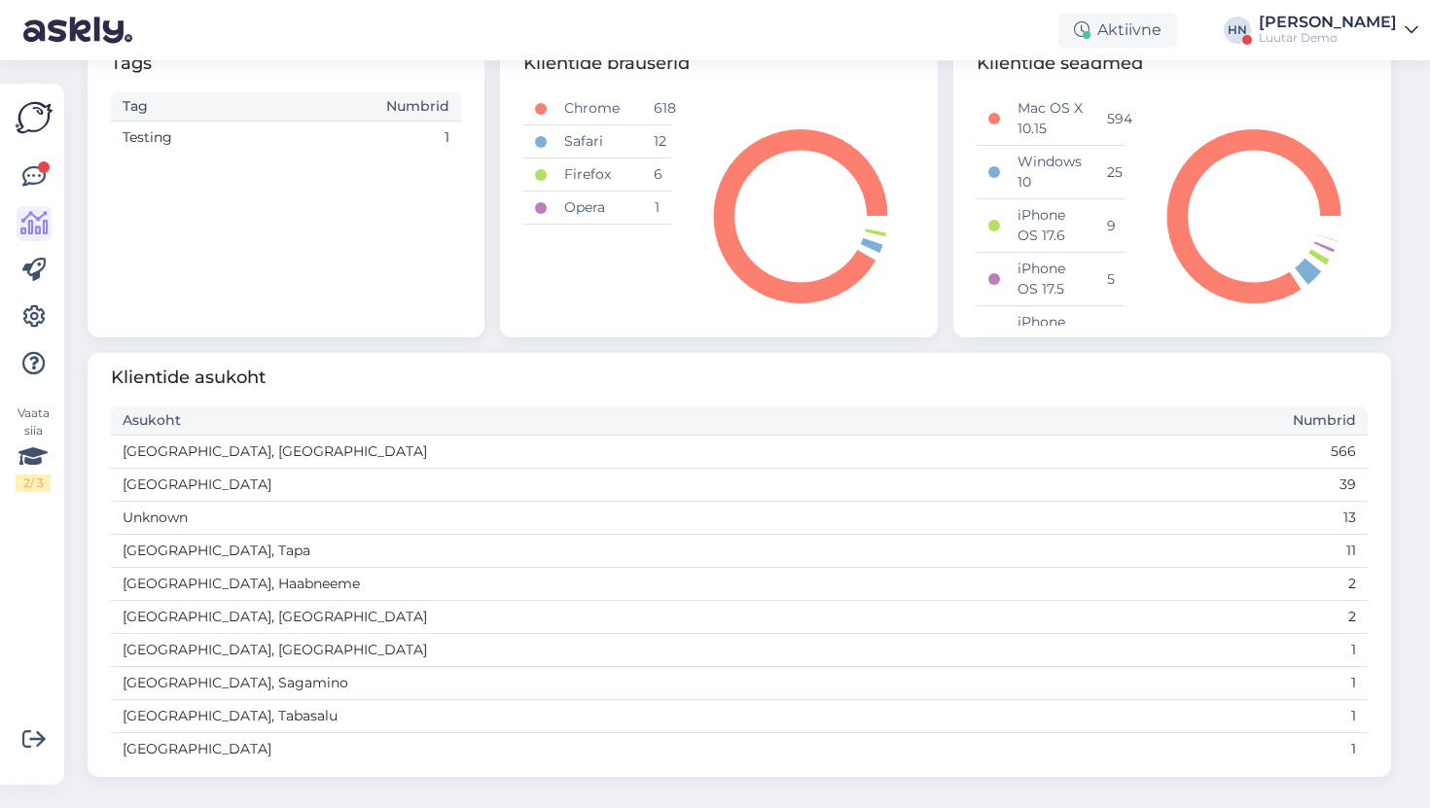
scroll to position [322, 0]
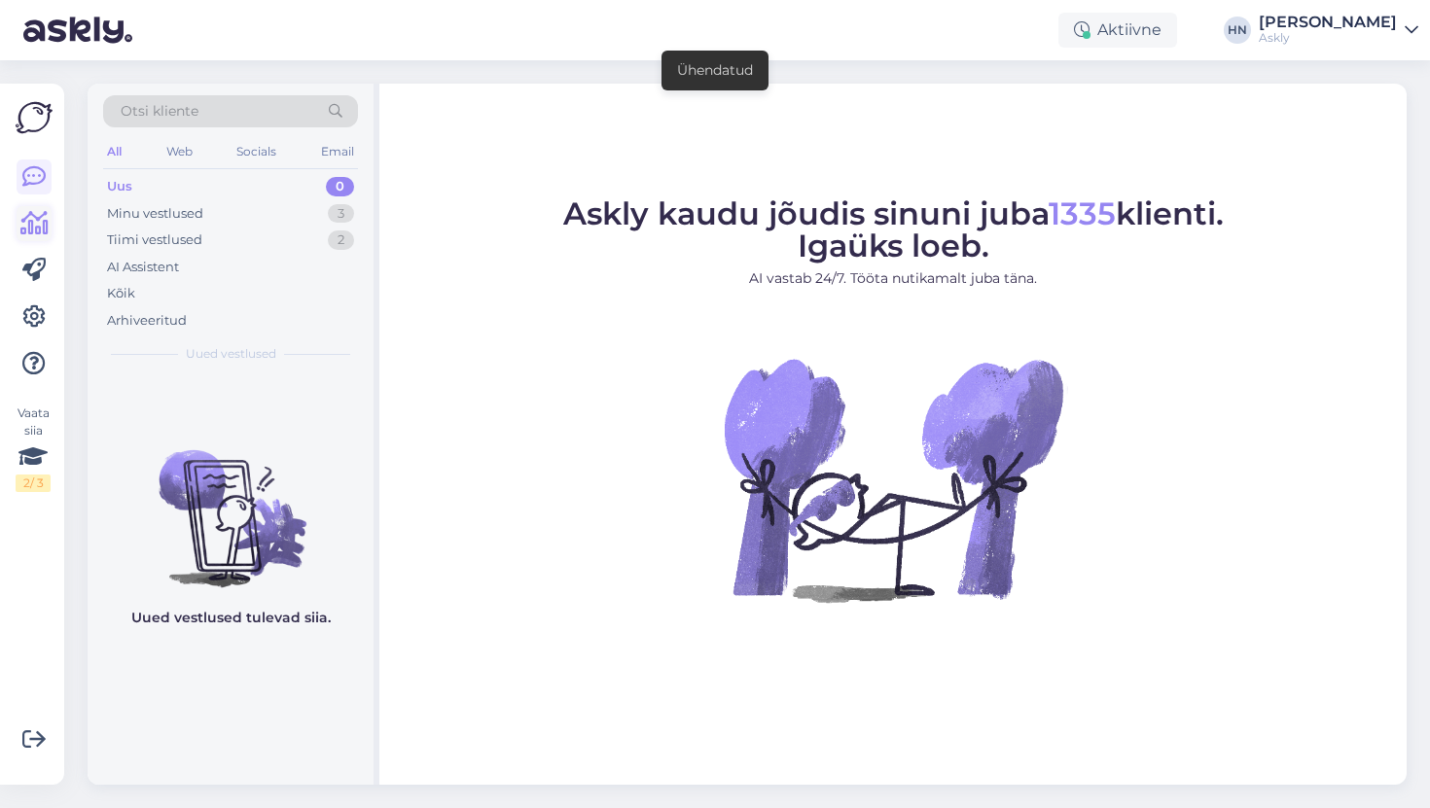
click at [40, 228] on icon at bounding box center [34, 223] width 28 height 23
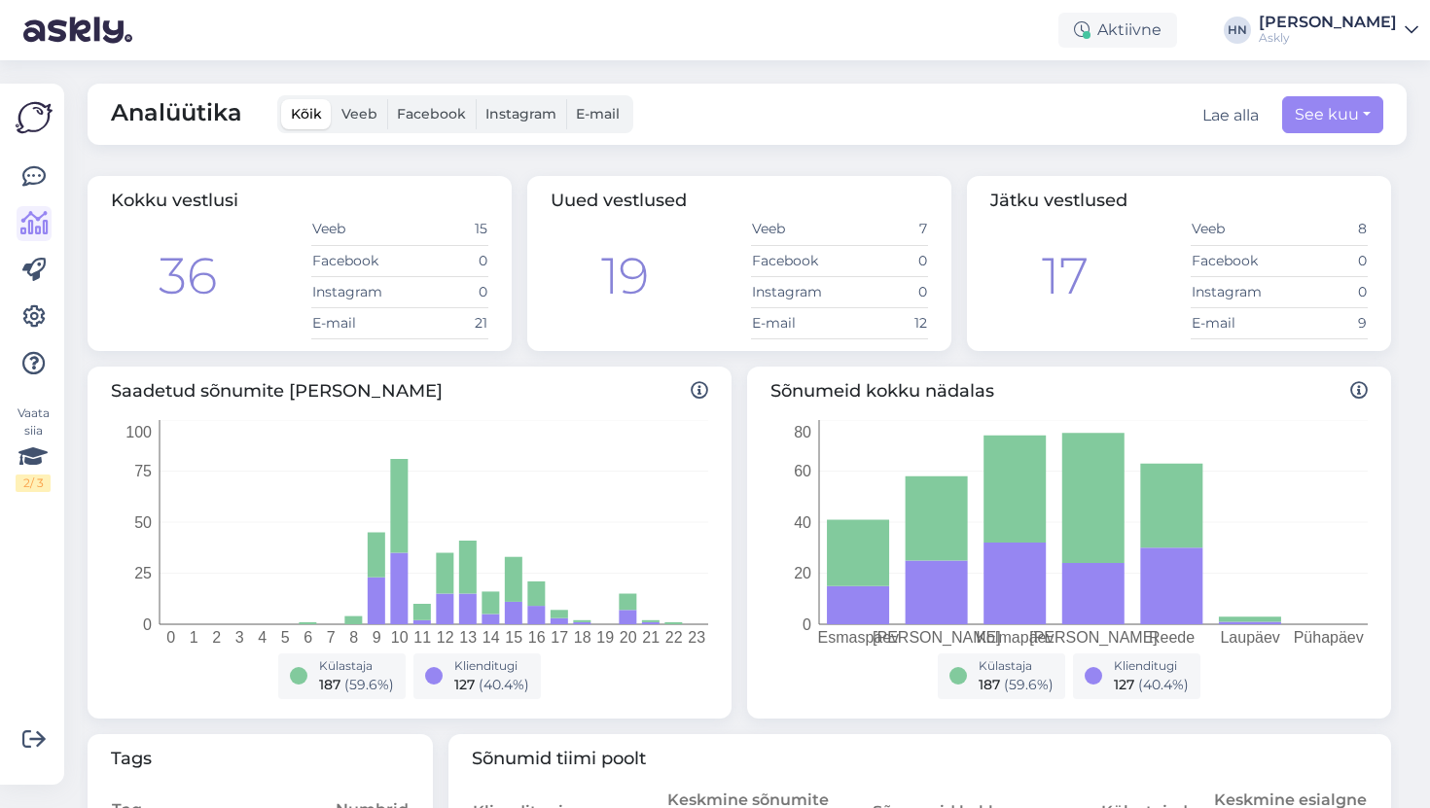
click at [1101, 227] on div "17 Veeb 8 Facebook 0 Instagram 0 E-mail 9" at bounding box center [1178, 276] width 377 height 125
click at [646, 200] on span "Uued vestlused" at bounding box center [619, 200] width 136 height 21
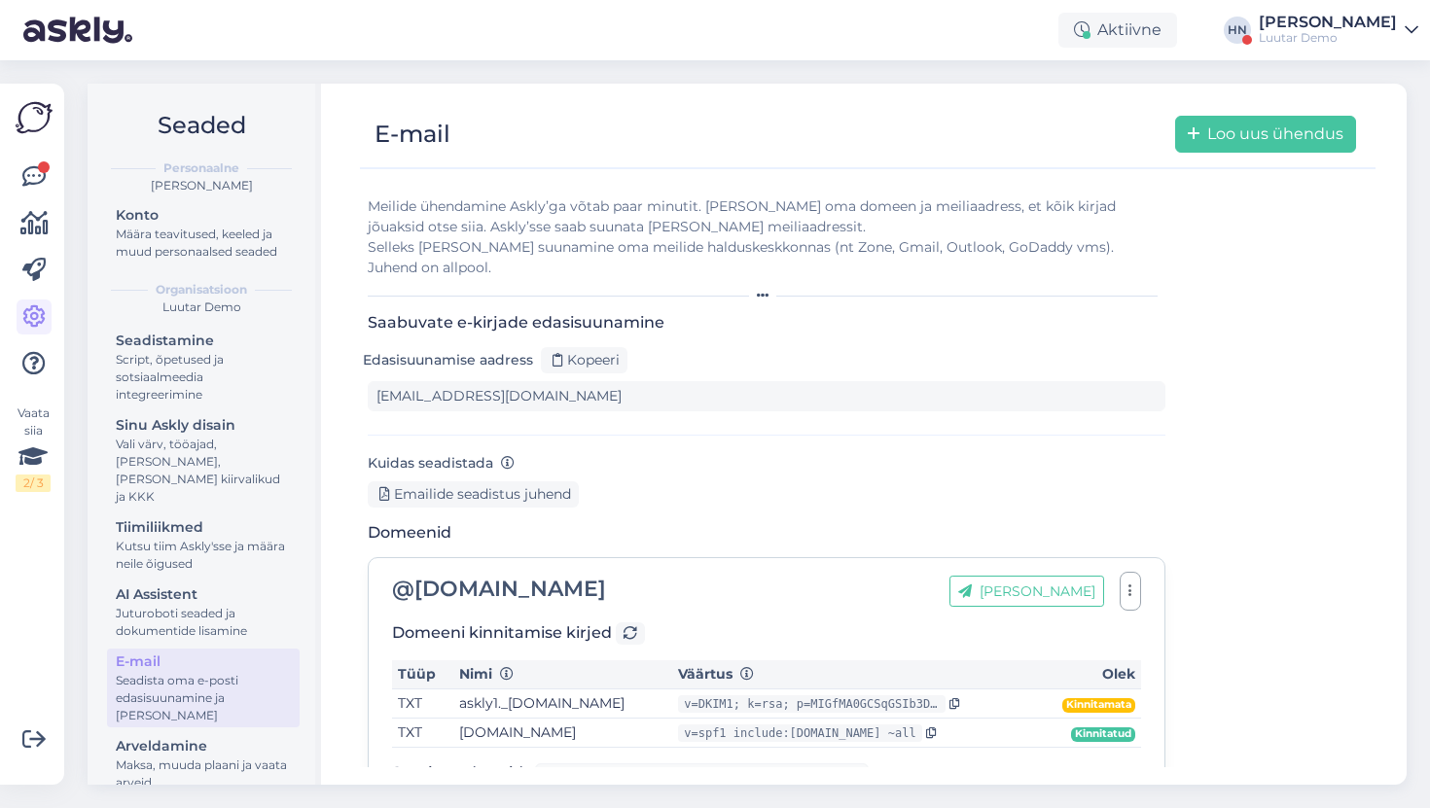
scroll to position [102, 0]
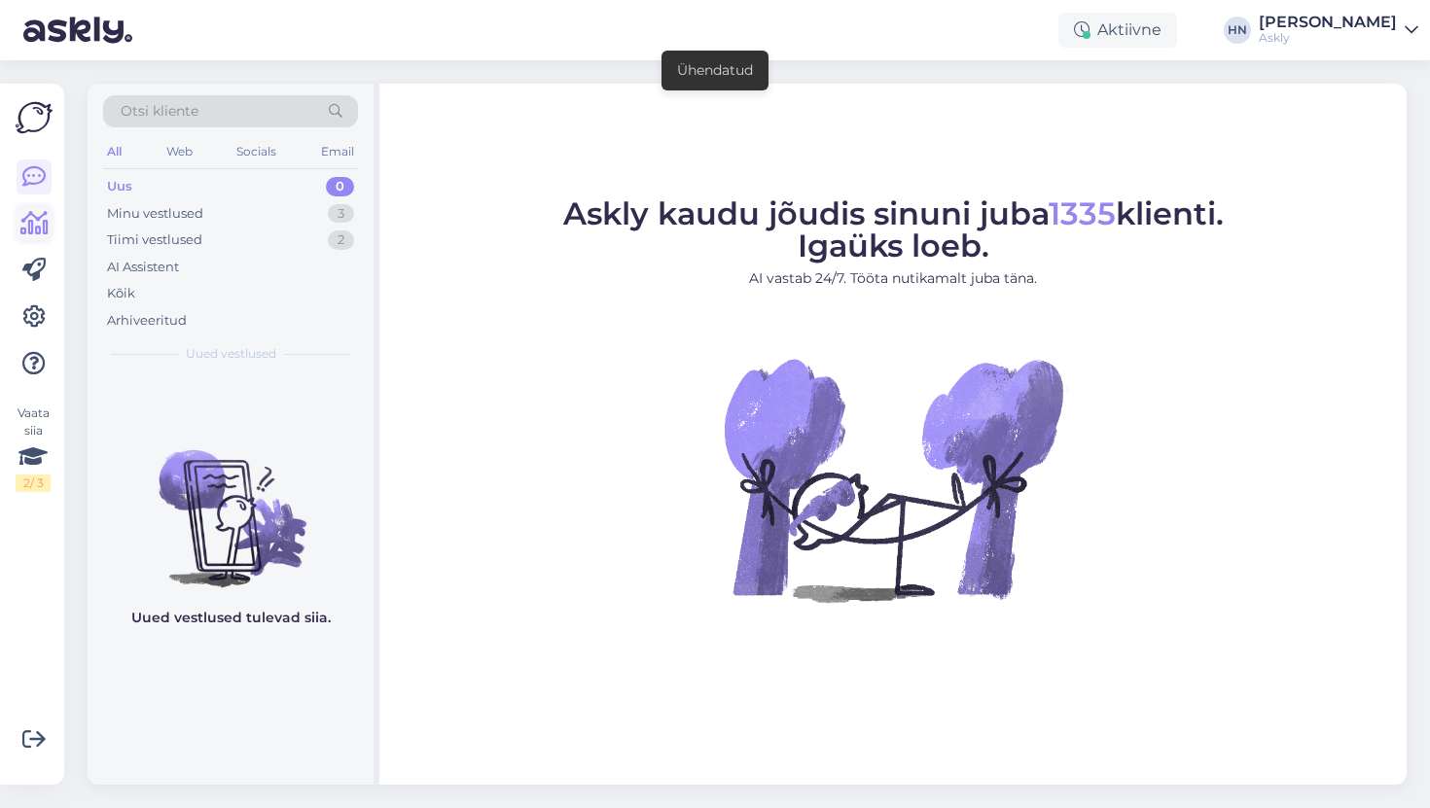
click at [27, 218] on icon at bounding box center [34, 223] width 28 height 23
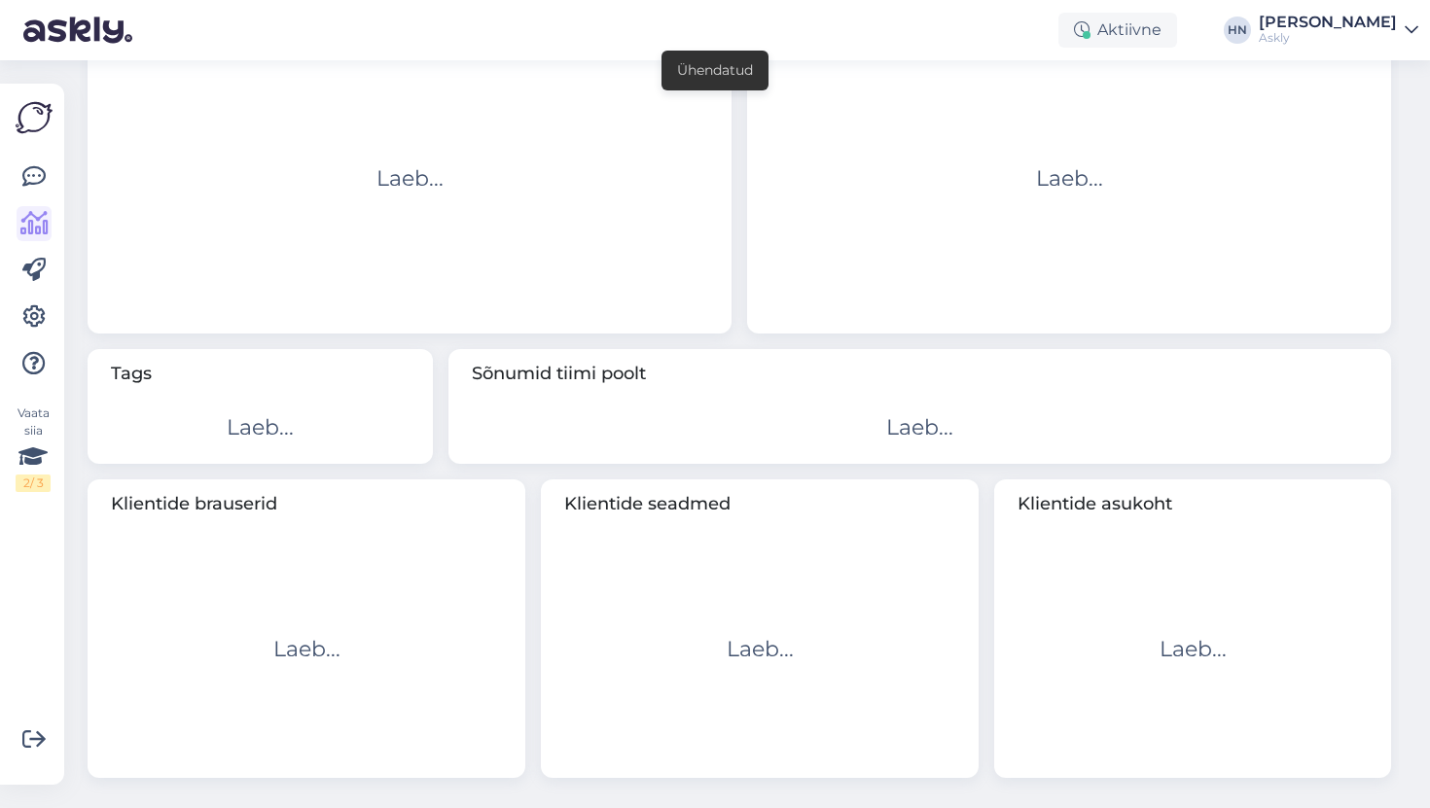
scroll to position [710, 0]
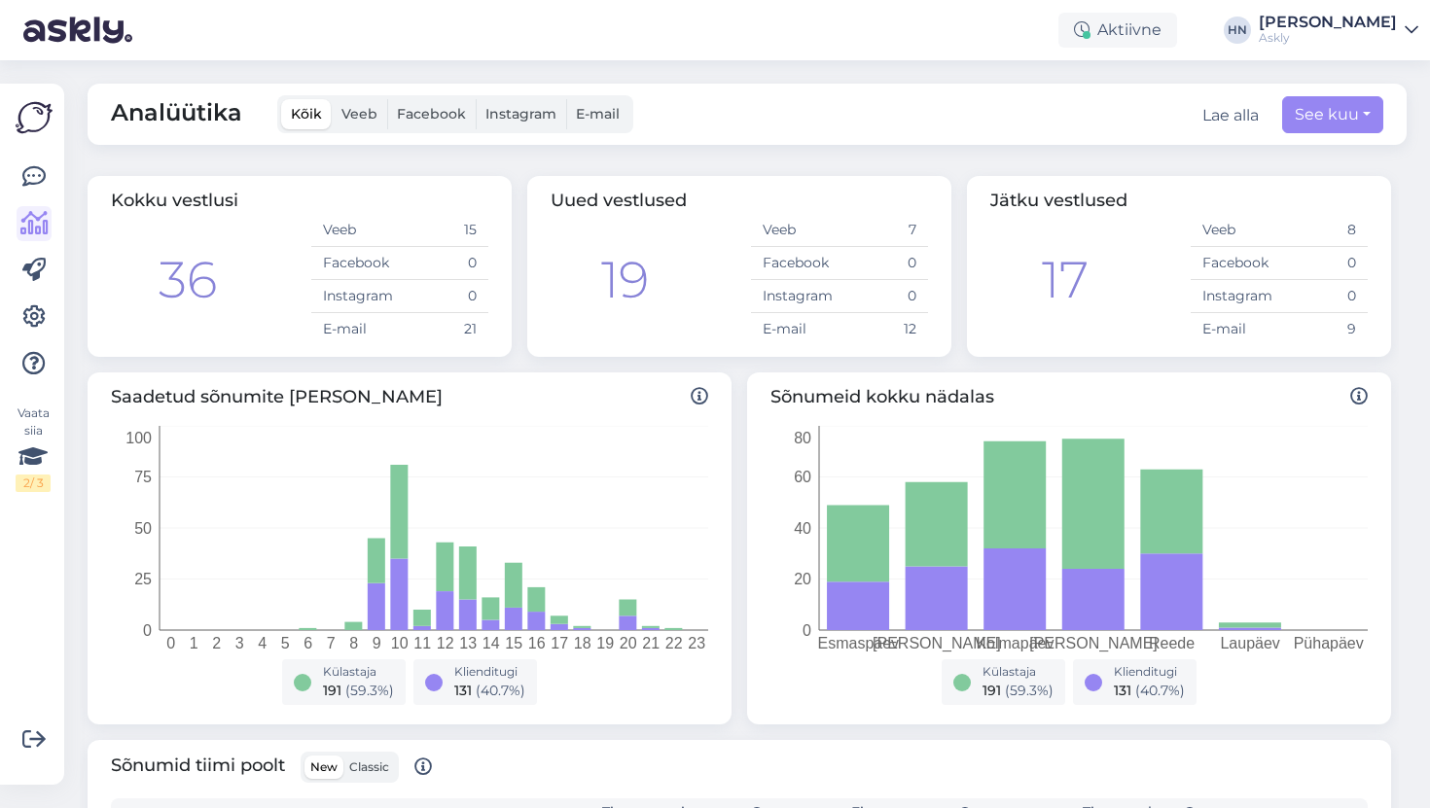
click at [787, 160] on div "Analüütika Kõik Veeb Facebook Instagram E-mail Lae alla See kuu Kokku vestlusi …" at bounding box center [753, 434] width 1354 height 748
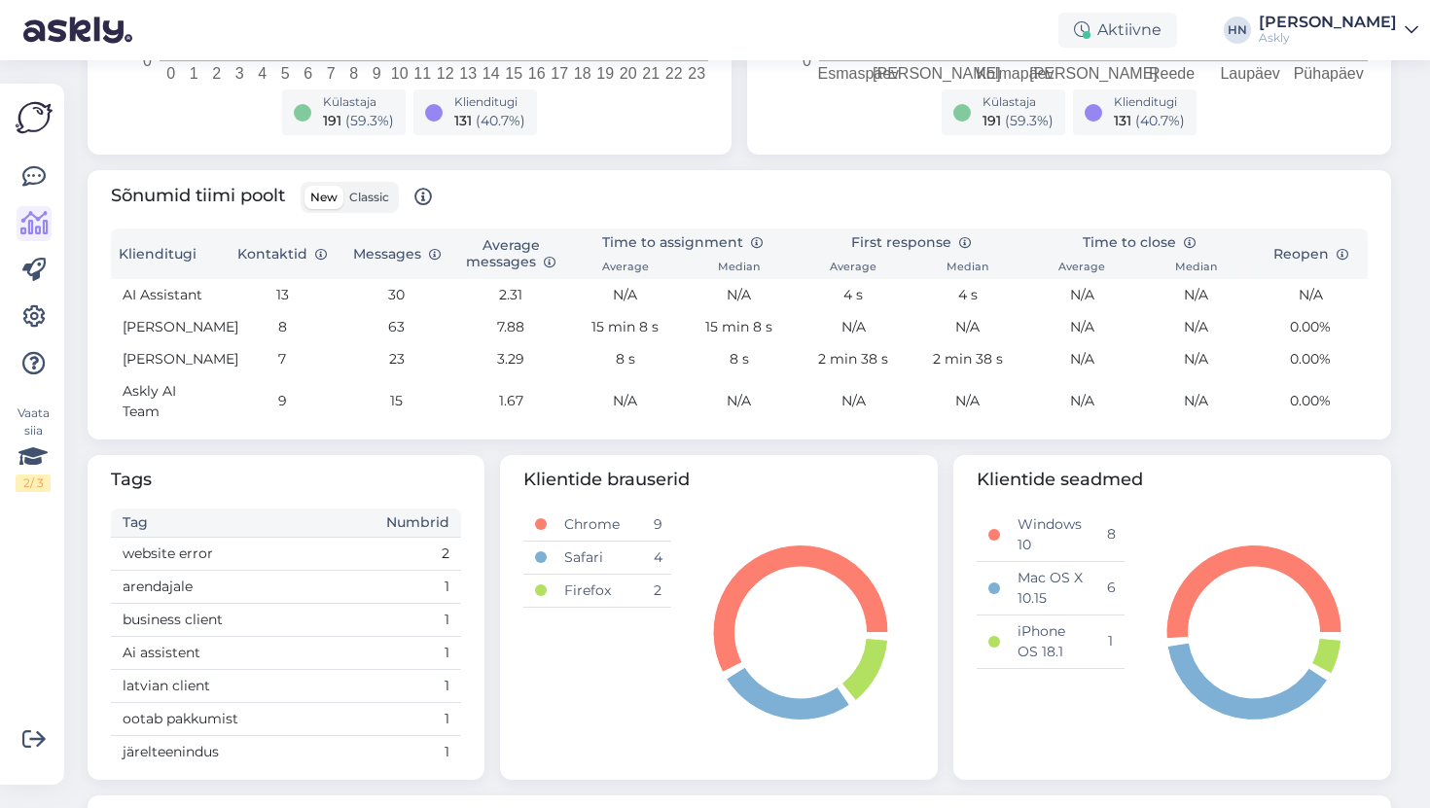
scroll to position [552, 0]
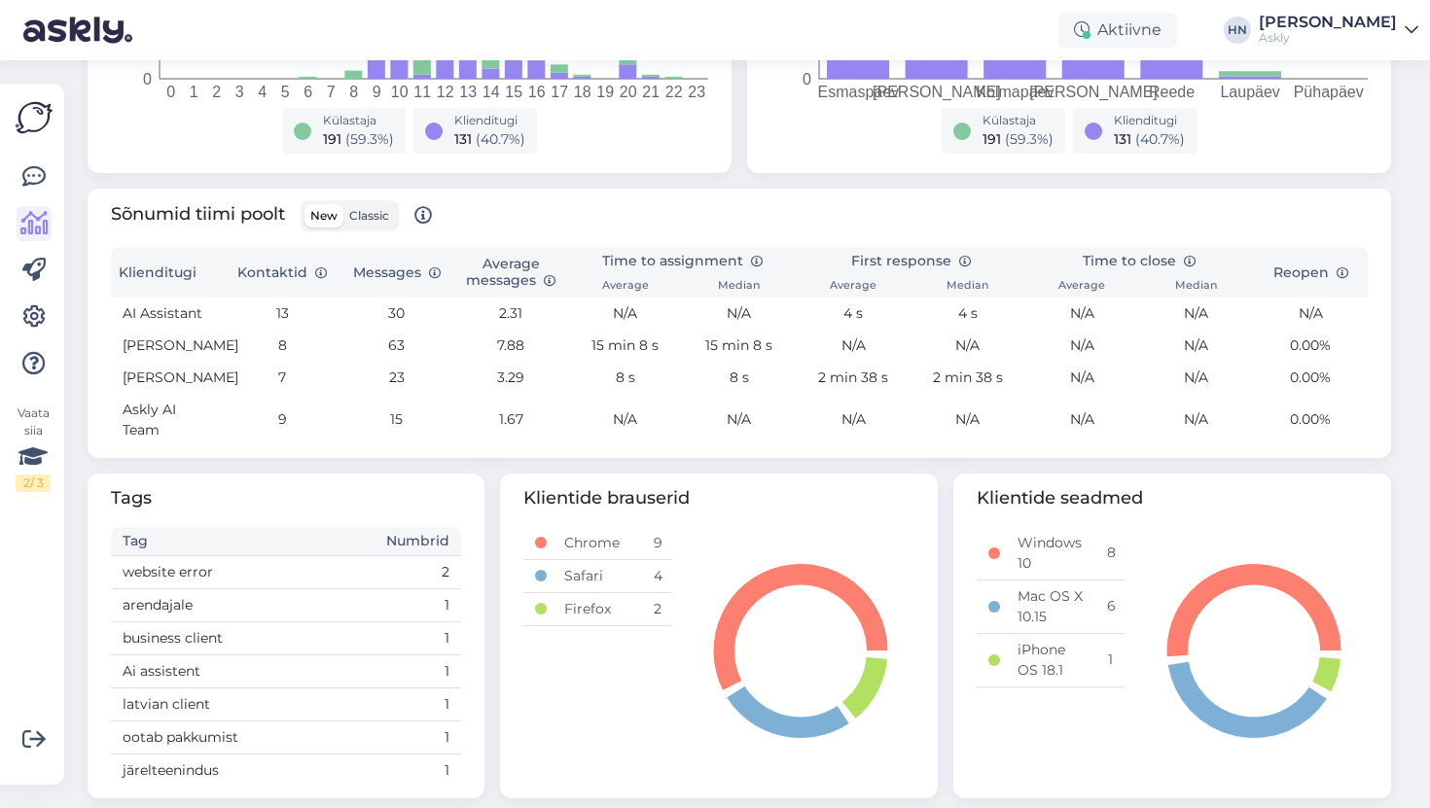
click at [365, 205] on label "Classic" at bounding box center [369, 215] width 52 height 23
click at [343, 204] on input "Classic" at bounding box center [343, 204] width 0 height 0
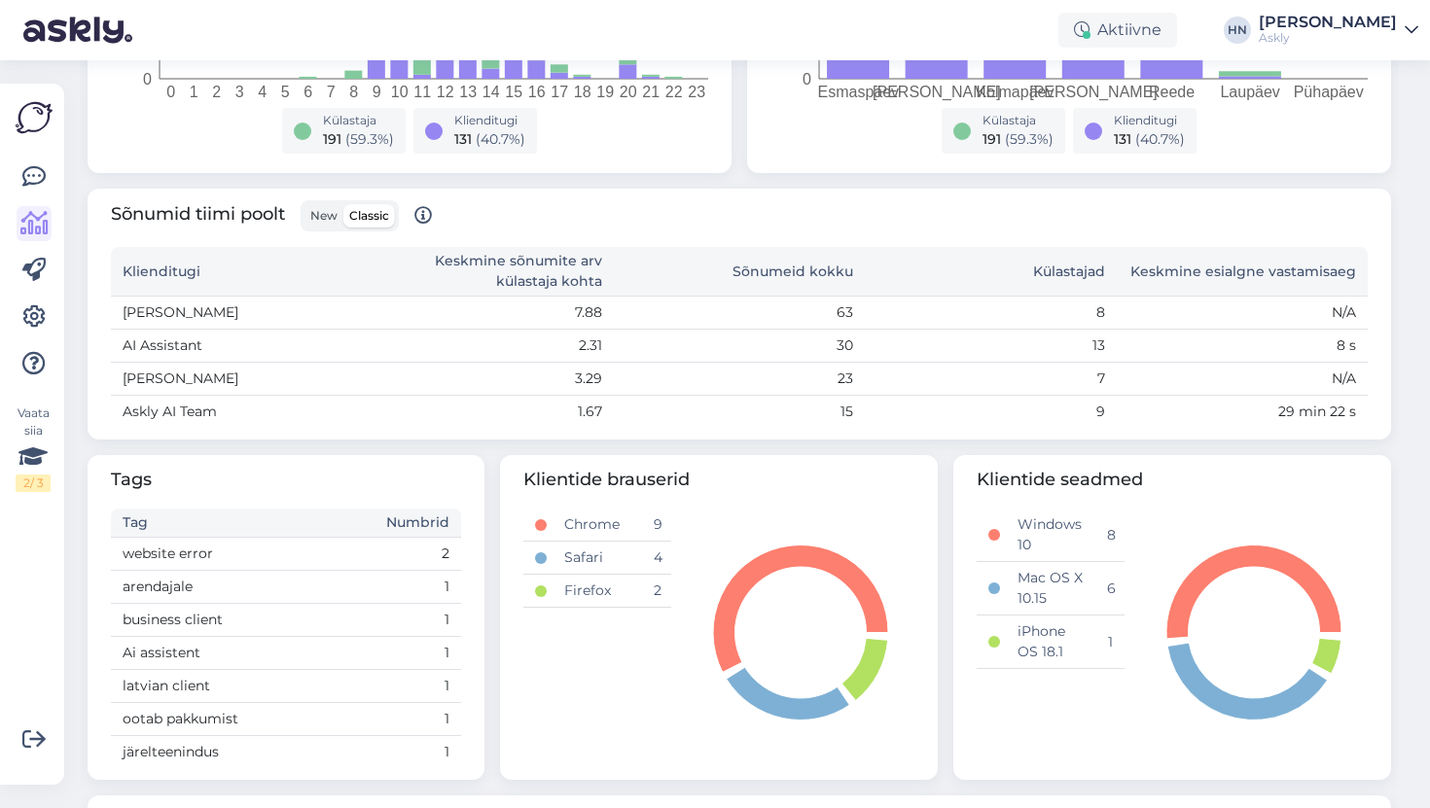
click at [335, 209] on span "New" at bounding box center [323, 215] width 27 height 15
click at [304, 204] on input "New" at bounding box center [304, 204] width 0 height 0
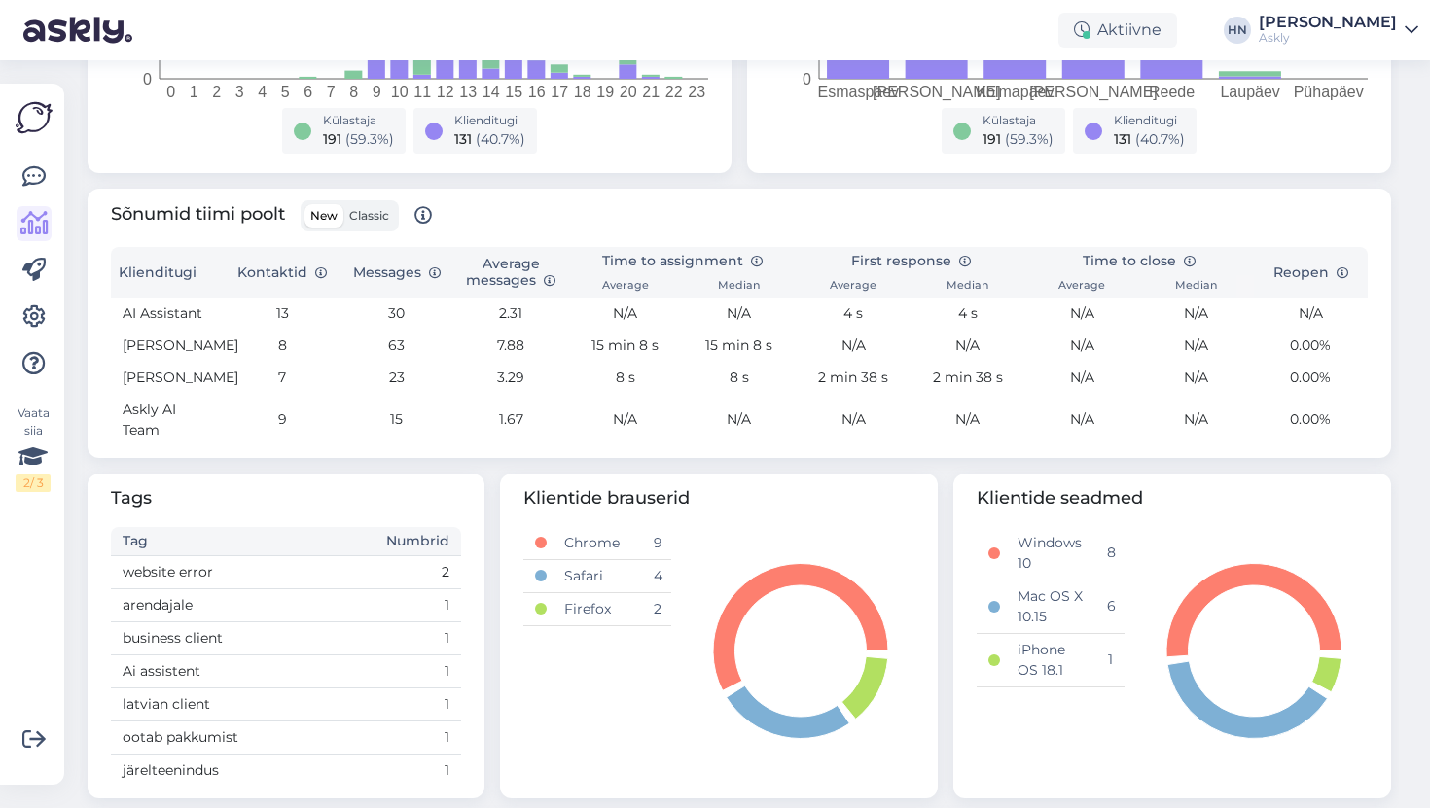
click at [390, 225] on label "Classic" at bounding box center [369, 215] width 52 height 23
click at [343, 204] on input "Classic" at bounding box center [343, 204] width 0 height 0
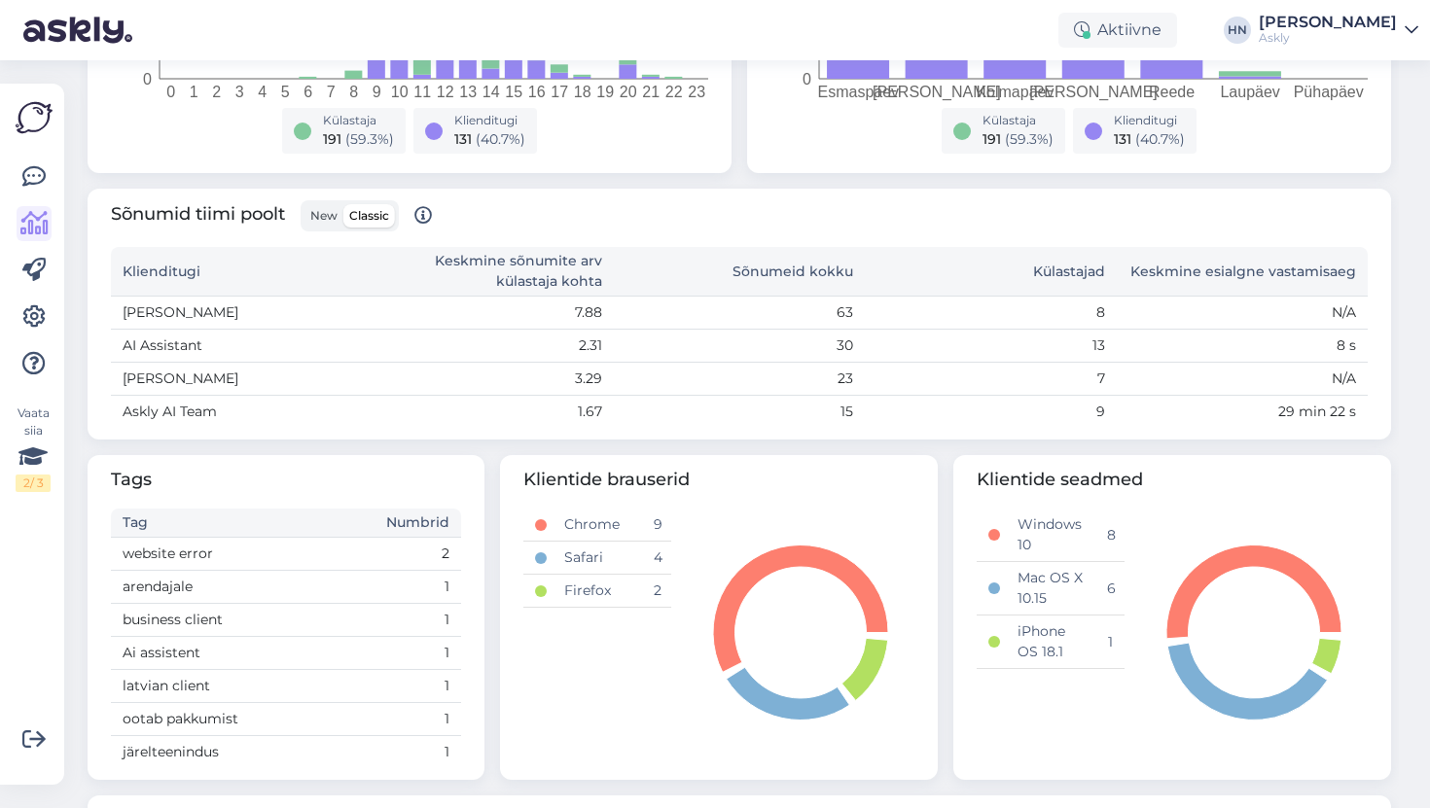
click at [330, 212] on span "New" at bounding box center [323, 215] width 27 height 15
click at [304, 204] on input "New" at bounding box center [304, 204] width 0 height 0
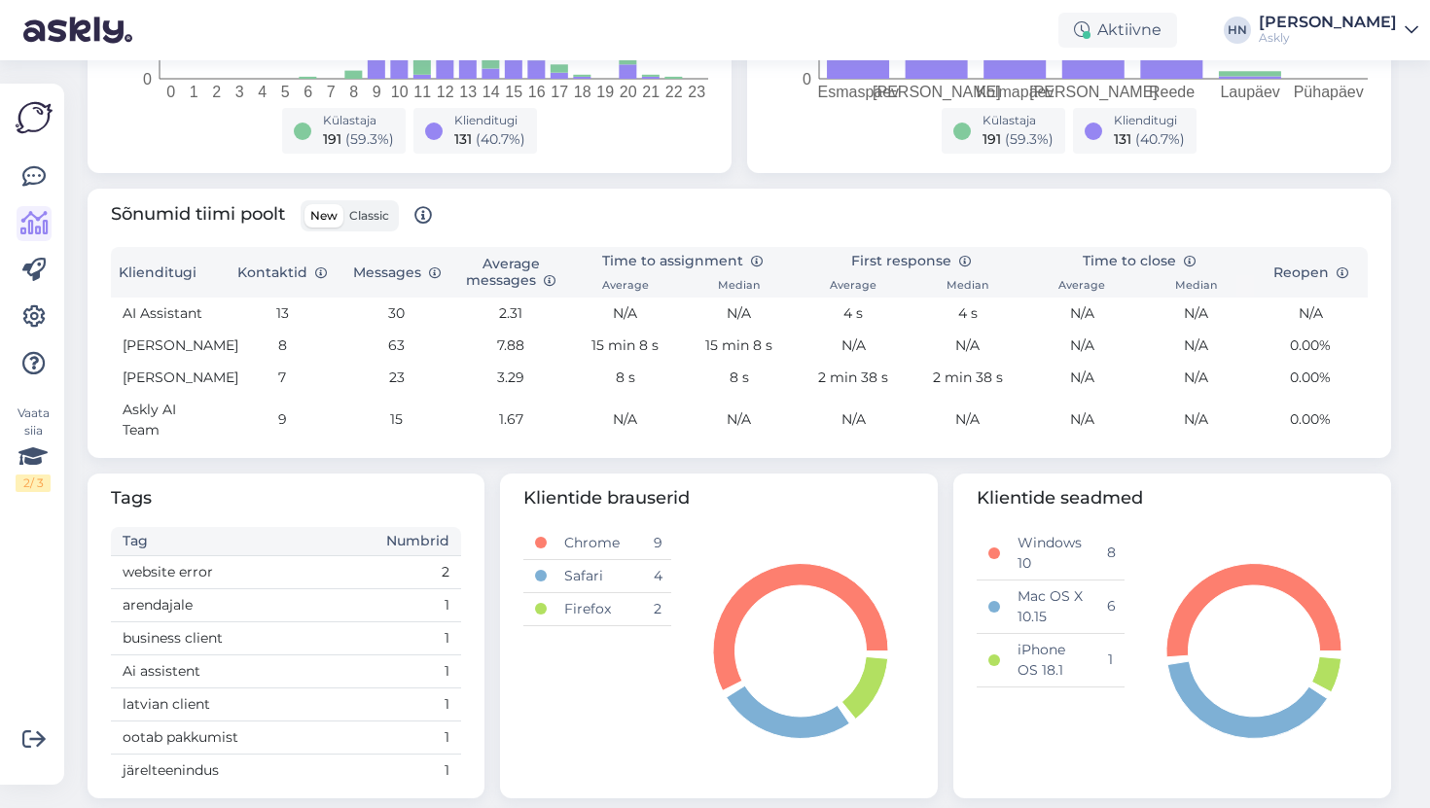
click at [683, 150] on div "Külastaja 191 ( 59.3 %) Klienditugi 131 ( 40.7 %)" at bounding box center [410, 134] width 574 height 53
click at [837, 355] on td "N/A" at bounding box center [854, 346] width 114 height 32
drag, startPoint x: 595, startPoint y: 362, endPoint x: 784, endPoint y: 362, distance: 188.7
click at [784, 362] on tr "Sandra Roosna 8 63 7.88 15 min 8 s 15 min 8 s N/A N/A N/A N/A 0.00%" at bounding box center [739, 346] width 1257 height 32
click at [784, 362] on td "15 min 8 s" at bounding box center [739, 346] width 114 height 32
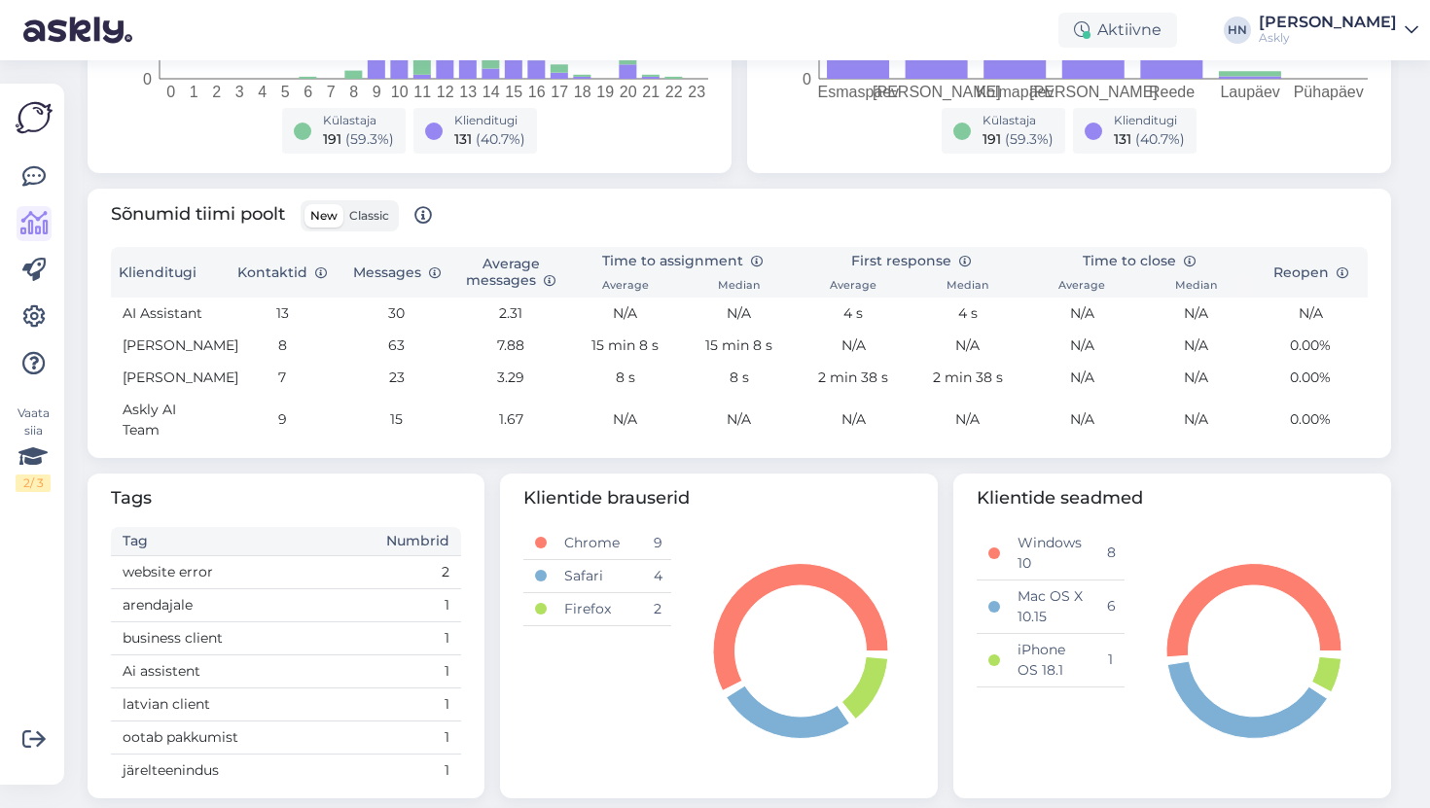
click at [587, 210] on div "Sõnumid tiimi poolt New Classic" at bounding box center [739, 223] width 1257 height 47
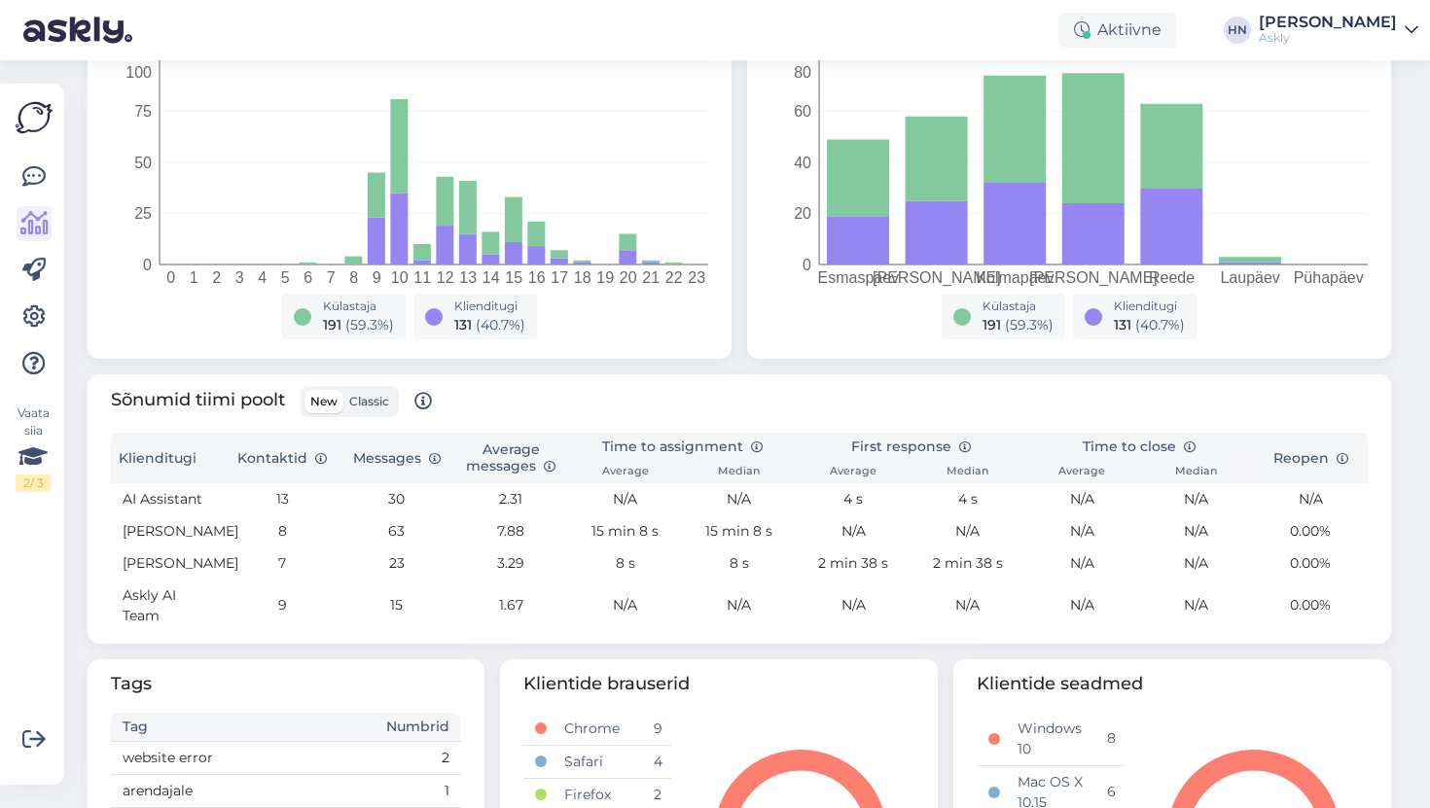
scroll to position [430, 0]
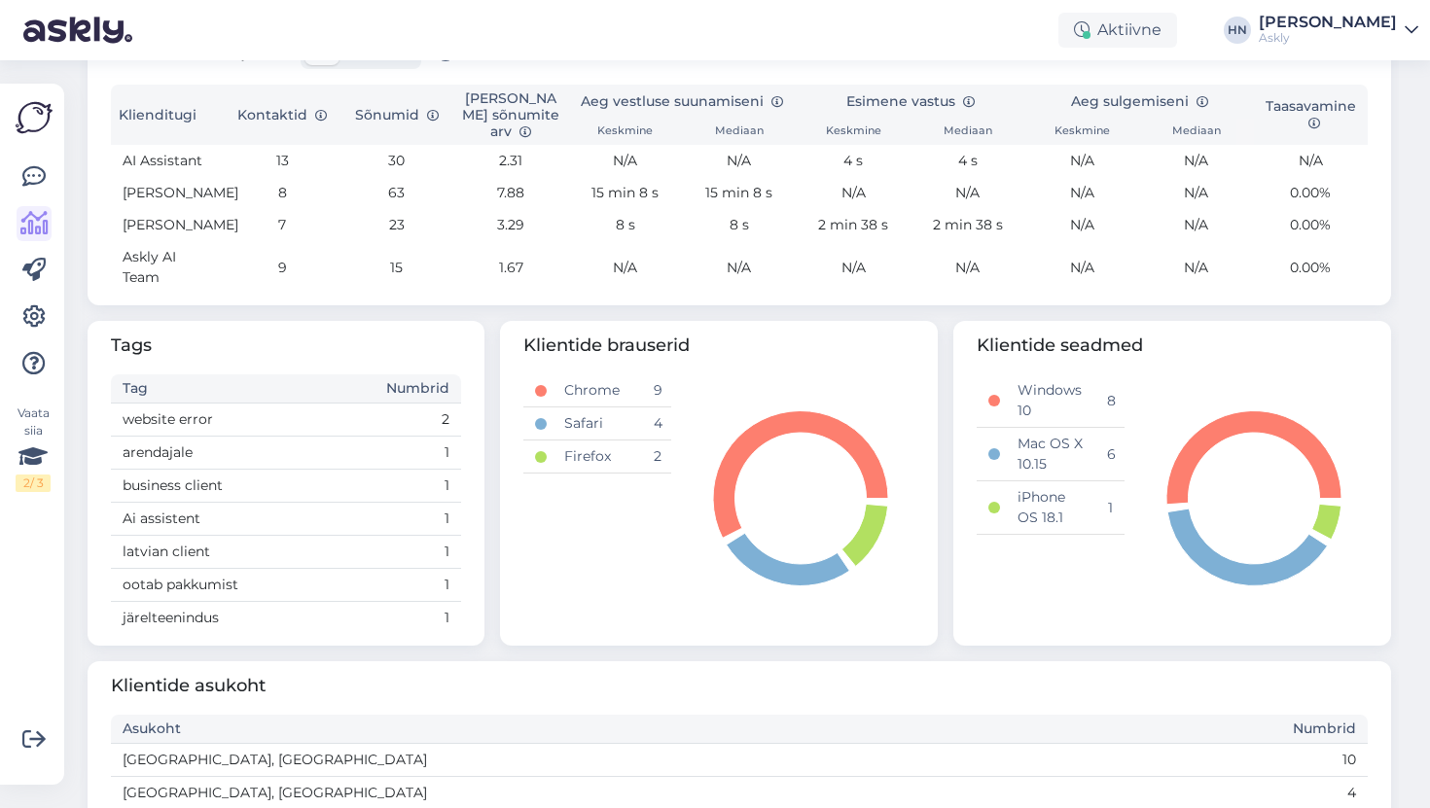
scroll to position [709, 0]
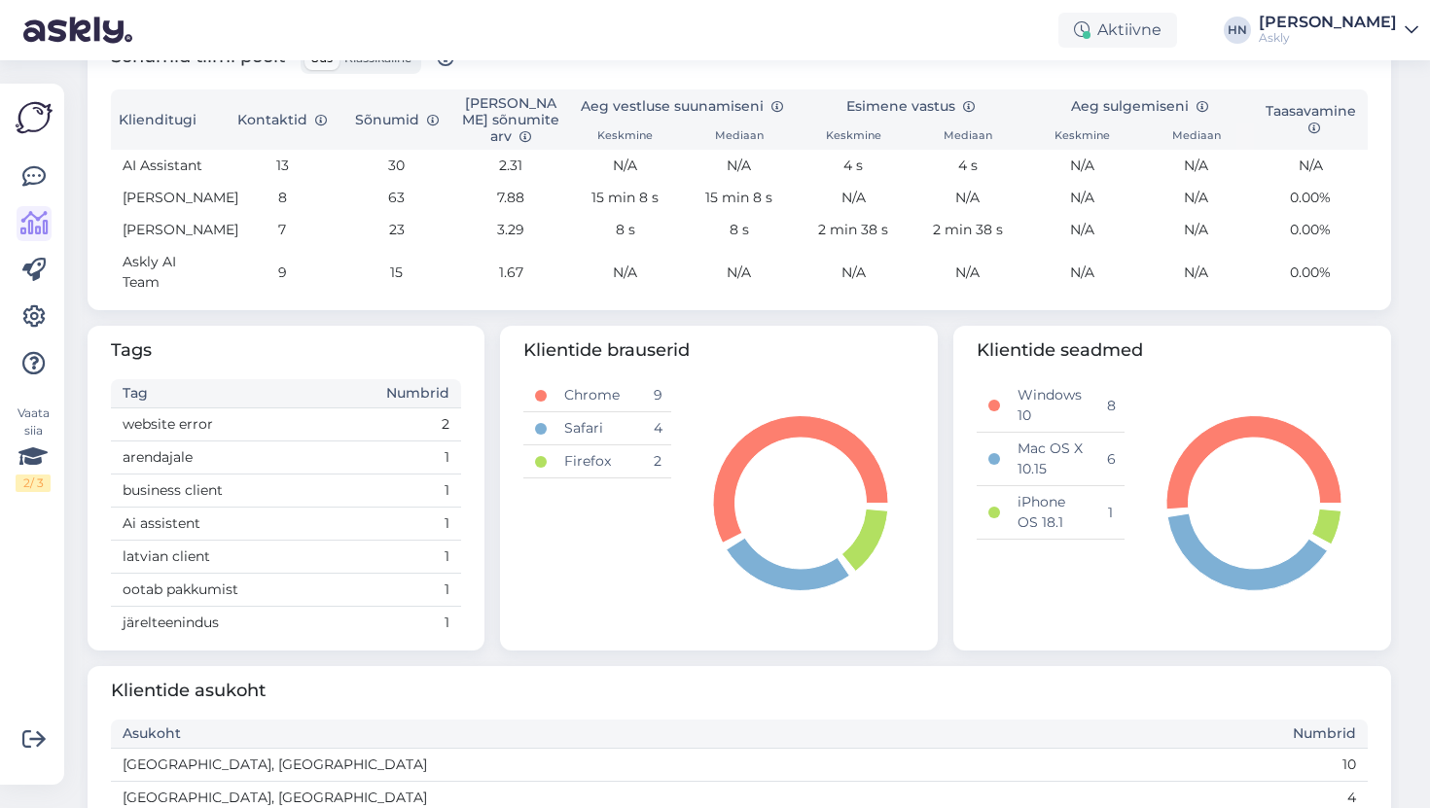
click at [664, 38] on div "Aktiivne [PERSON_NAME] Askly" at bounding box center [715, 30] width 1430 height 60
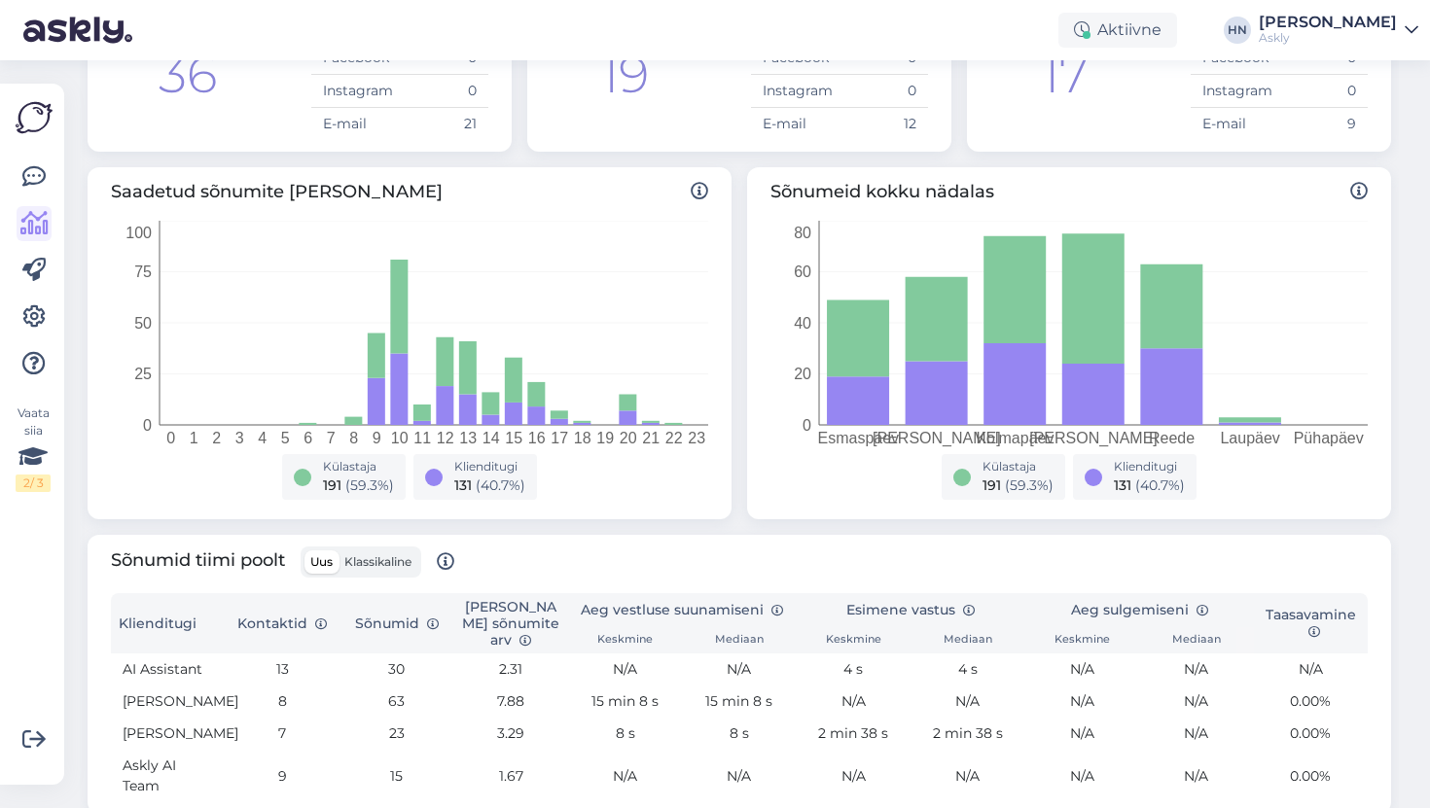
scroll to position [111, 0]
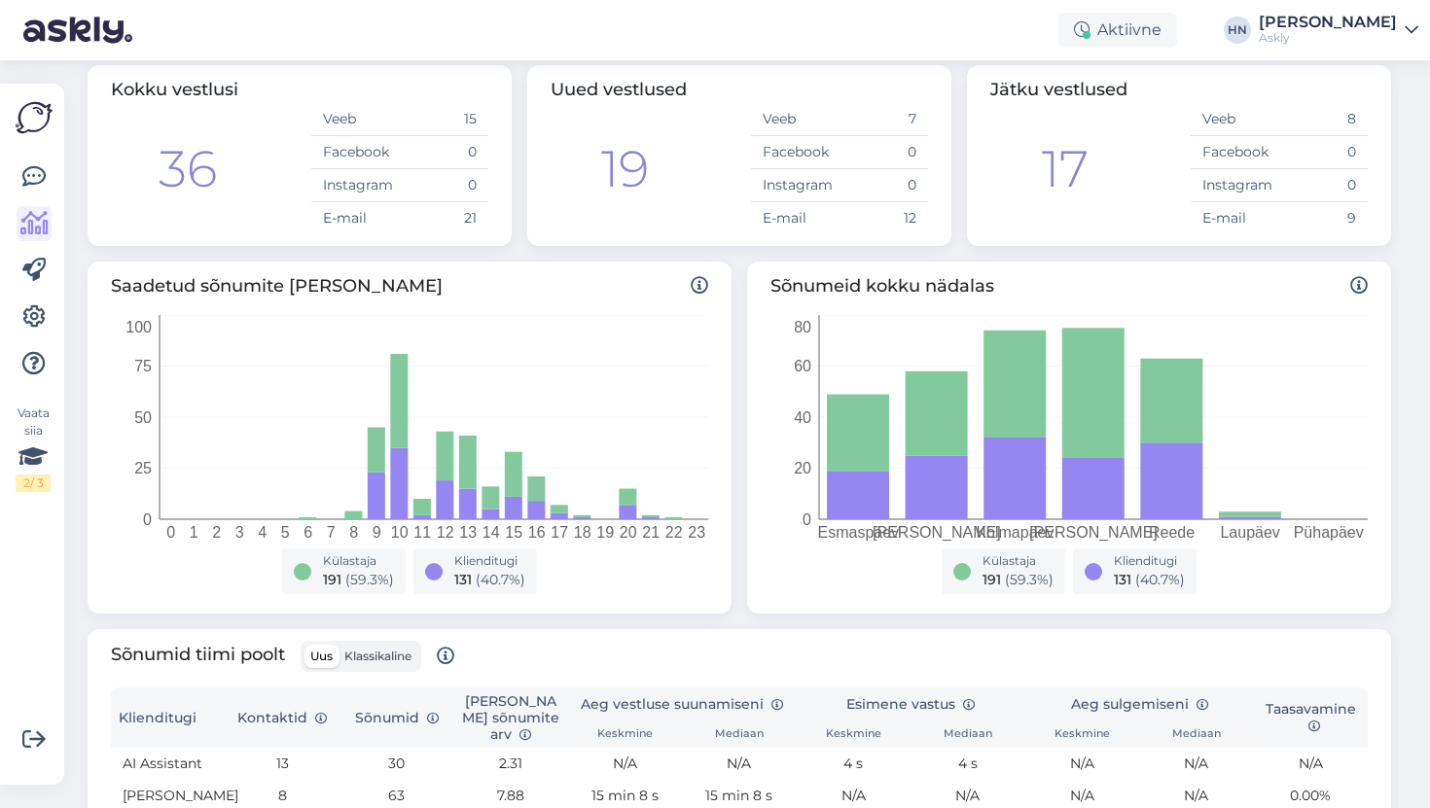
click at [633, 250] on div "Kokku vestlusi 36 Veeb 15 Facebook 0 Instagram 0 E-[DATE] Uued vestlused 19 Vee…" at bounding box center [739, 155] width 1319 height 196
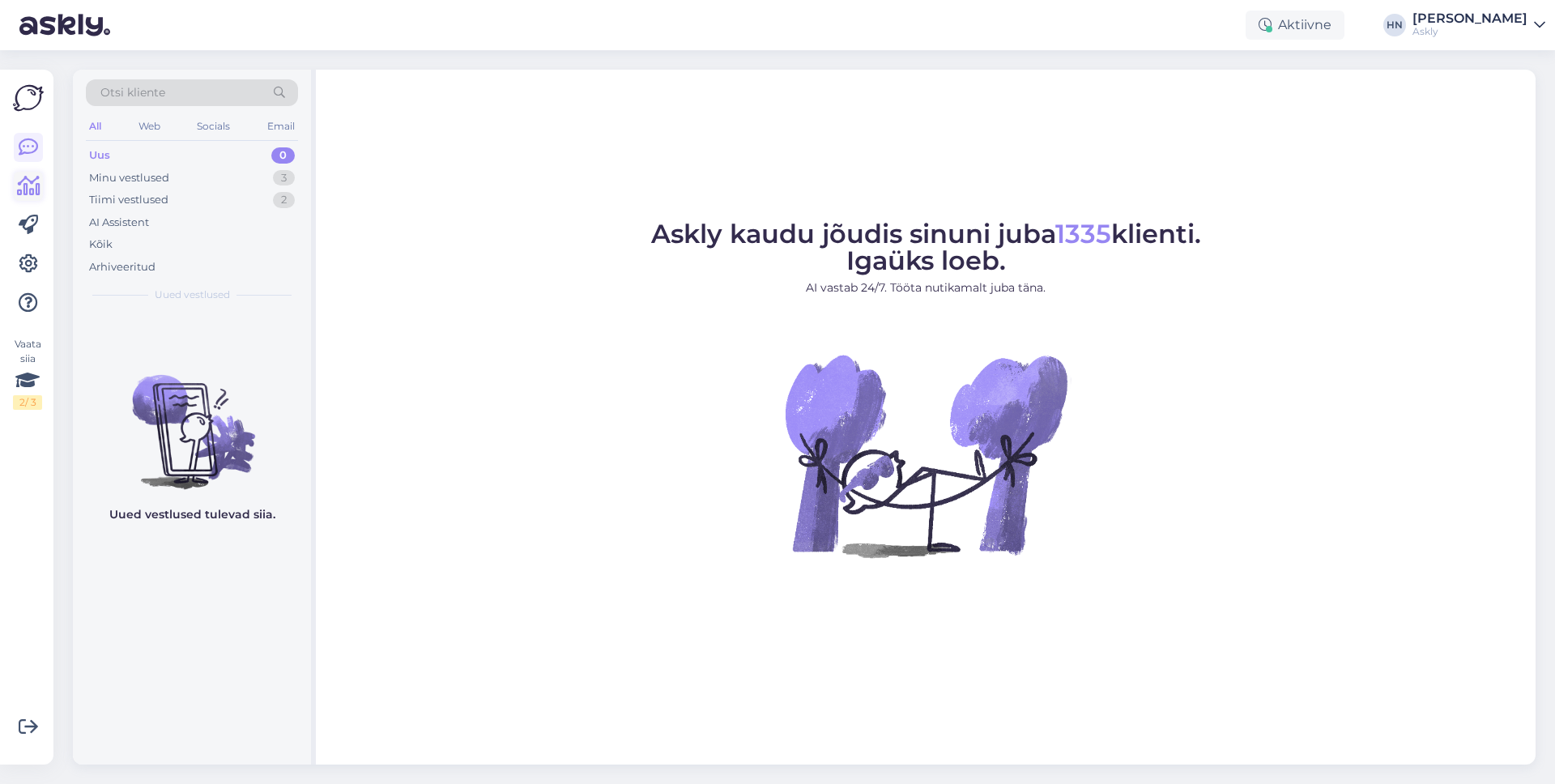
click at [25, 189] on icon at bounding box center [28, 186] width 23 height 19
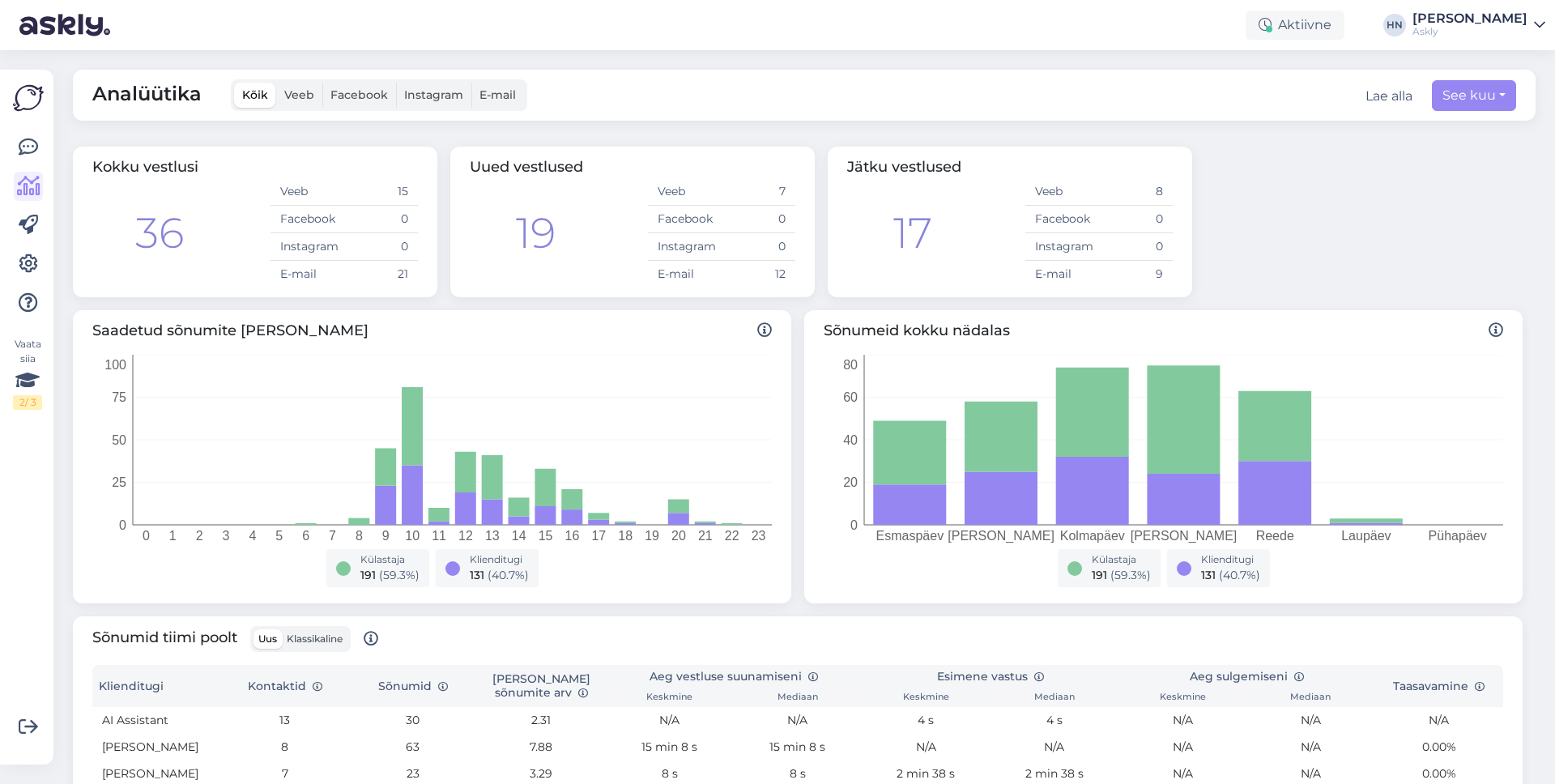
scroll to position [349, 0]
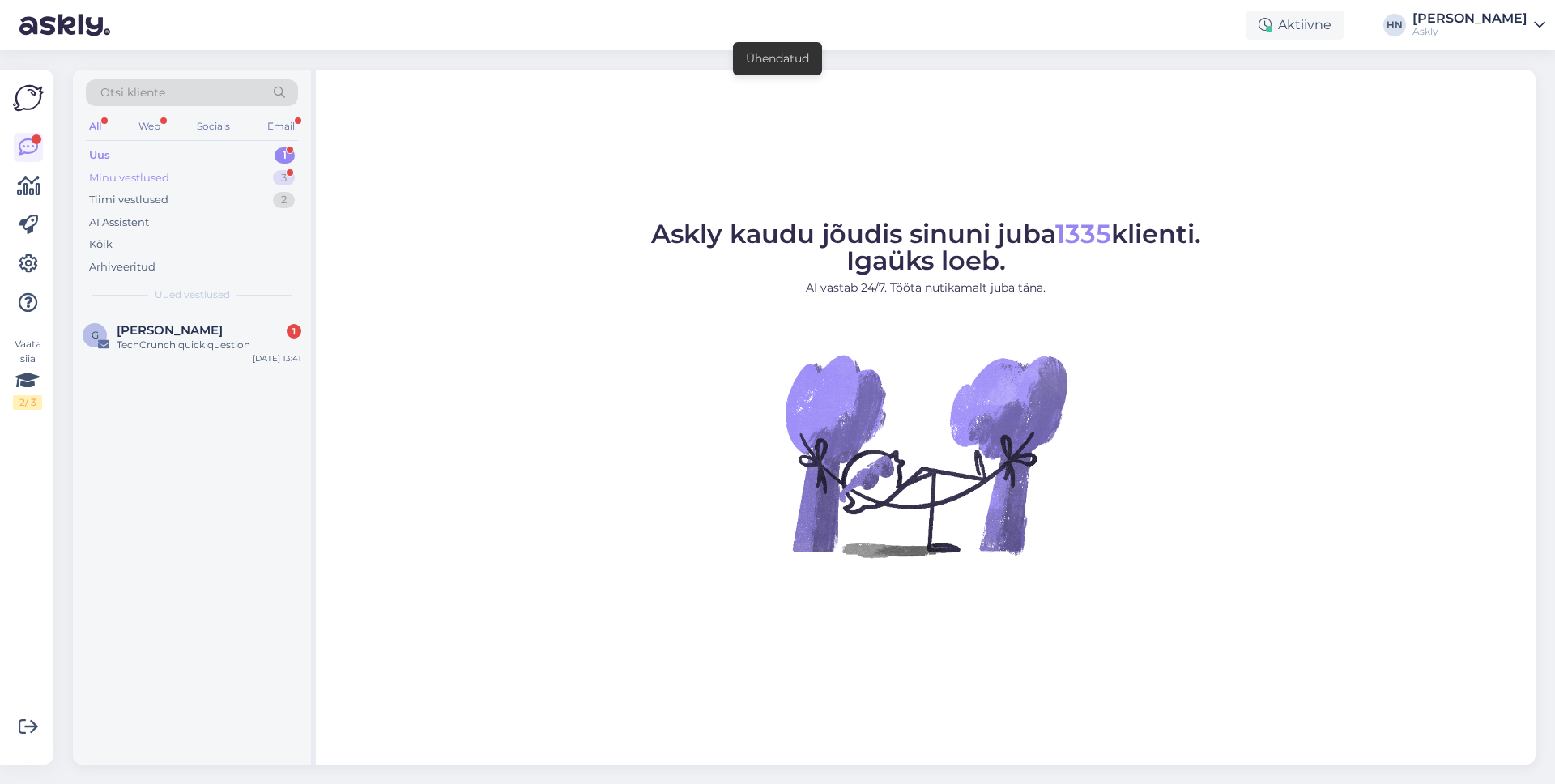
click at [228, 172] on div "Minu vestlused 3" at bounding box center [191, 177] width 212 height 22
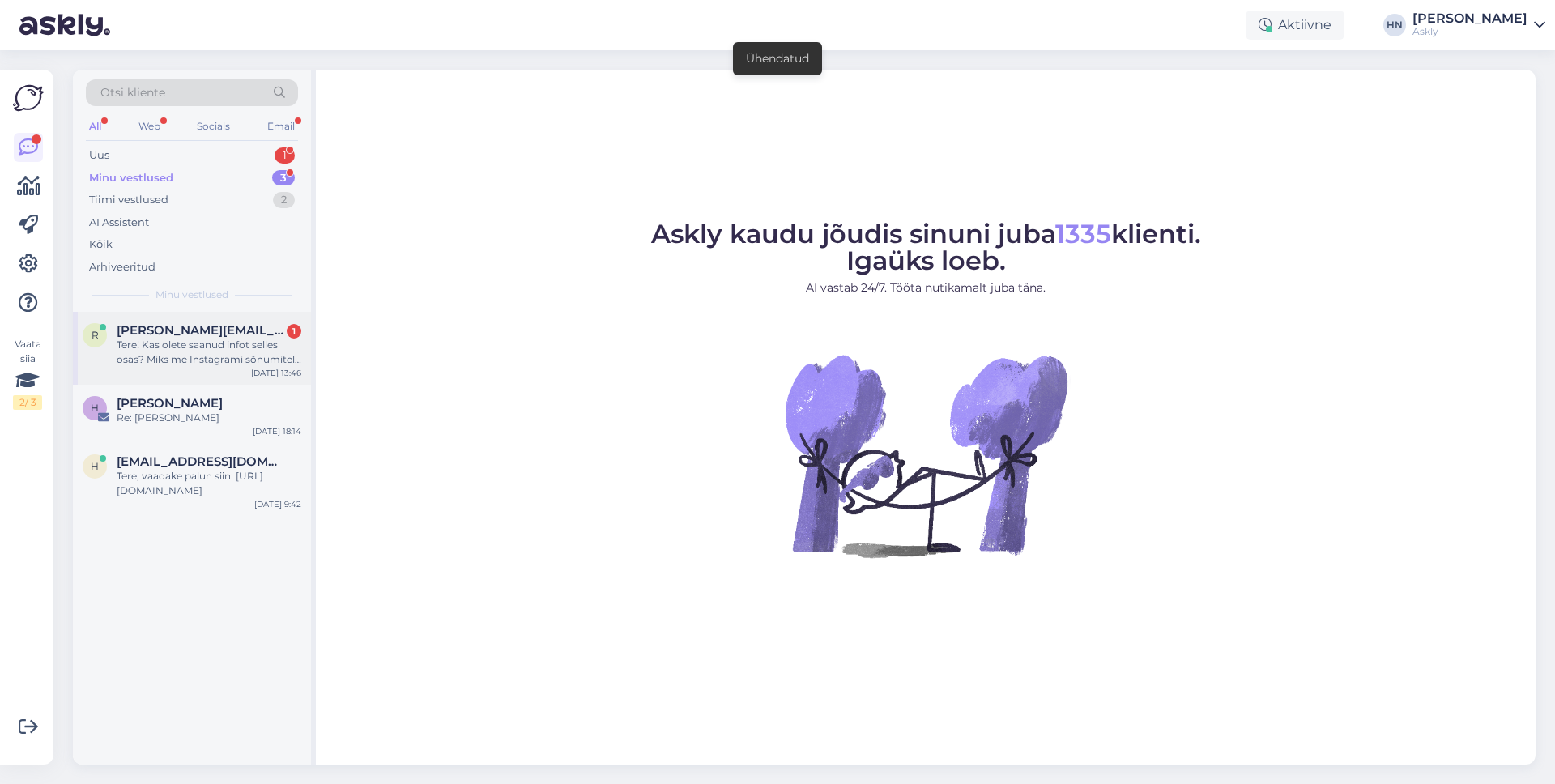
click at [217, 343] on div "Tere! Kas olete saanud infot selles osas? Miks me Instagrami sõnumitele vastata…" at bounding box center [209, 352] width 185 height 29
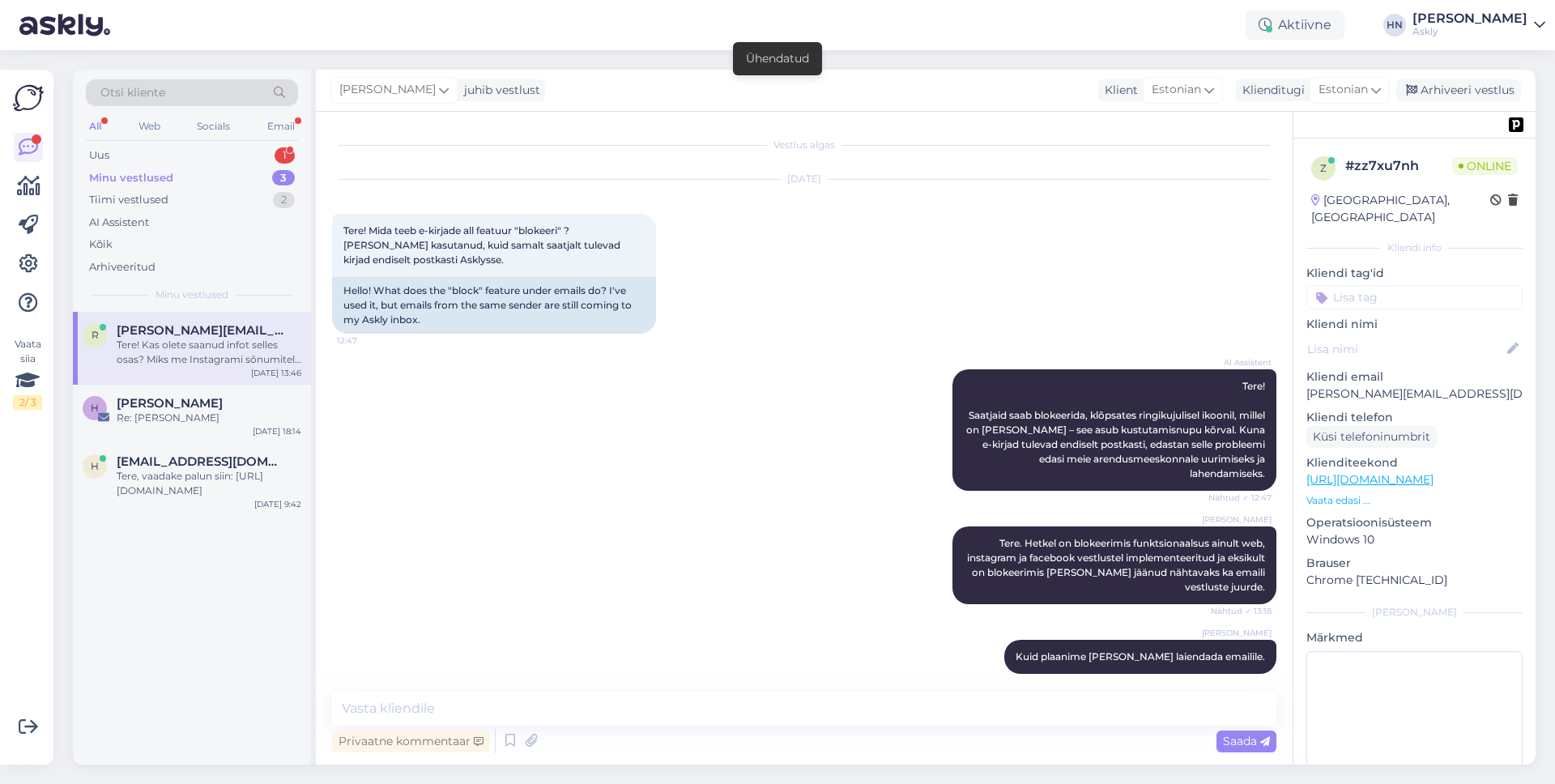
scroll to position [3734, 0]
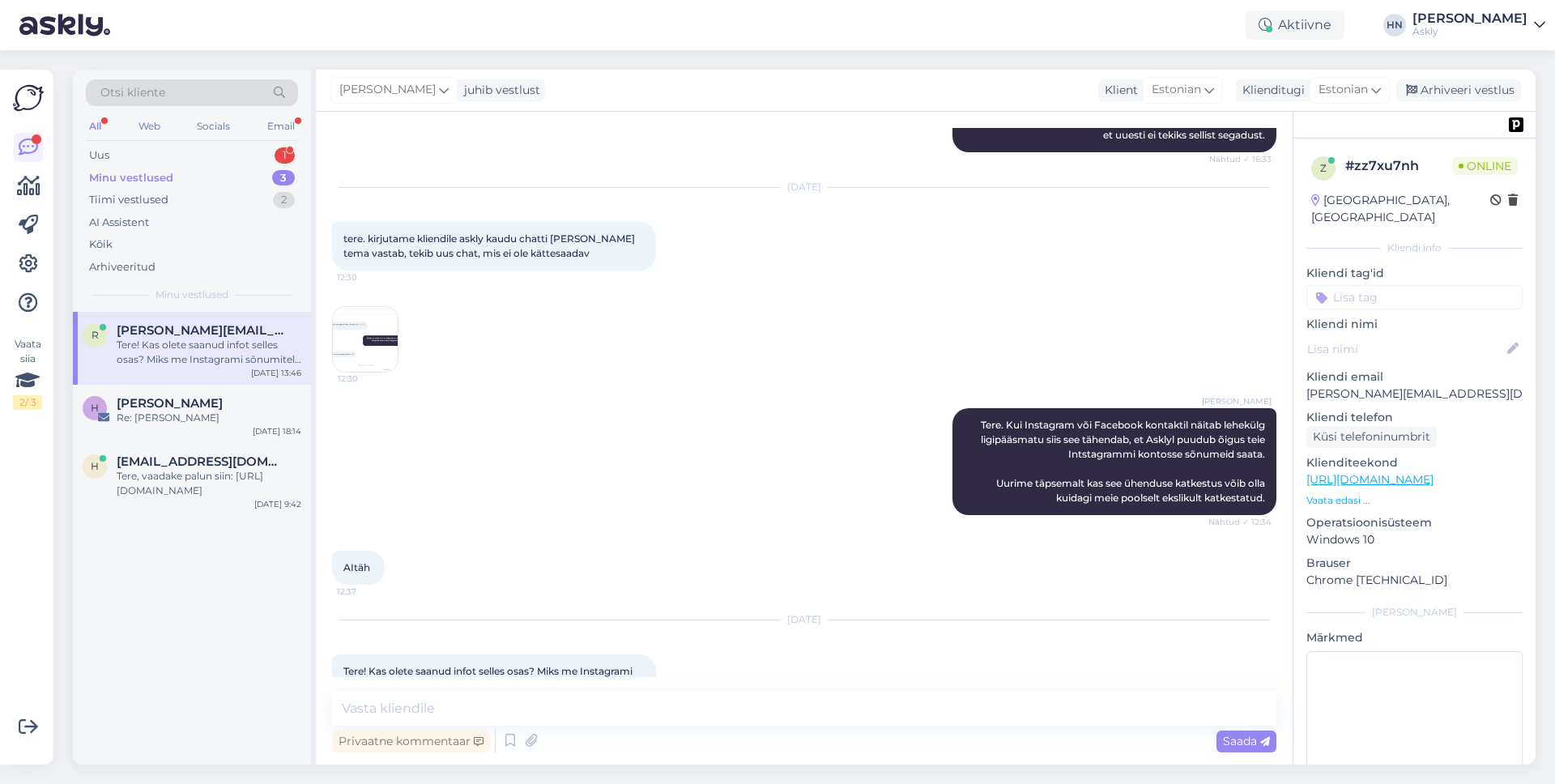
click at [791, 345] on div "Sep 12 2025 tere. kirjutame kliendile askly kaudu chatti ja kui tema vastab, te…" at bounding box center [804, 280] width 944 height 221
click at [515, 710] on textarea at bounding box center [804, 708] width 944 height 34
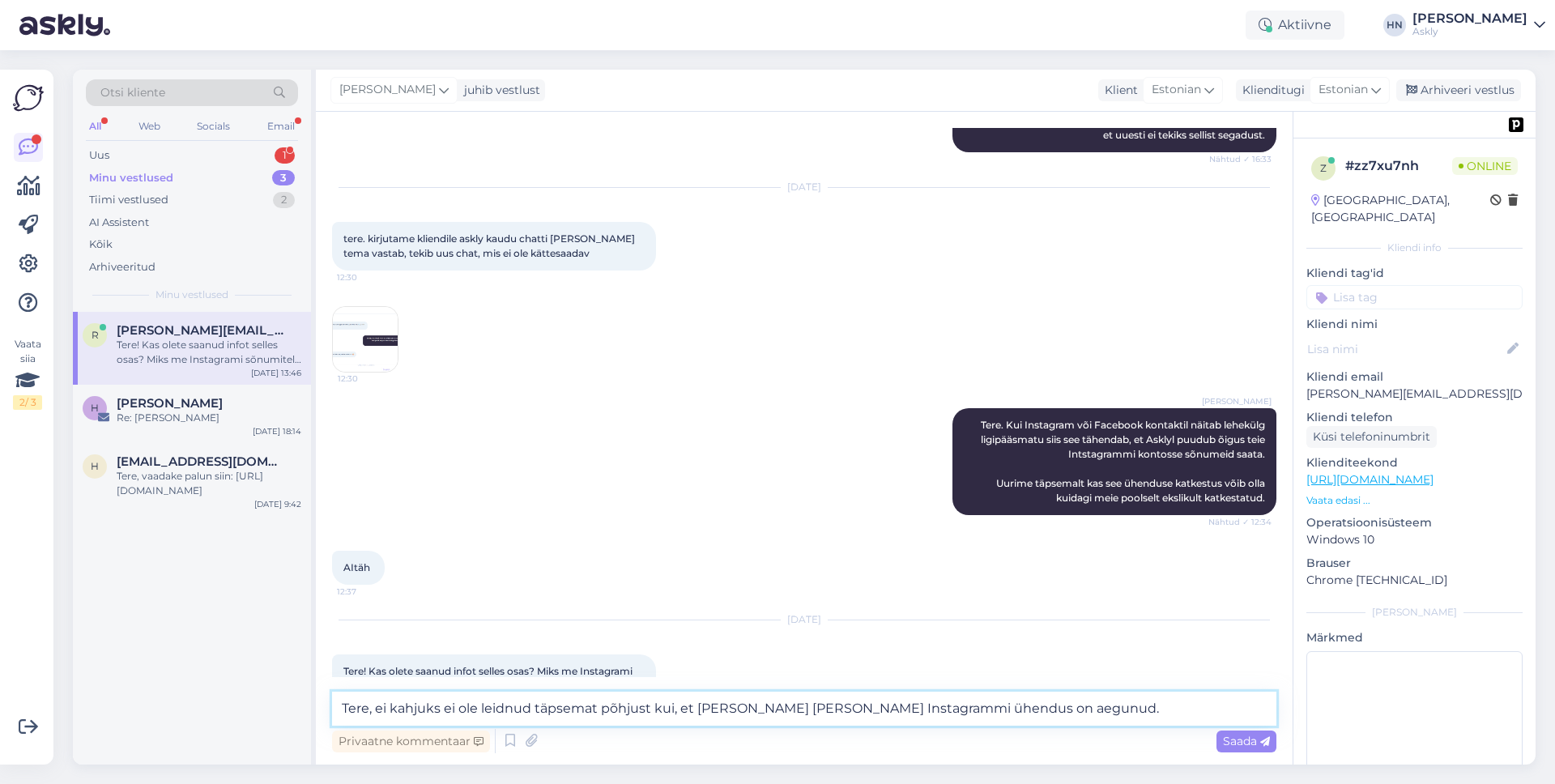
click at [465, 704] on textarea "Tere, ei kahjuks ei ole leidnud täpsemat põhjust kui, et Askly ja teie Instagra…" at bounding box center [804, 708] width 944 height 34
click at [848, 723] on textarea "Tere, ei kahjuks ei ole leidnud täpsemat põhjust kui, et Askly ja teie Instagra…" at bounding box center [804, 708] width 944 height 34
click at [1071, 722] on textarea "Tere, ei kahjuks ei ole leidnud täpsemat põhjust kui, et Askly ja teie Instagra…" at bounding box center [804, 708] width 944 height 34
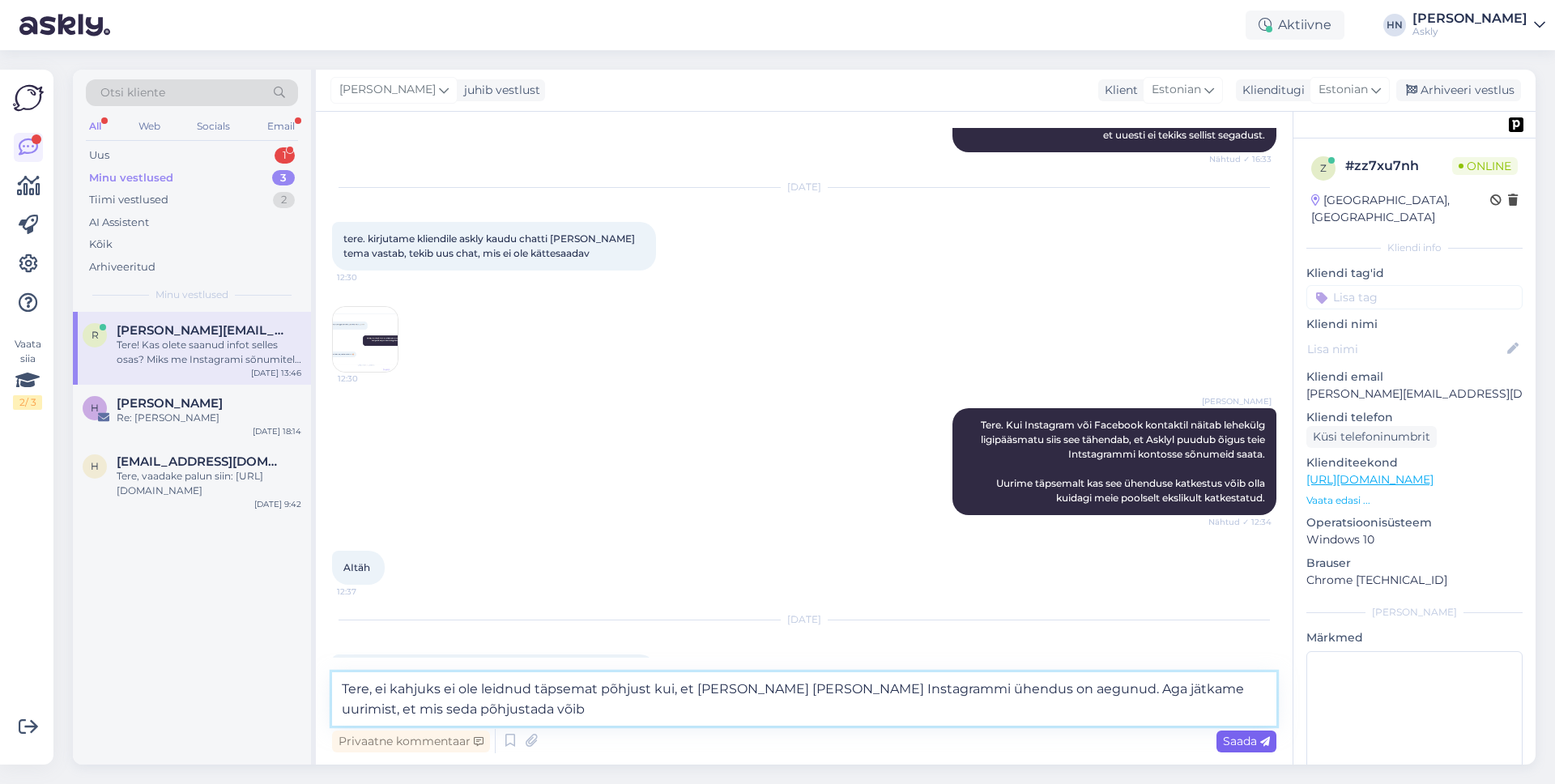
type textarea "Tere, ei kahjuks ei ole leidnud täpsemat põhjust kui, et [PERSON_NAME] [PERSON_…"
click at [1231, 747] on span "Saada" at bounding box center [1246, 741] width 47 height 15
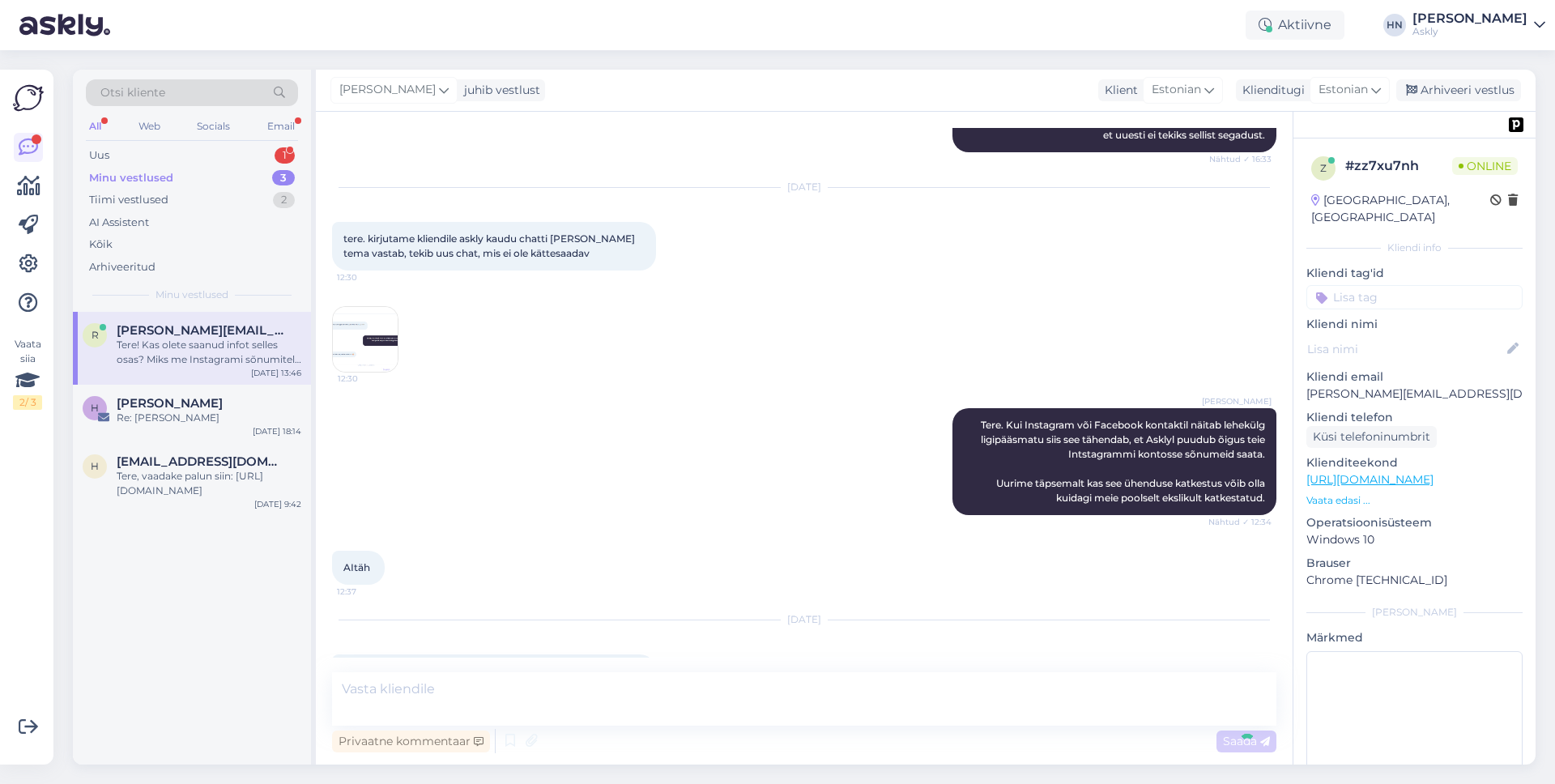
scroll to position [3833, 0]
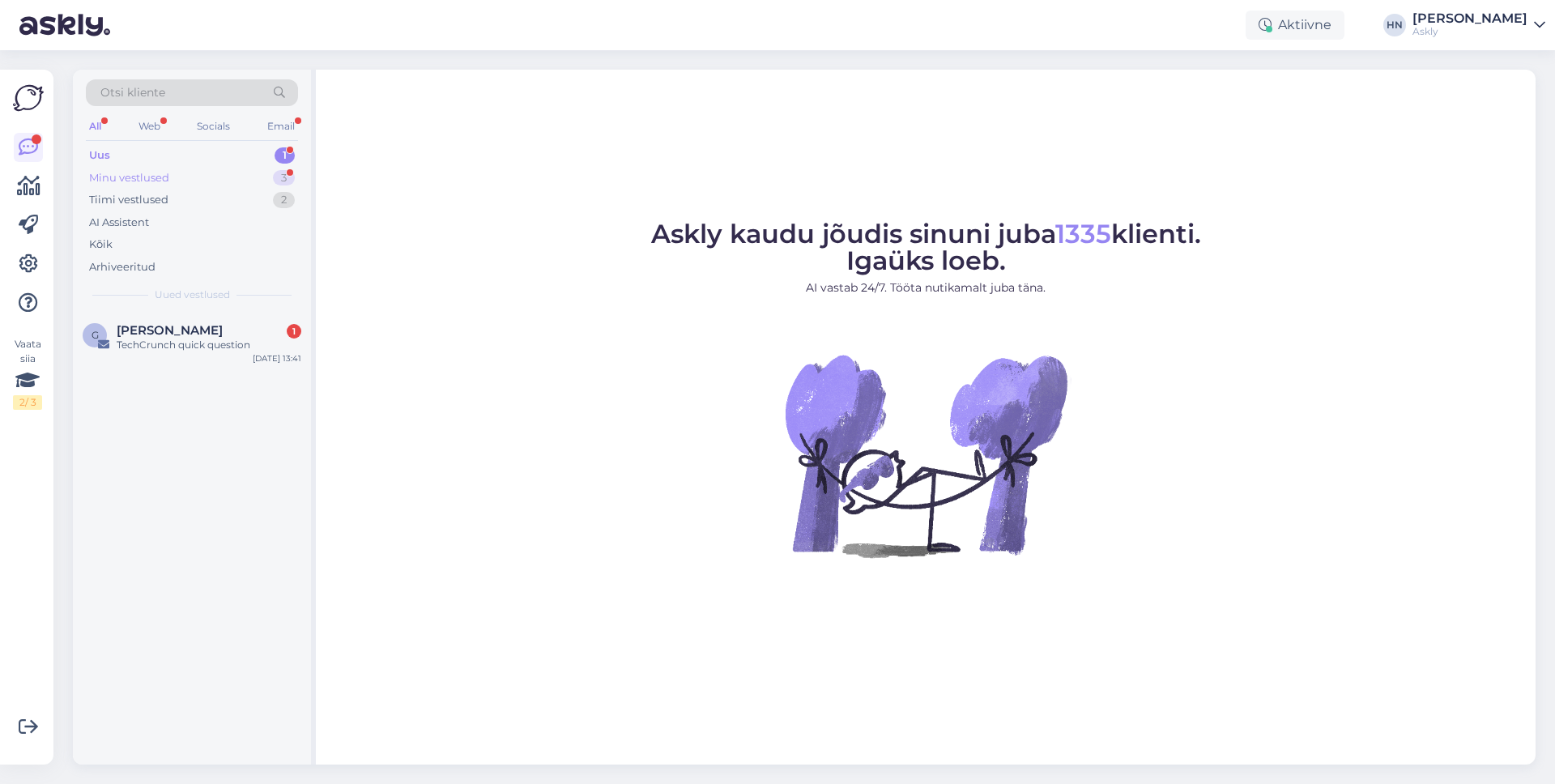
click at [243, 178] on div "Minu vestlused 3" at bounding box center [191, 177] width 212 height 22
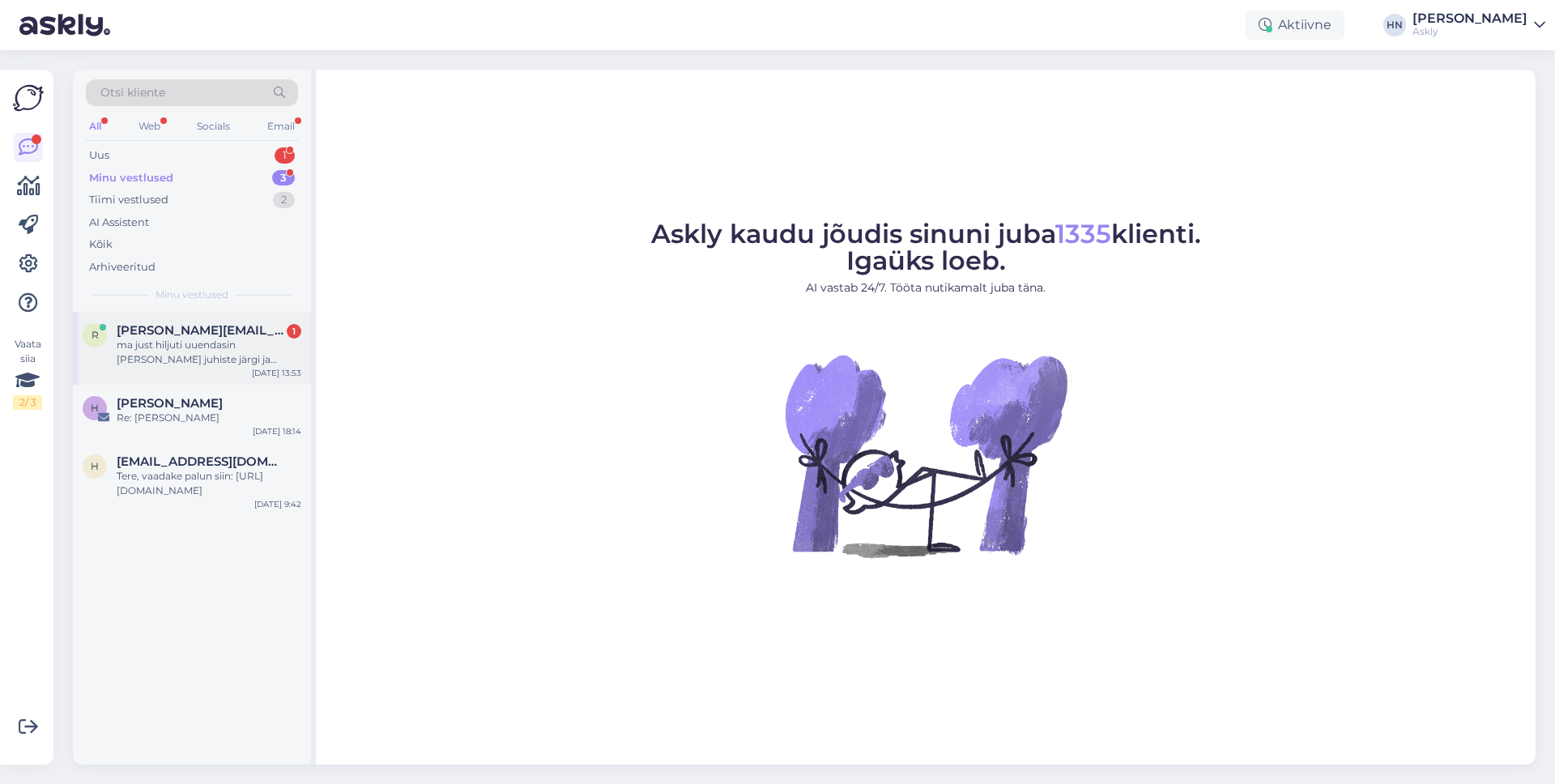
click at [211, 334] on span "[PERSON_NAME][EMAIL_ADDRESS][DOMAIN_NAME]" at bounding box center [201, 330] width 168 height 15
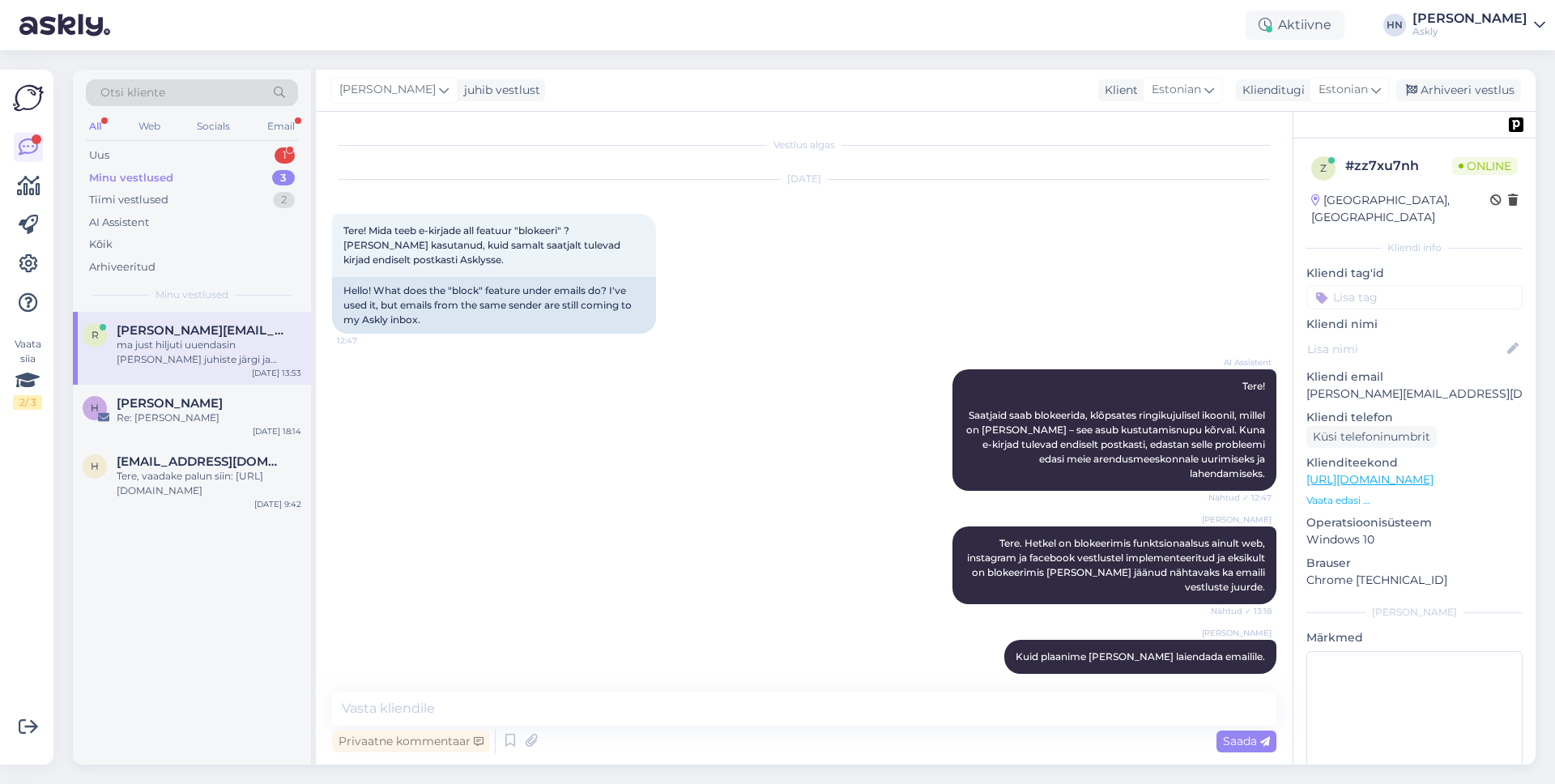
scroll to position [3917, 0]
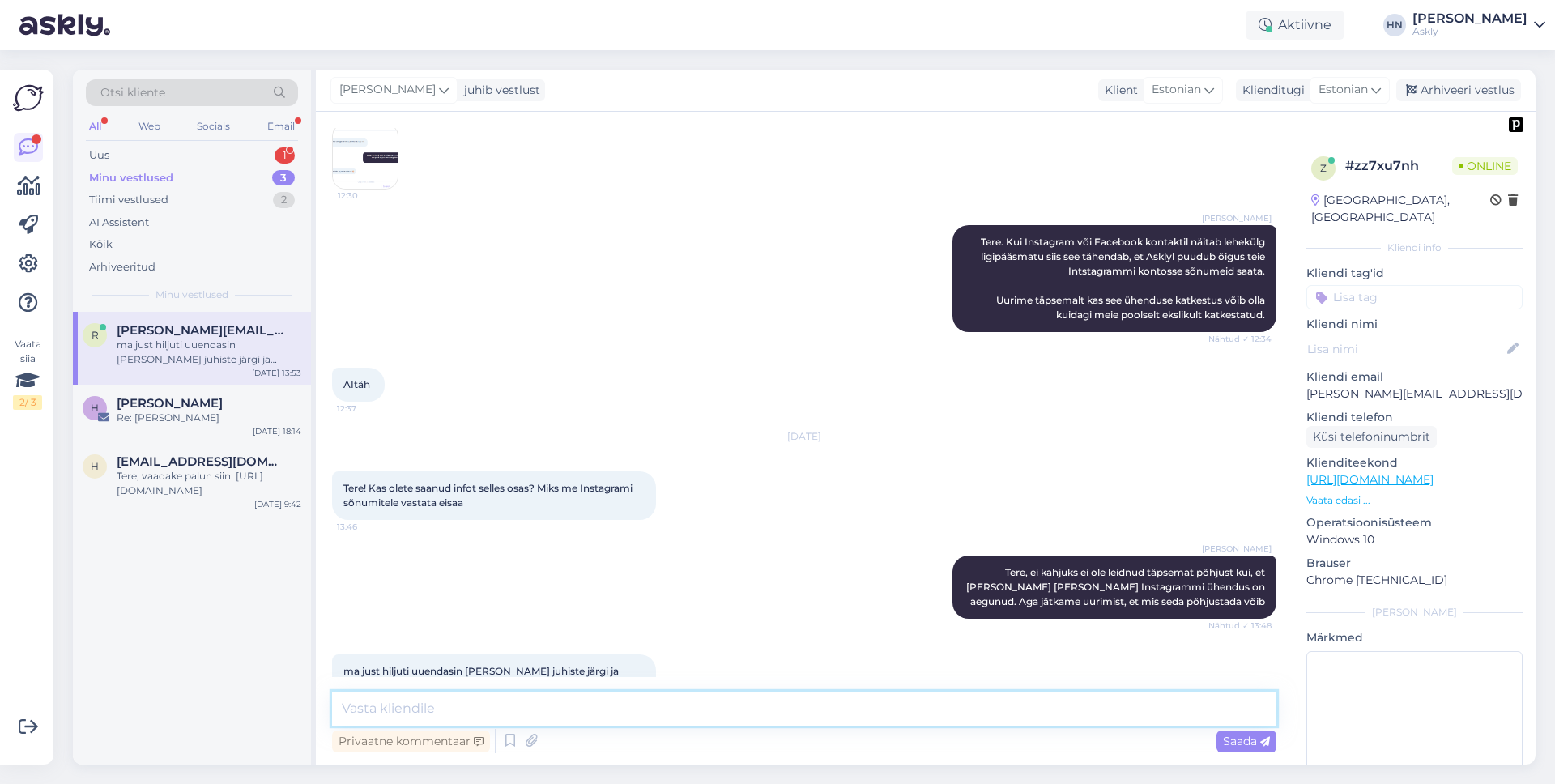
click at [441, 706] on textarea at bounding box center [804, 708] width 944 height 34
type textarea "Jah mõistame seda"
click at [799, 710] on textarea "Jah mõistame, ja see teebki olukorra veidraks aga me uurime täpsemalt, vabandus…" at bounding box center [804, 708] width 944 height 34
click at [800, 709] on textarea "Jah mõistame, ja see teebki olukorra veidraks aga me uurime täpsemalt, vabandus…" at bounding box center [804, 708] width 944 height 34
type textarea "Jah mõistame, ja see teebki olukorra veidraks aga me uurime täpsemalt miks. Vab…"
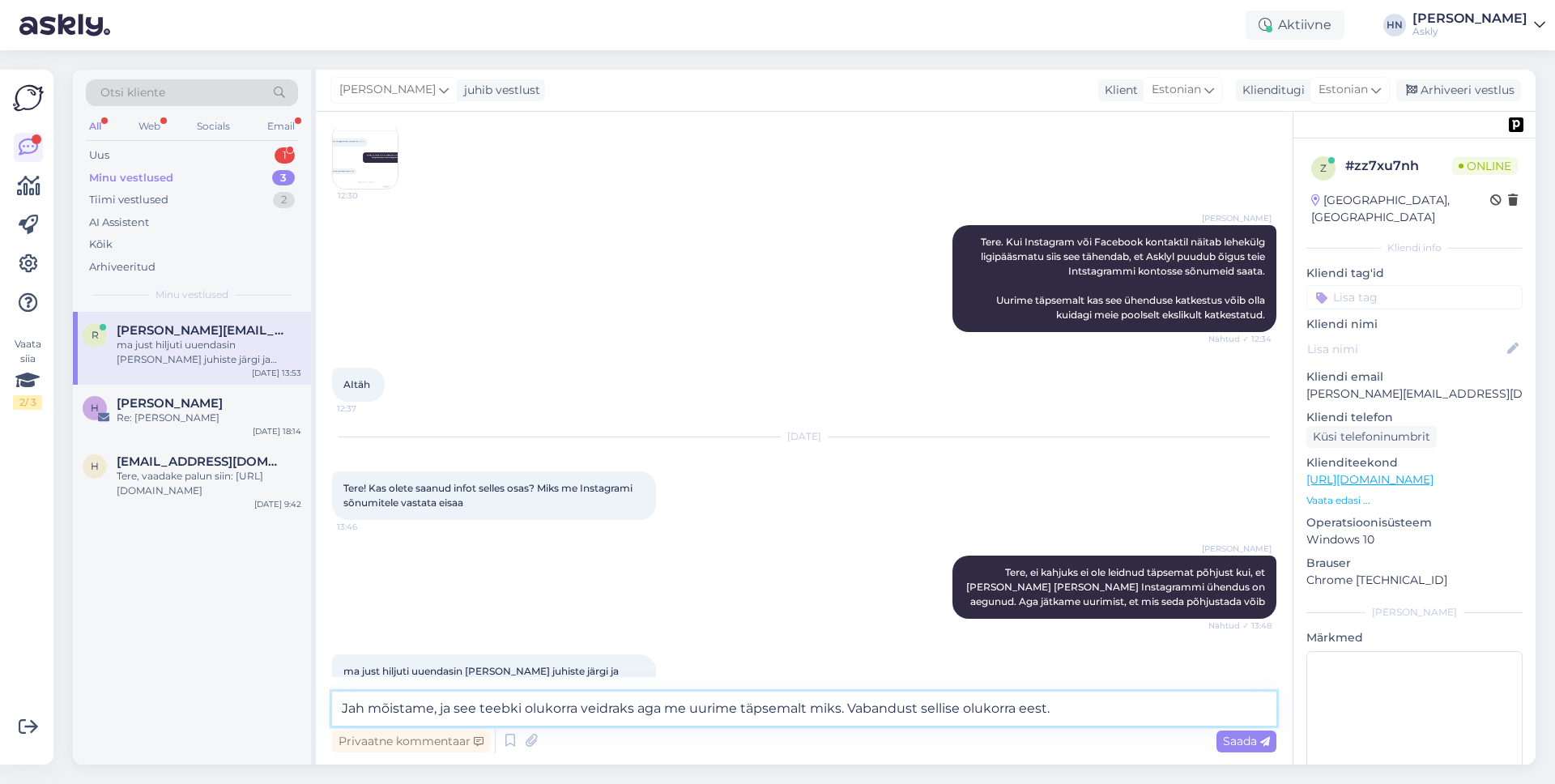
click at [833, 705] on textarea "Jah mõistame, ja see teebki olukorra veidraks aga me uurime täpsemalt miks. Vab…" at bounding box center [804, 708] width 944 height 34
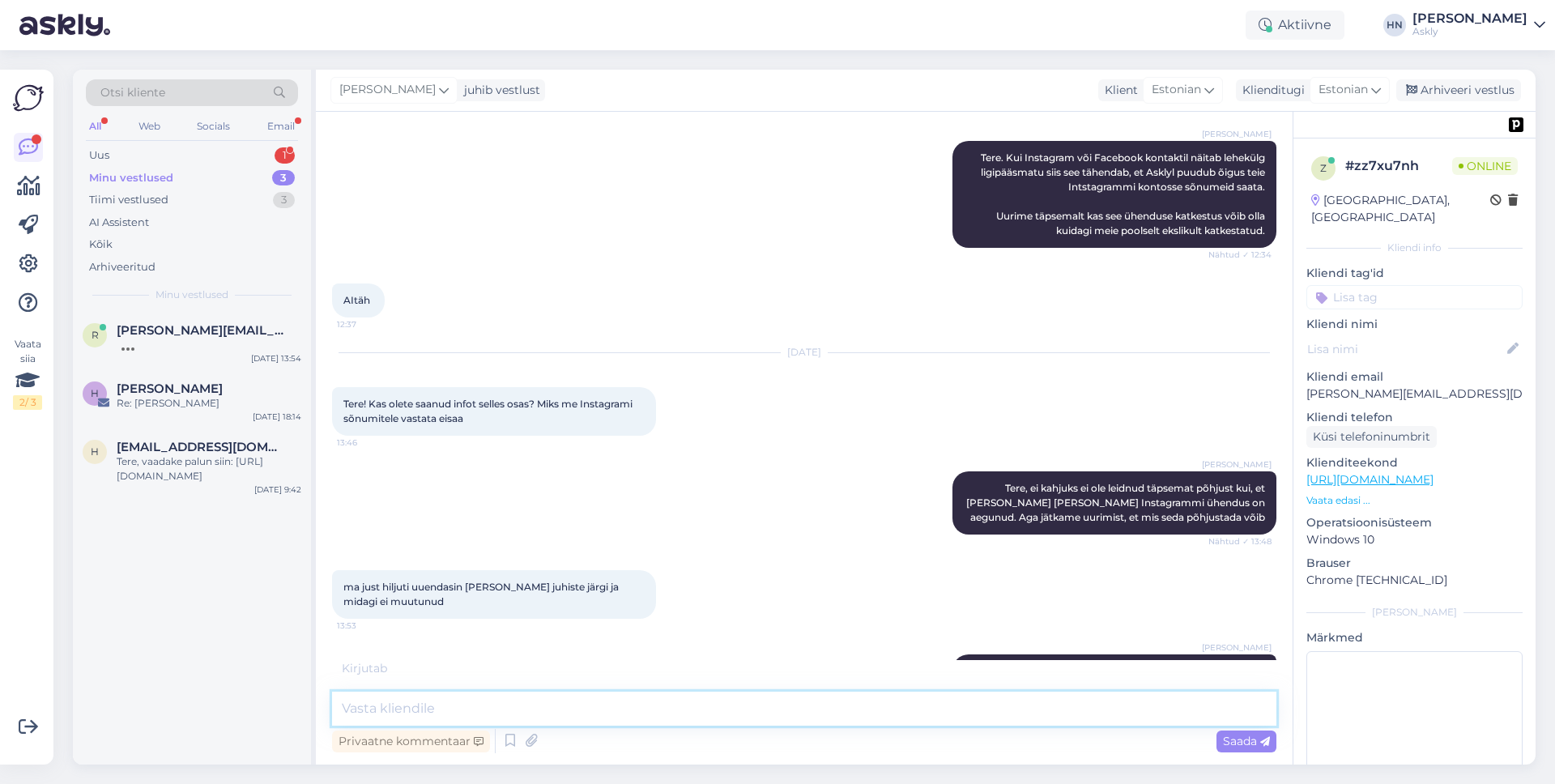
scroll to position [4071, 0]
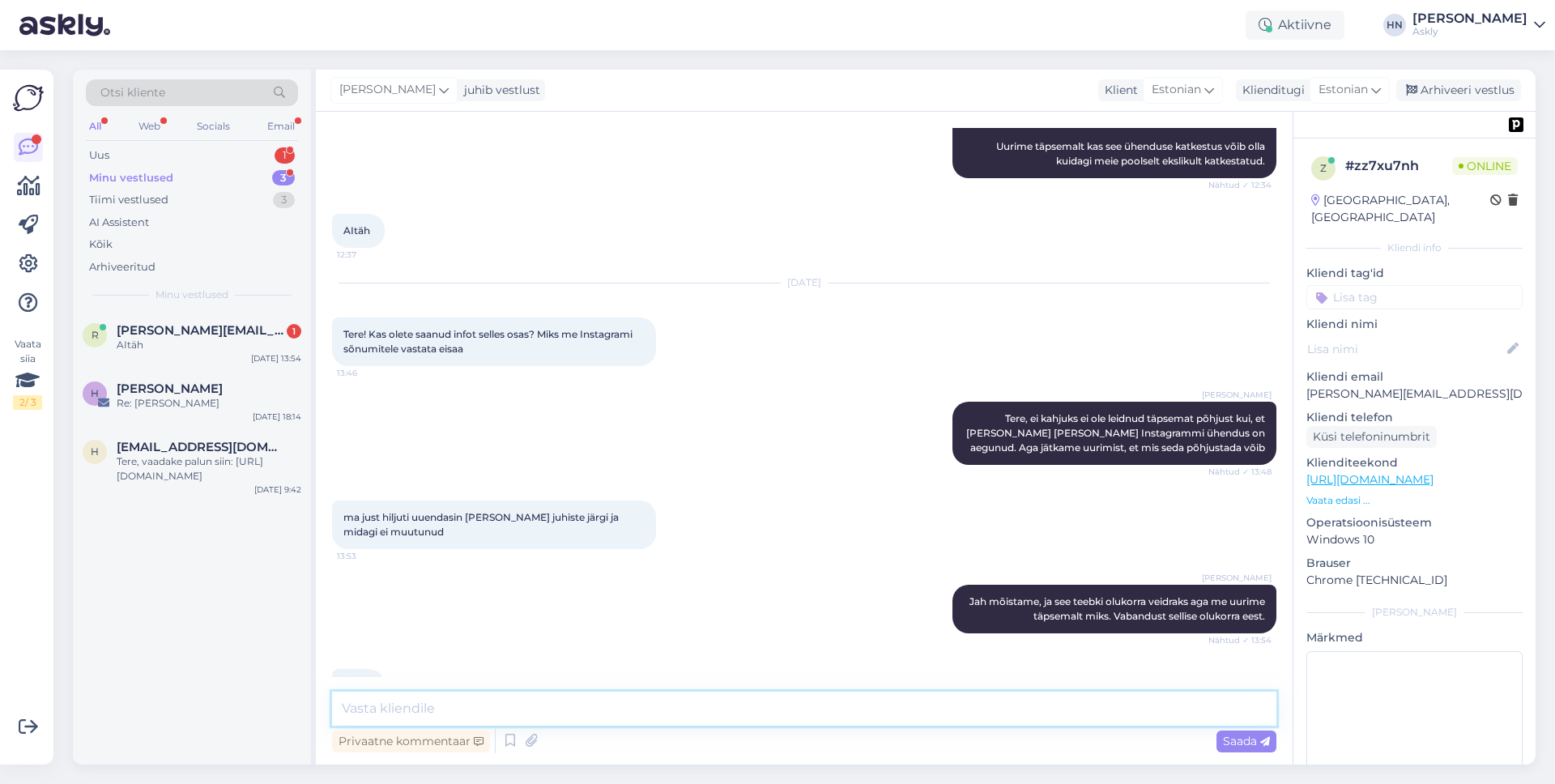
click at [1001, 716] on textarea at bounding box center [804, 708] width 944 height 34
click at [225, 333] on span "[PERSON_NAME][EMAIL_ADDRESS][DOMAIN_NAME]" at bounding box center [201, 330] width 168 height 15
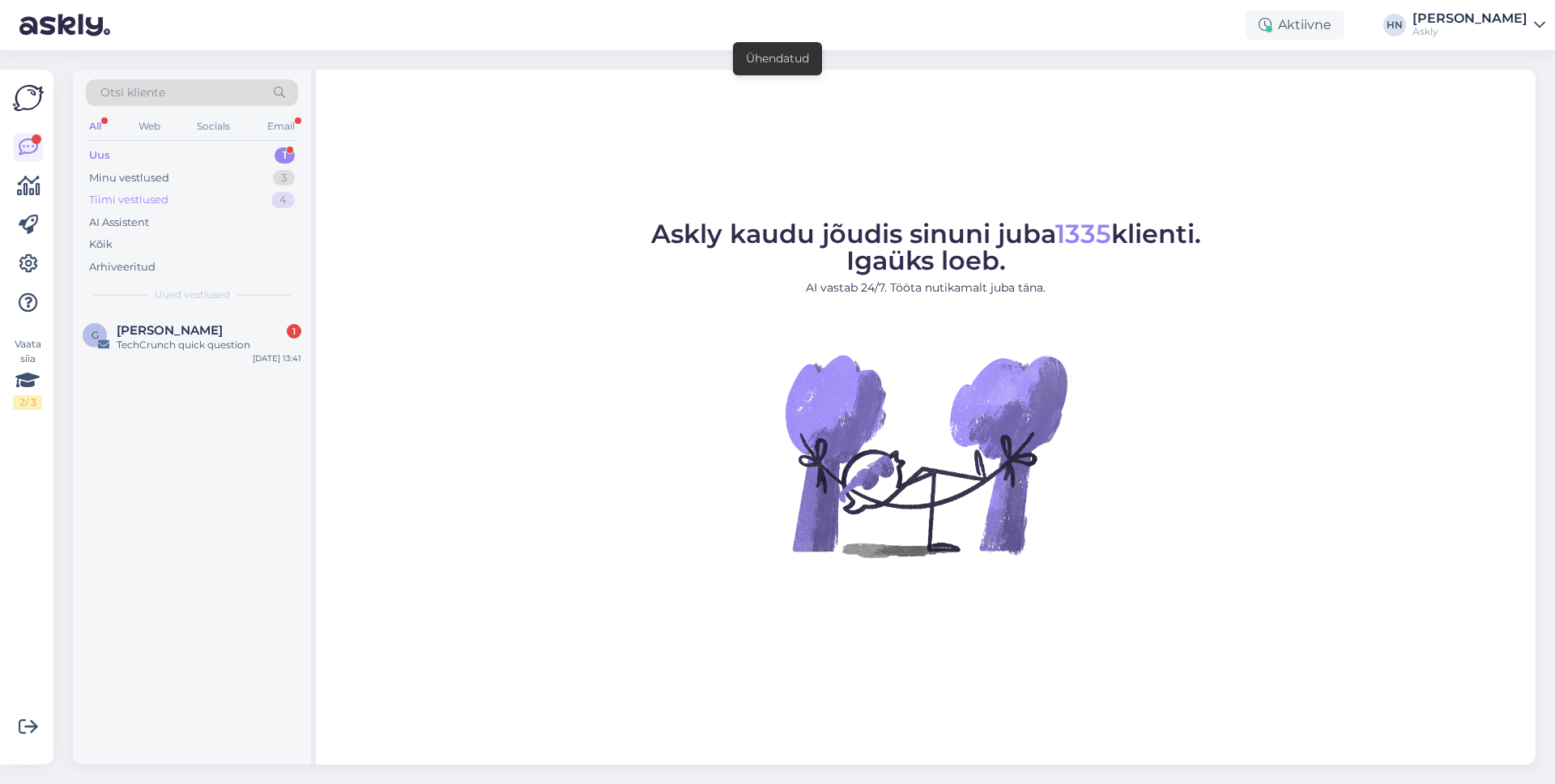
click at [201, 196] on div "Tiimi vestlused 4" at bounding box center [191, 200] width 212 height 22
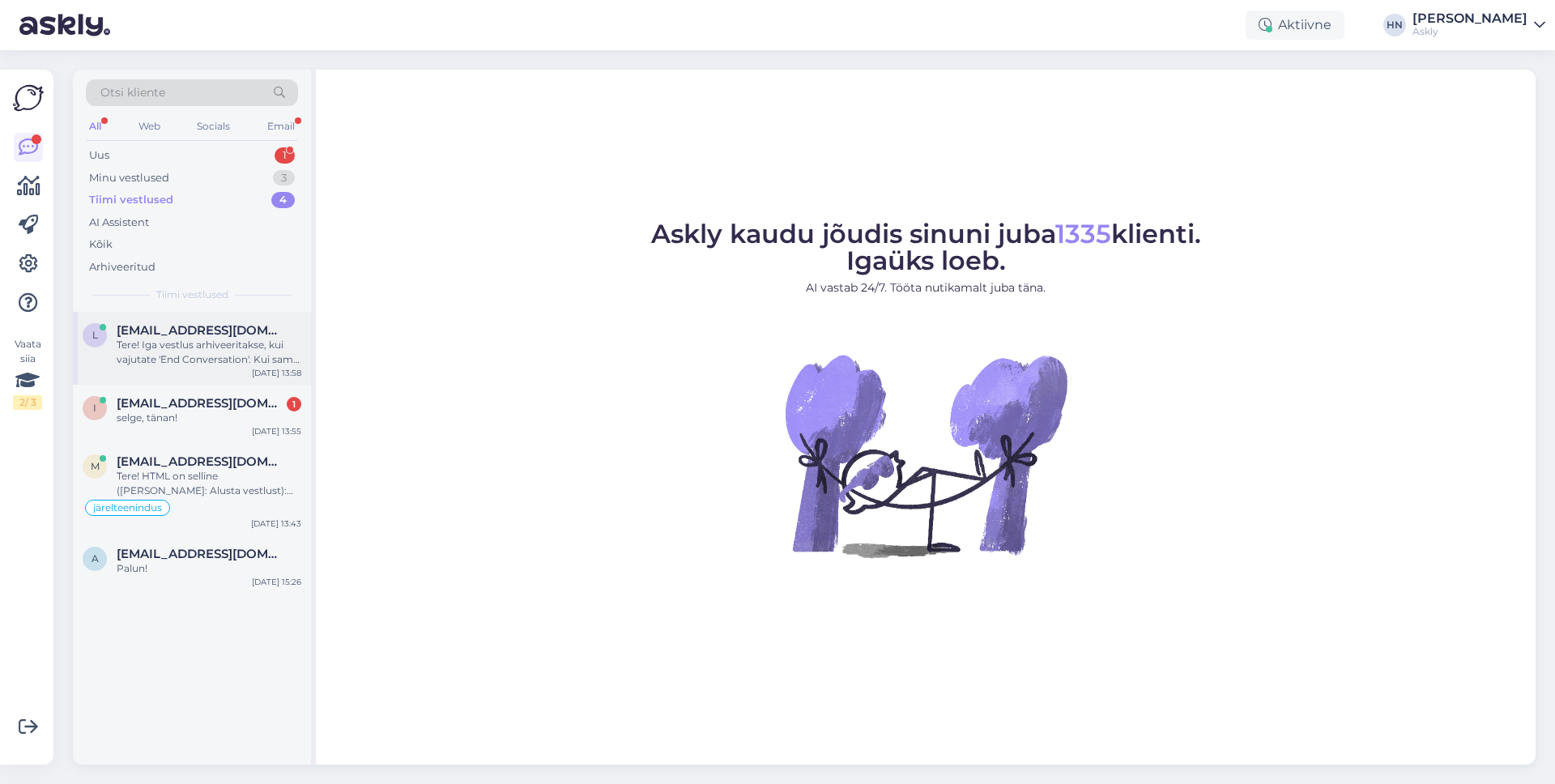
click at [150, 323] on span "[EMAIL_ADDRESS][DOMAIN_NAME]" at bounding box center [201, 330] width 168 height 15
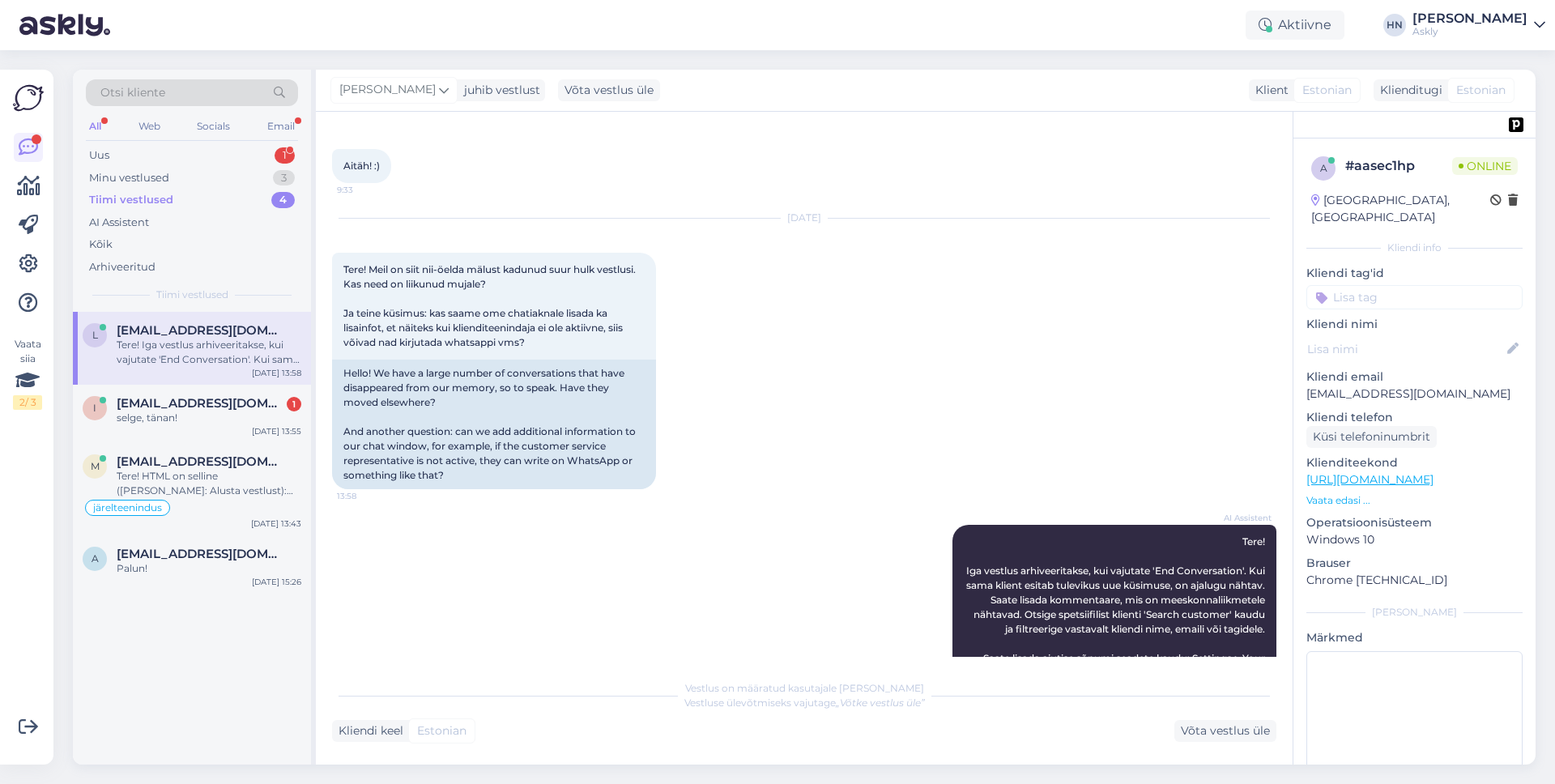
scroll to position [1554, 0]
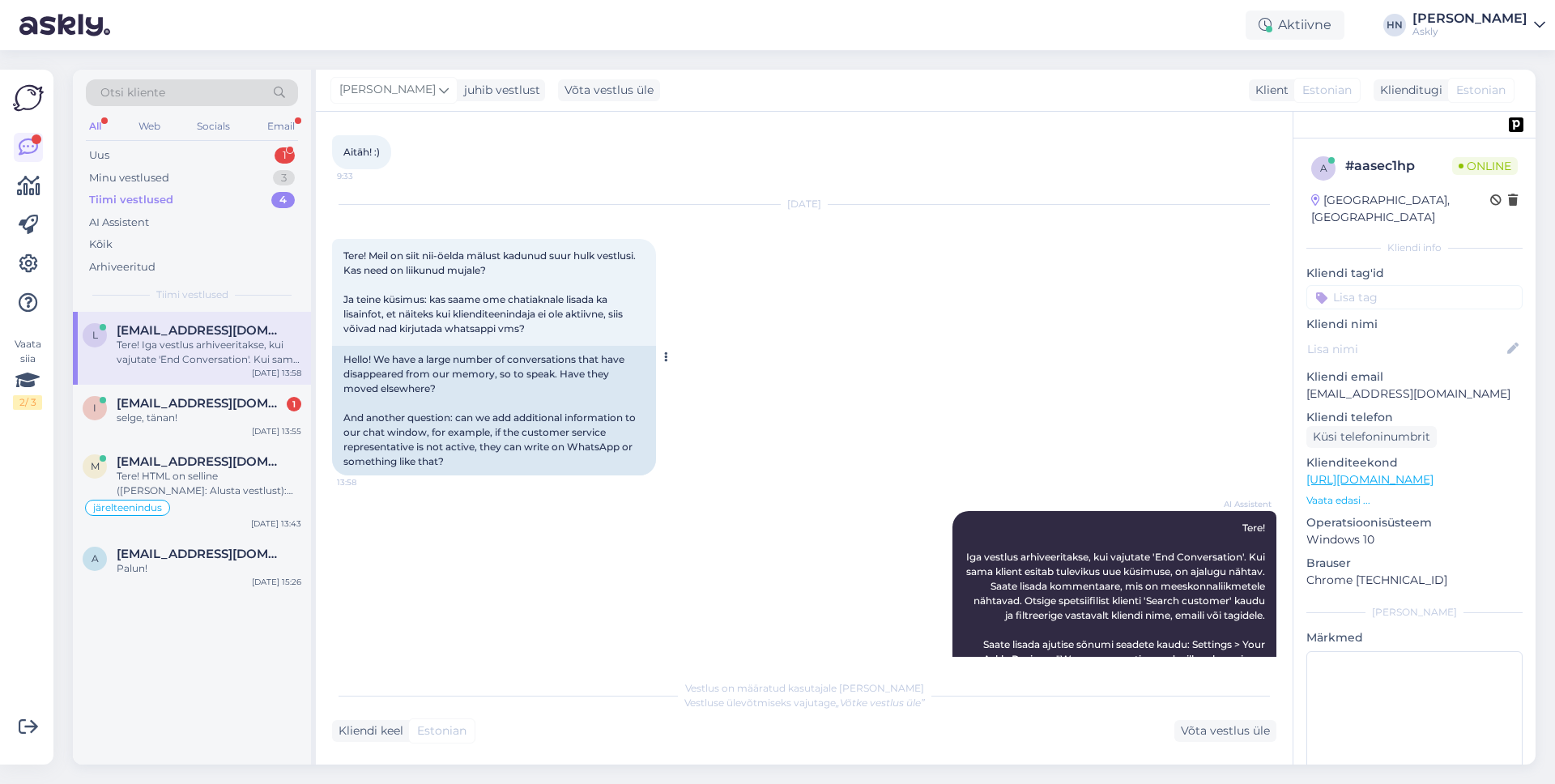
click at [477, 323] on span "Tere! Meil on siit nii-öelda mälust kadunud suur hulk vestlusi. Kas need on lii…" at bounding box center [490, 292] width 295 height 85
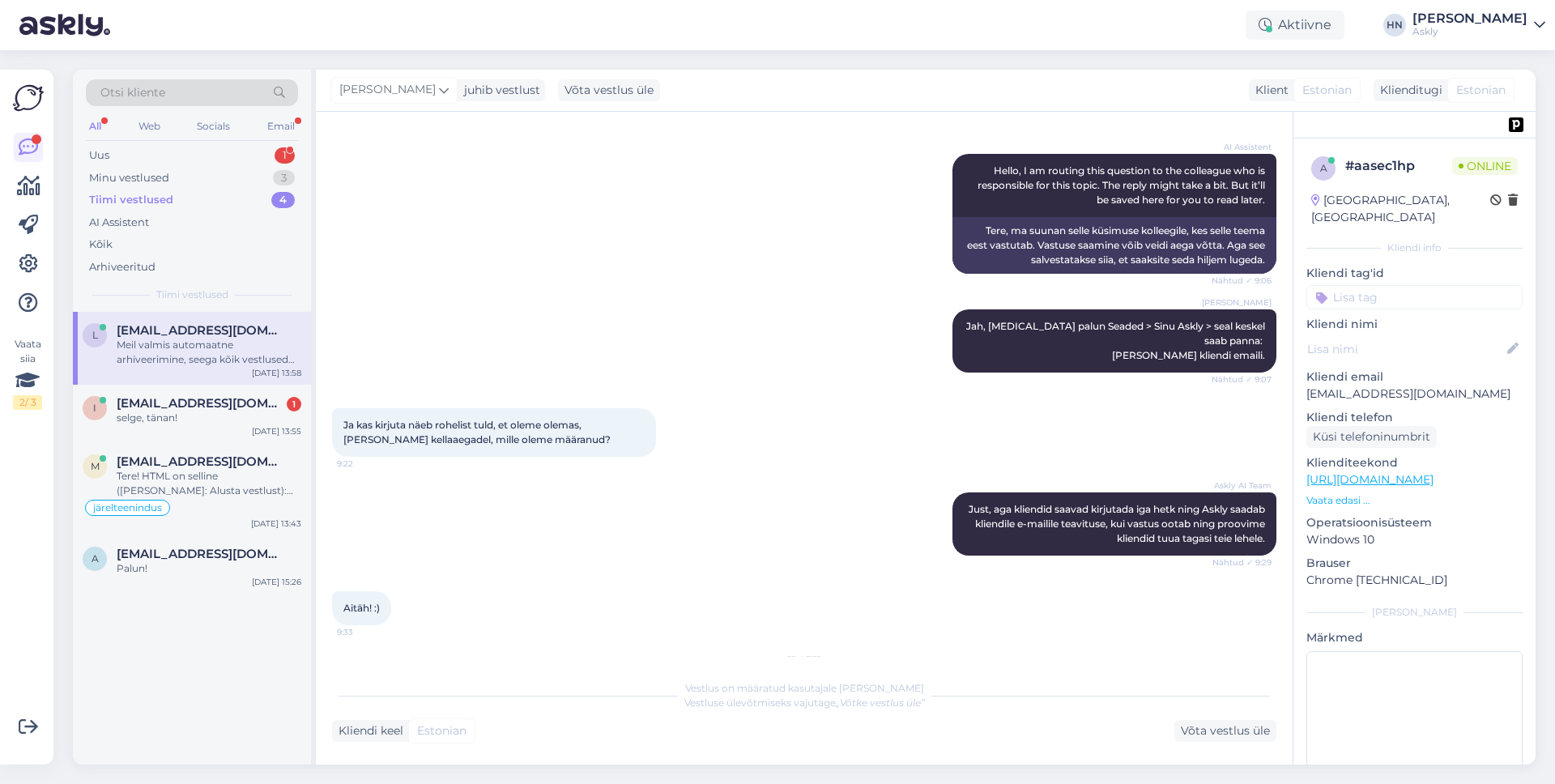
scroll to position [1748, 0]
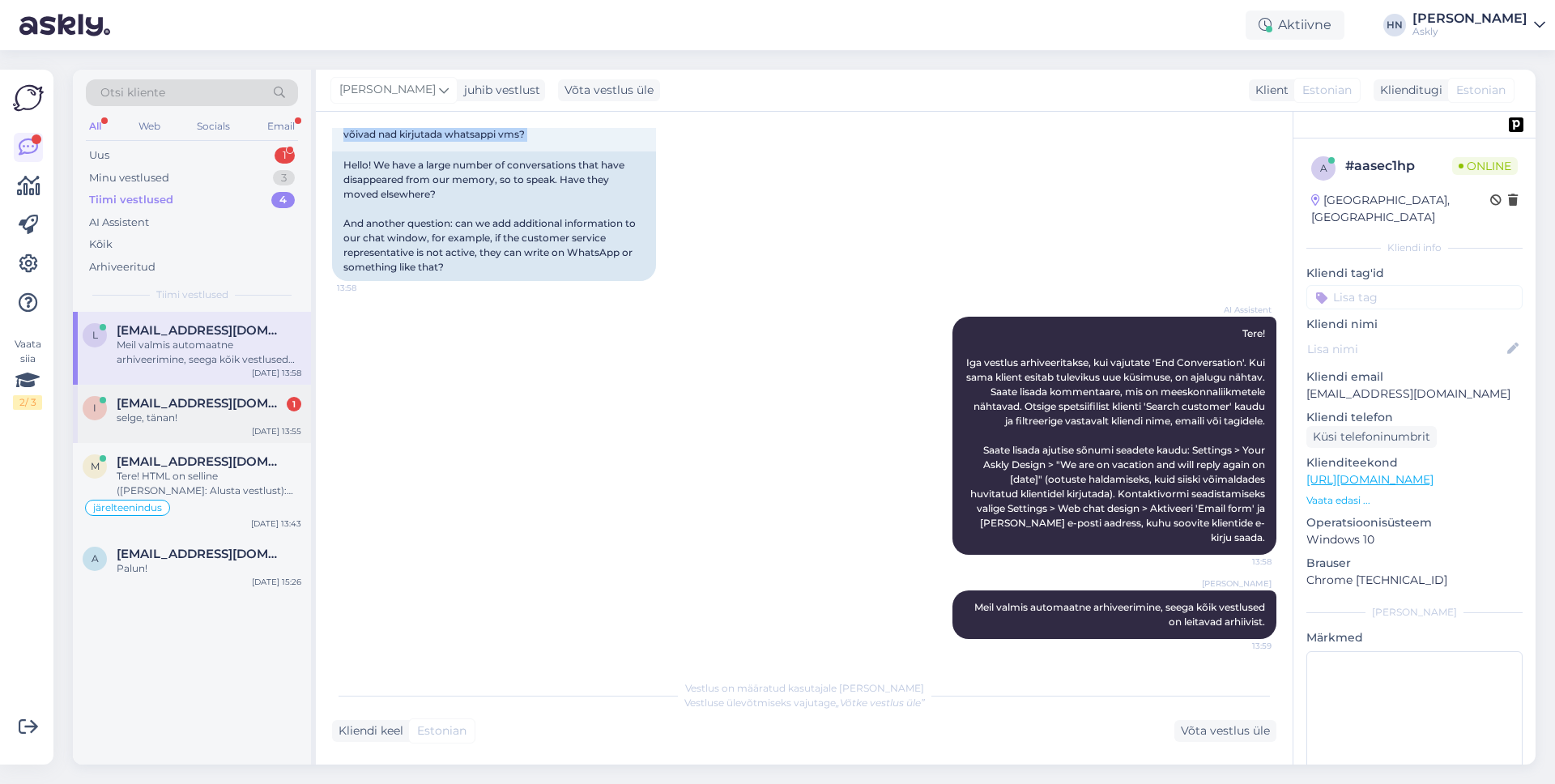
click at [166, 422] on div "selge, tänan!" at bounding box center [209, 418] width 185 height 15
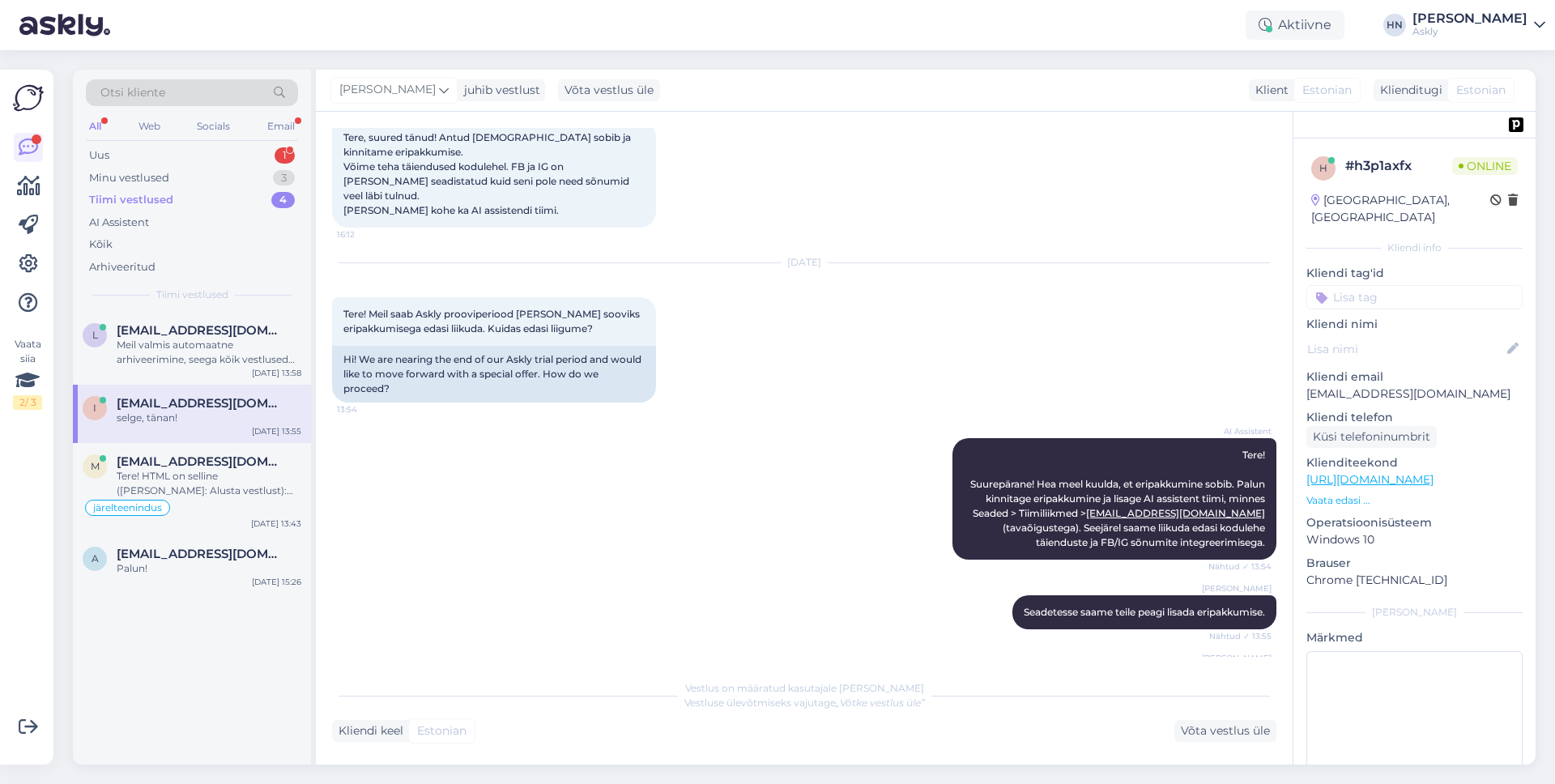
scroll to position [1769, 0]
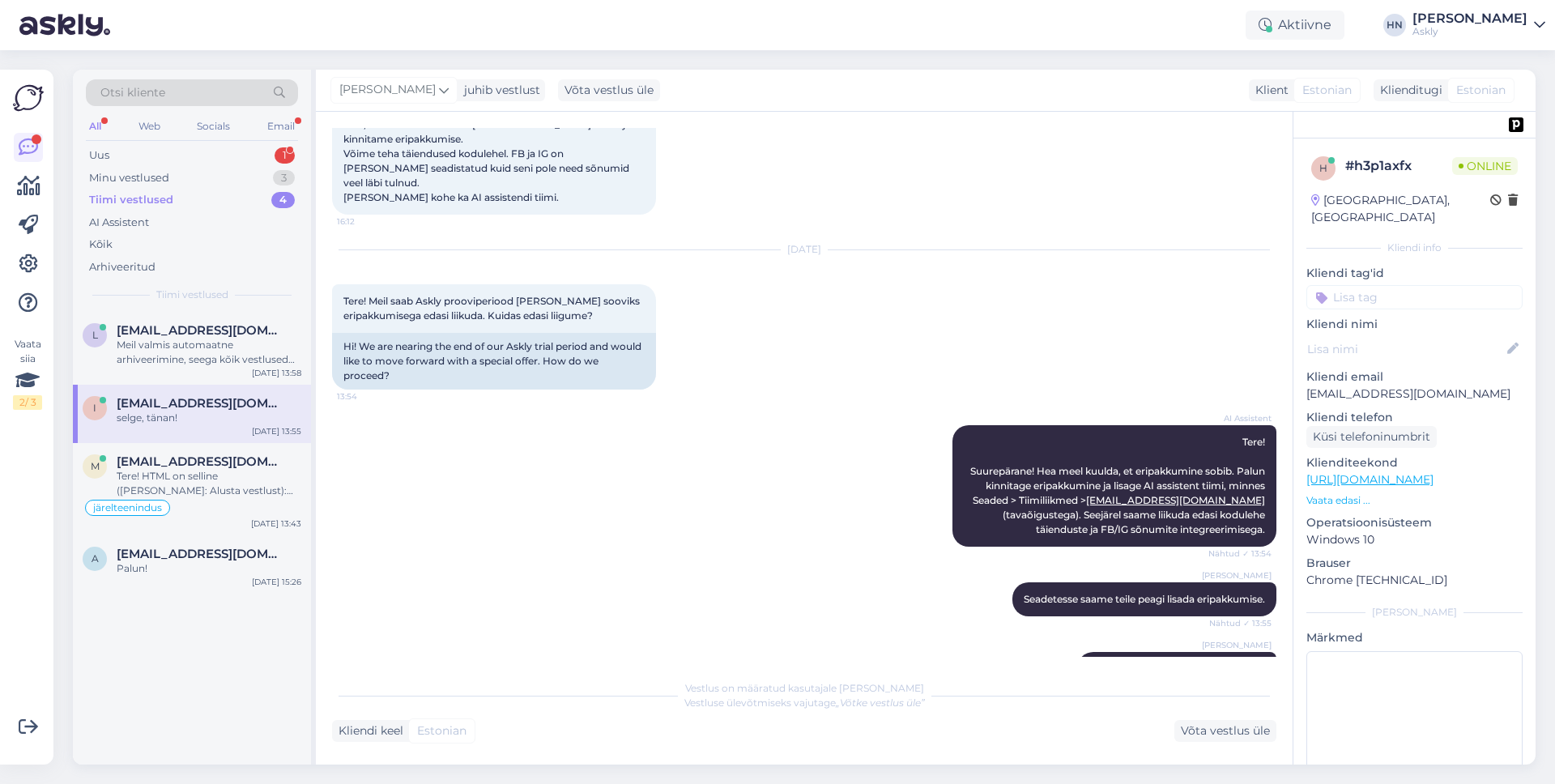
click at [421, 564] on div "[PERSON_NAME] Seadetesse saame teile peagi lisada eripakkumise. Nähtud ✓ 13:55" at bounding box center [804, 599] width 944 height 70
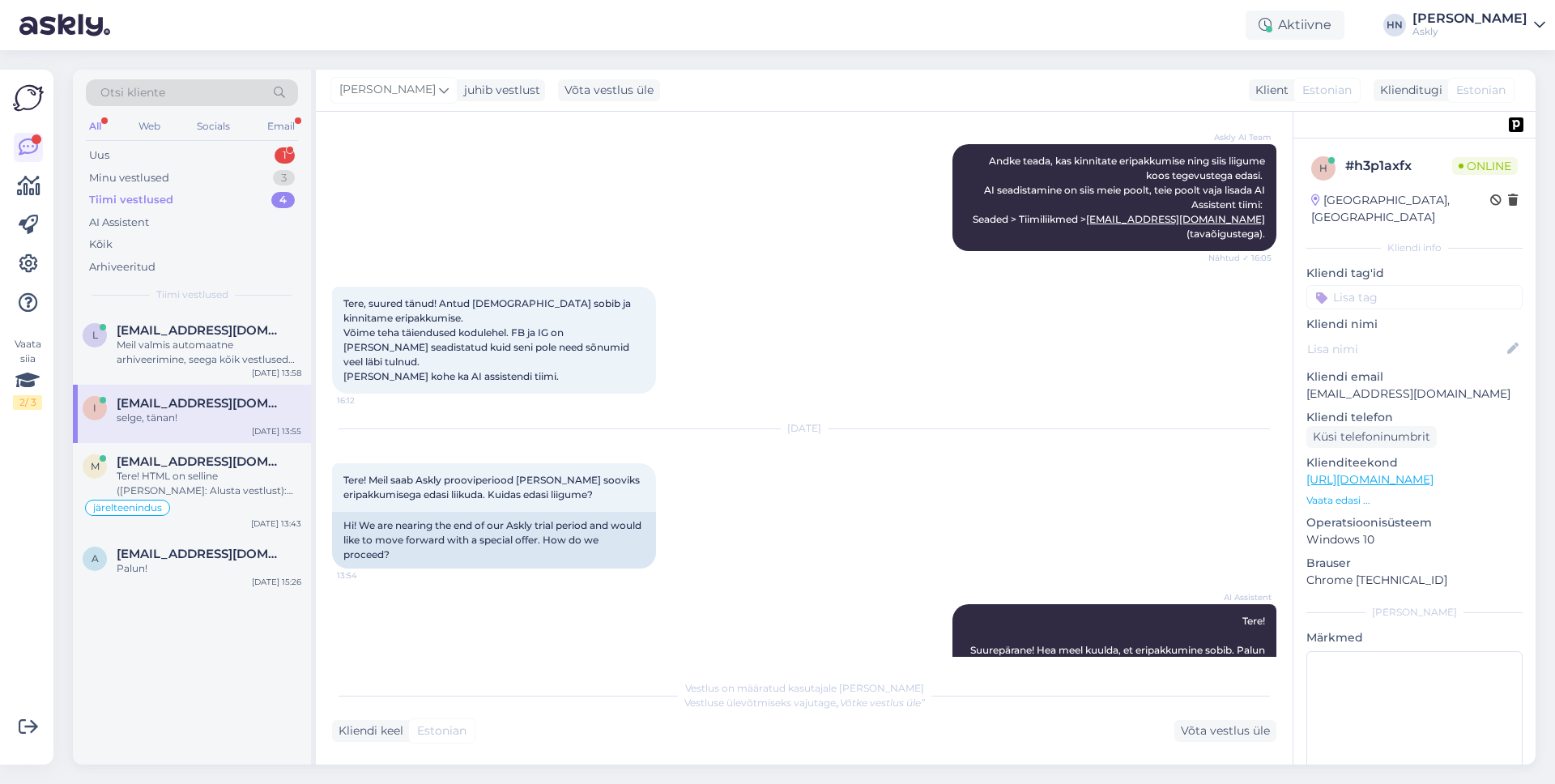
scroll to position [1522, 0]
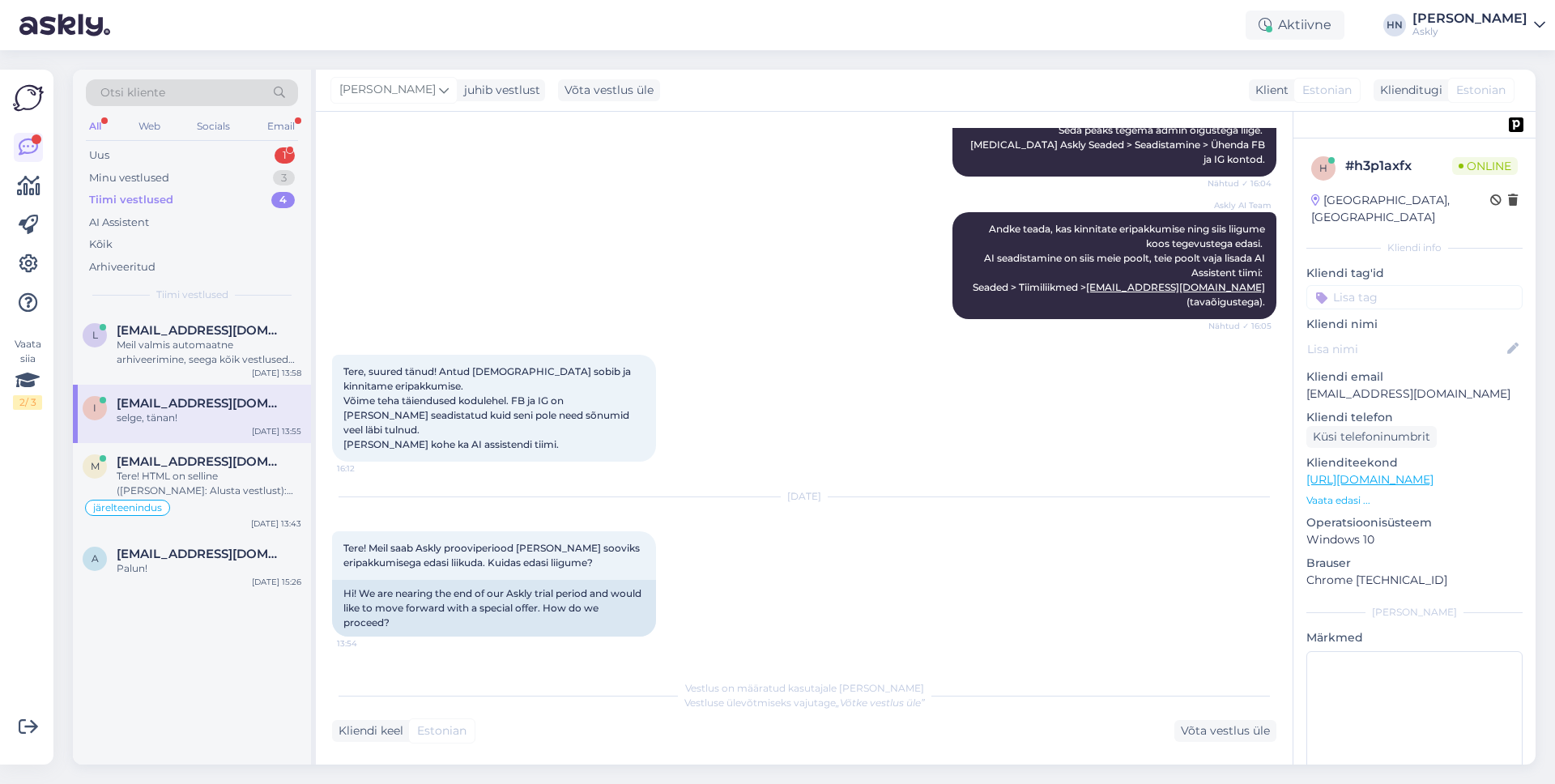
click at [171, 190] on div "Tiimi vestlused 4" at bounding box center [191, 200] width 212 height 22
click at [163, 180] on div "Minu vestlused" at bounding box center [129, 177] width 80 height 16
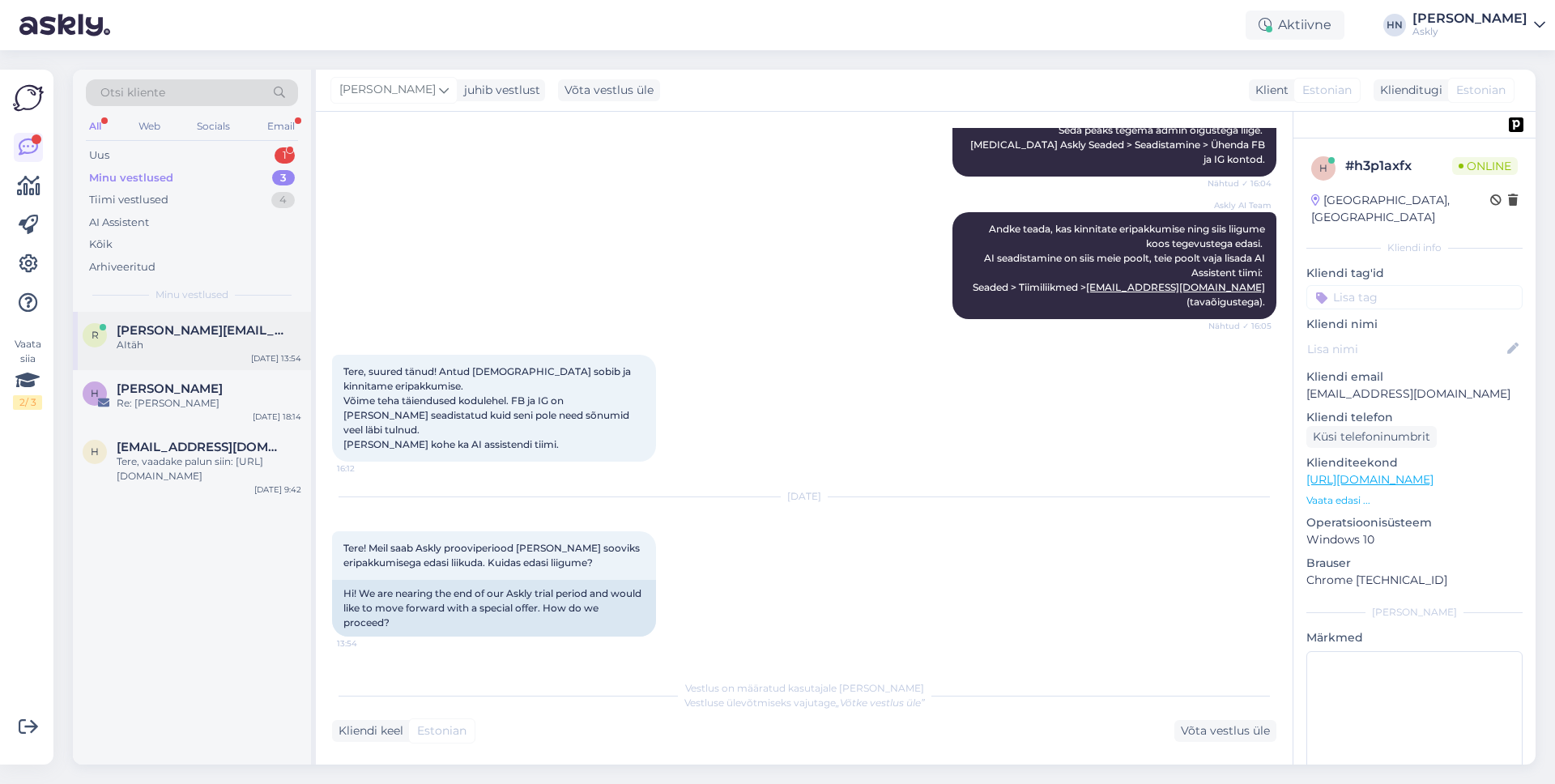
click at [189, 336] on span "[PERSON_NAME][EMAIL_ADDRESS][DOMAIN_NAME]" at bounding box center [201, 330] width 168 height 15
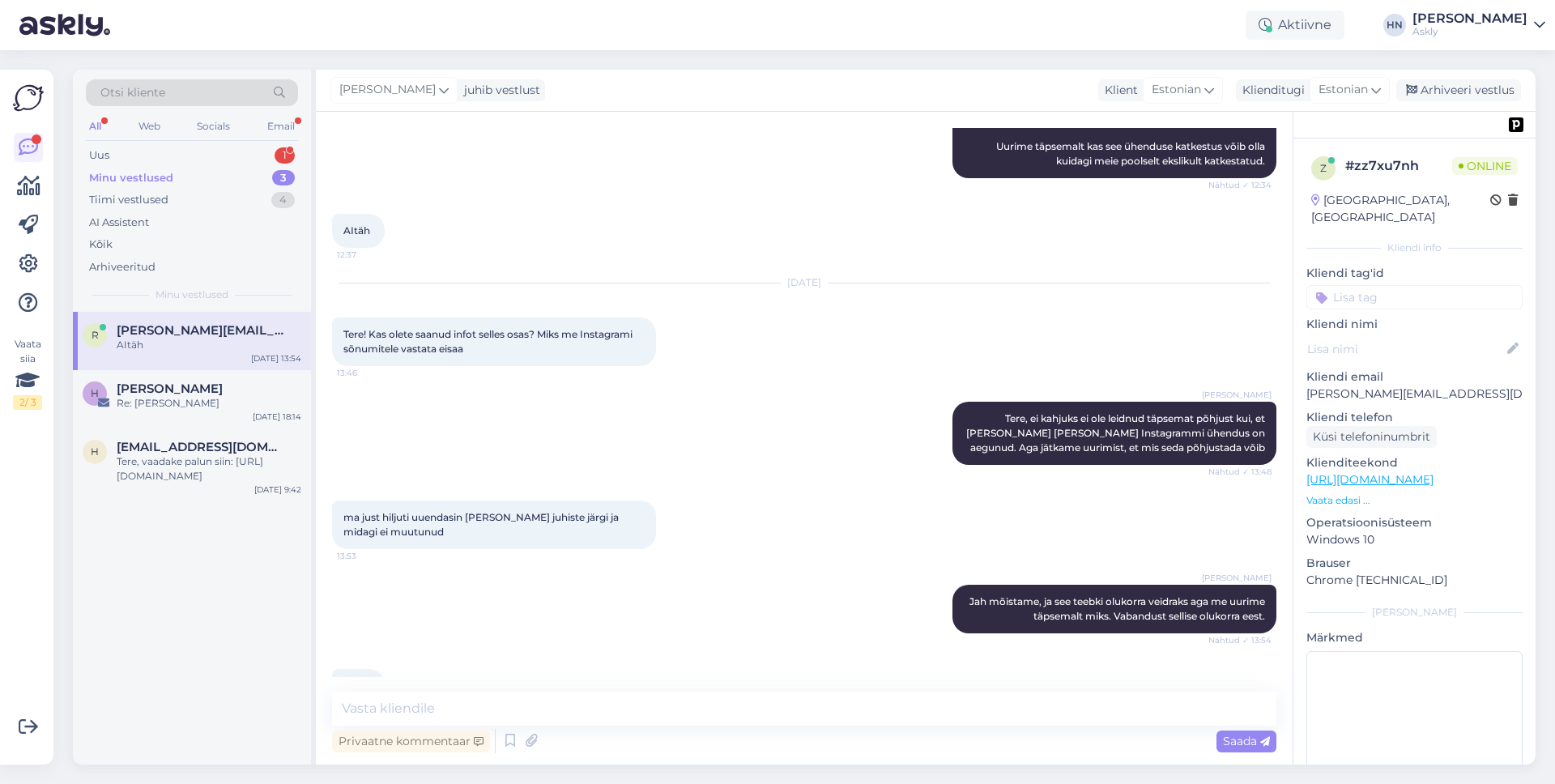
click at [537, 567] on div "[PERSON_NAME] Jah mõistame, ja see teebki olukorra veidraks aga me uurime täpse…" at bounding box center [804, 608] width 944 height 84
click at [211, 403] on div "Re: [PERSON_NAME]" at bounding box center [209, 404] width 185 height 15
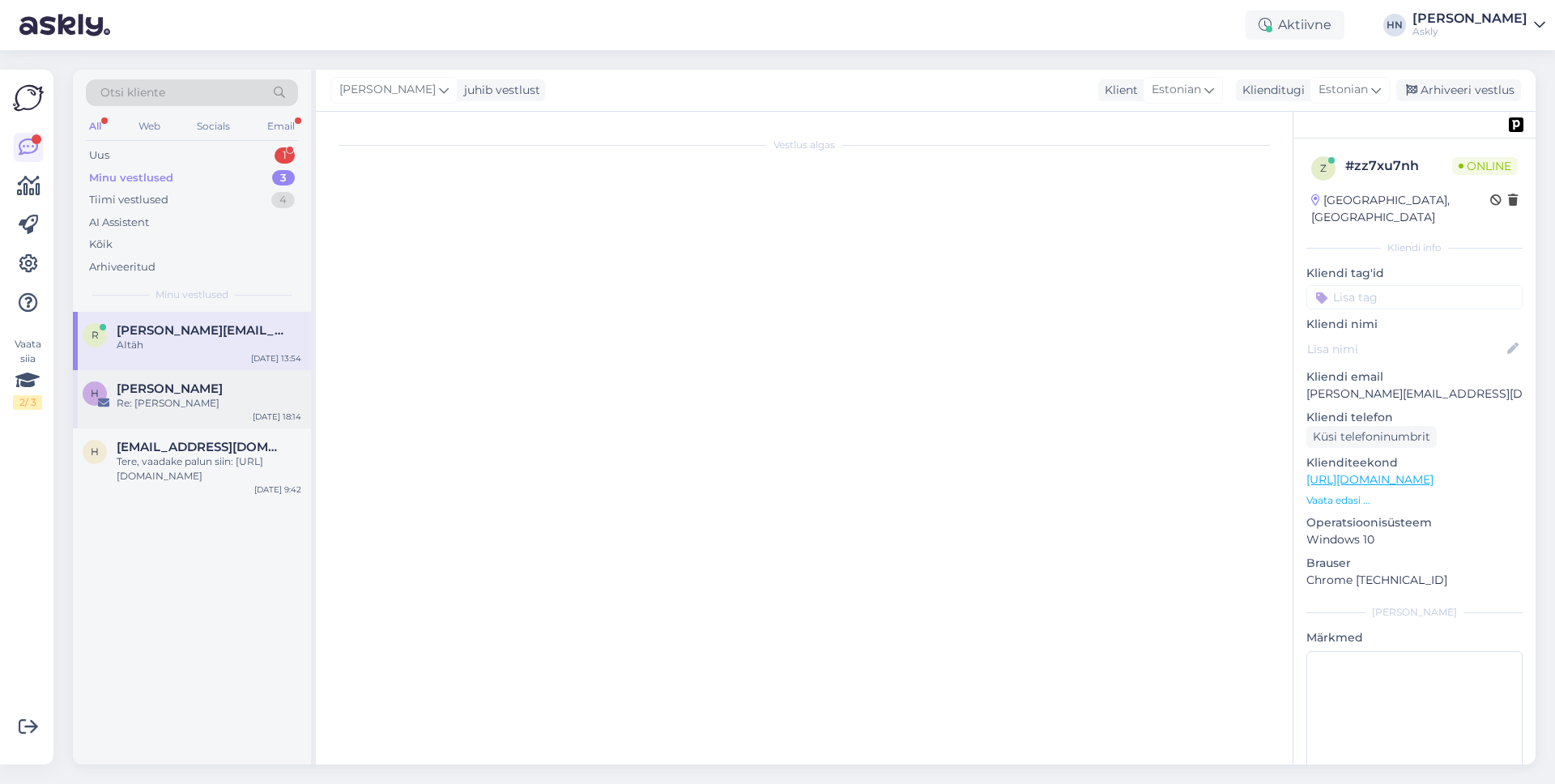
scroll to position [0, 0]
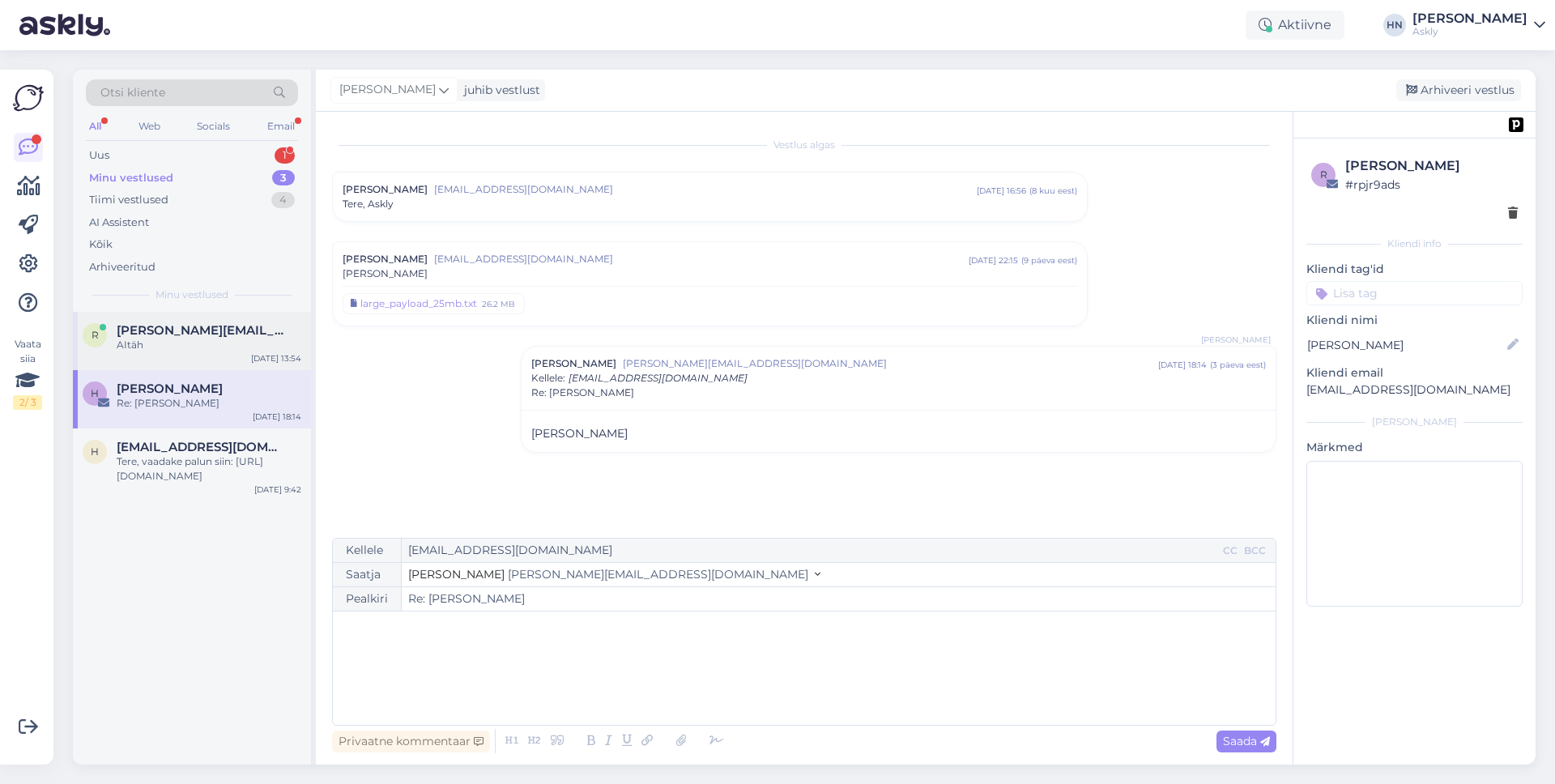
click at [220, 341] on div "AItäh" at bounding box center [209, 345] width 185 height 15
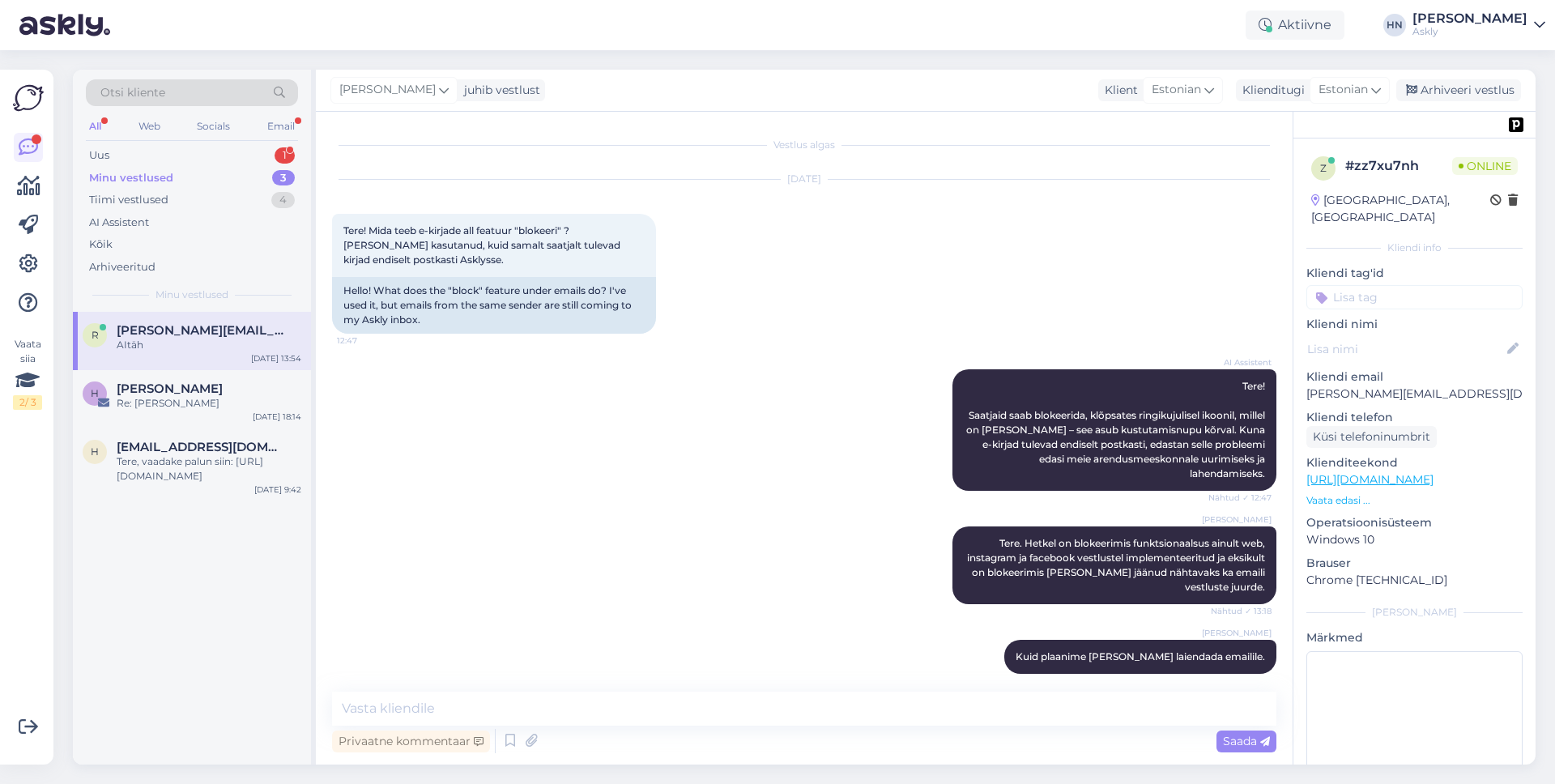
scroll to position [4071, 0]
